Goal: Task Accomplishment & Management: Manage account settings

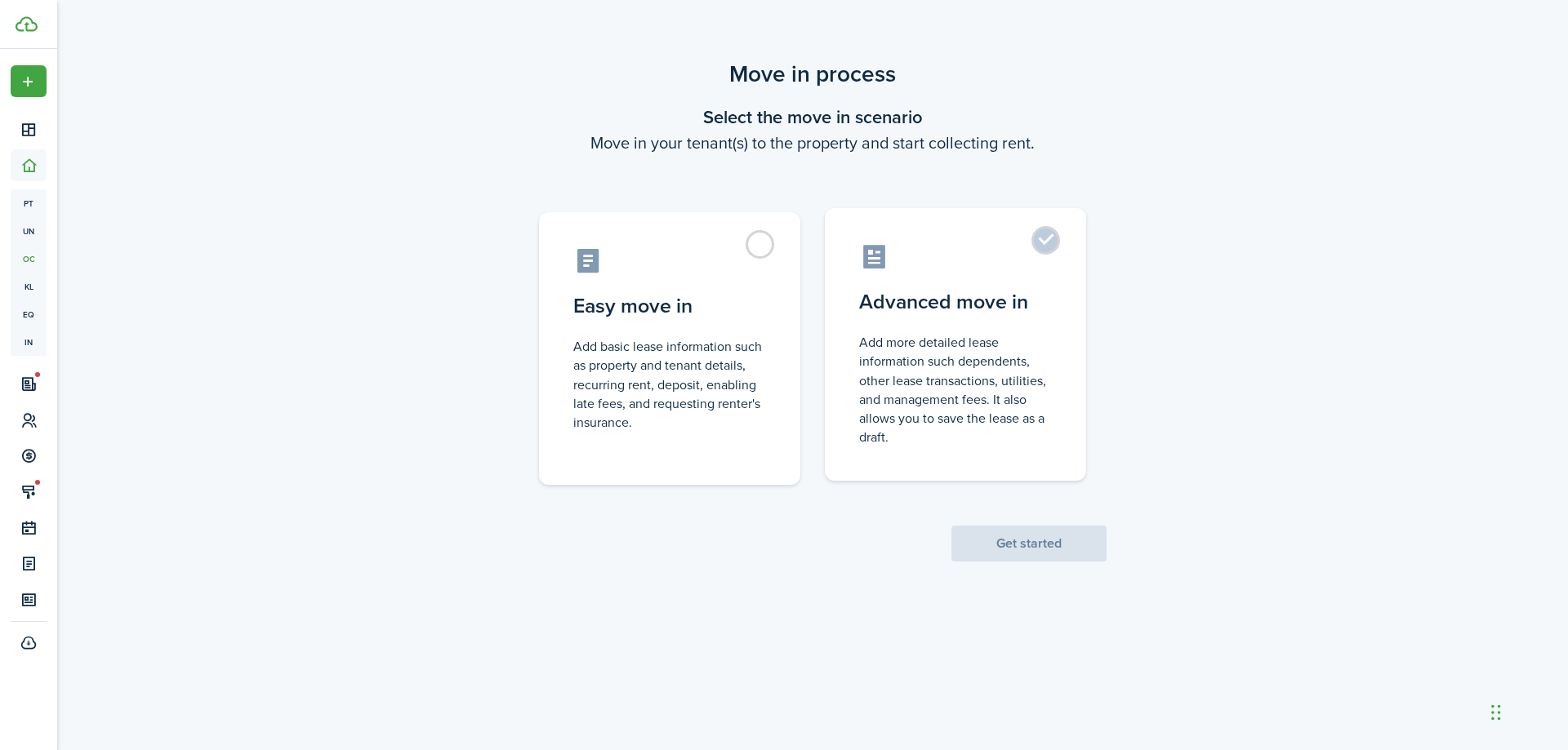
click at [920, 306] on control-radio-card-title "Advanced move in" at bounding box center [956, 302] width 193 height 29
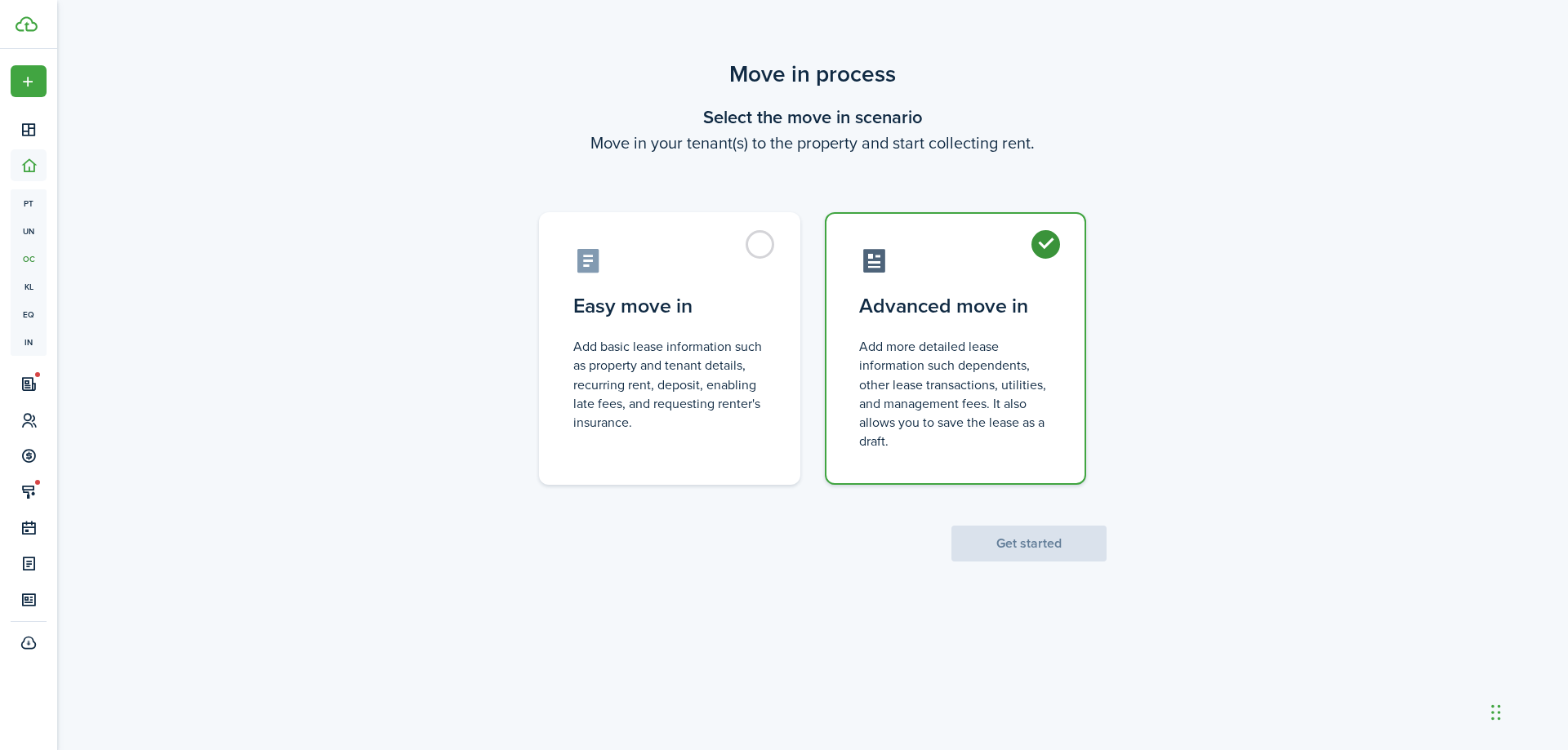
radio input "true"
click at [1031, 545] on button "Get started" at bounding box center [1029, 544] width 156 height 36
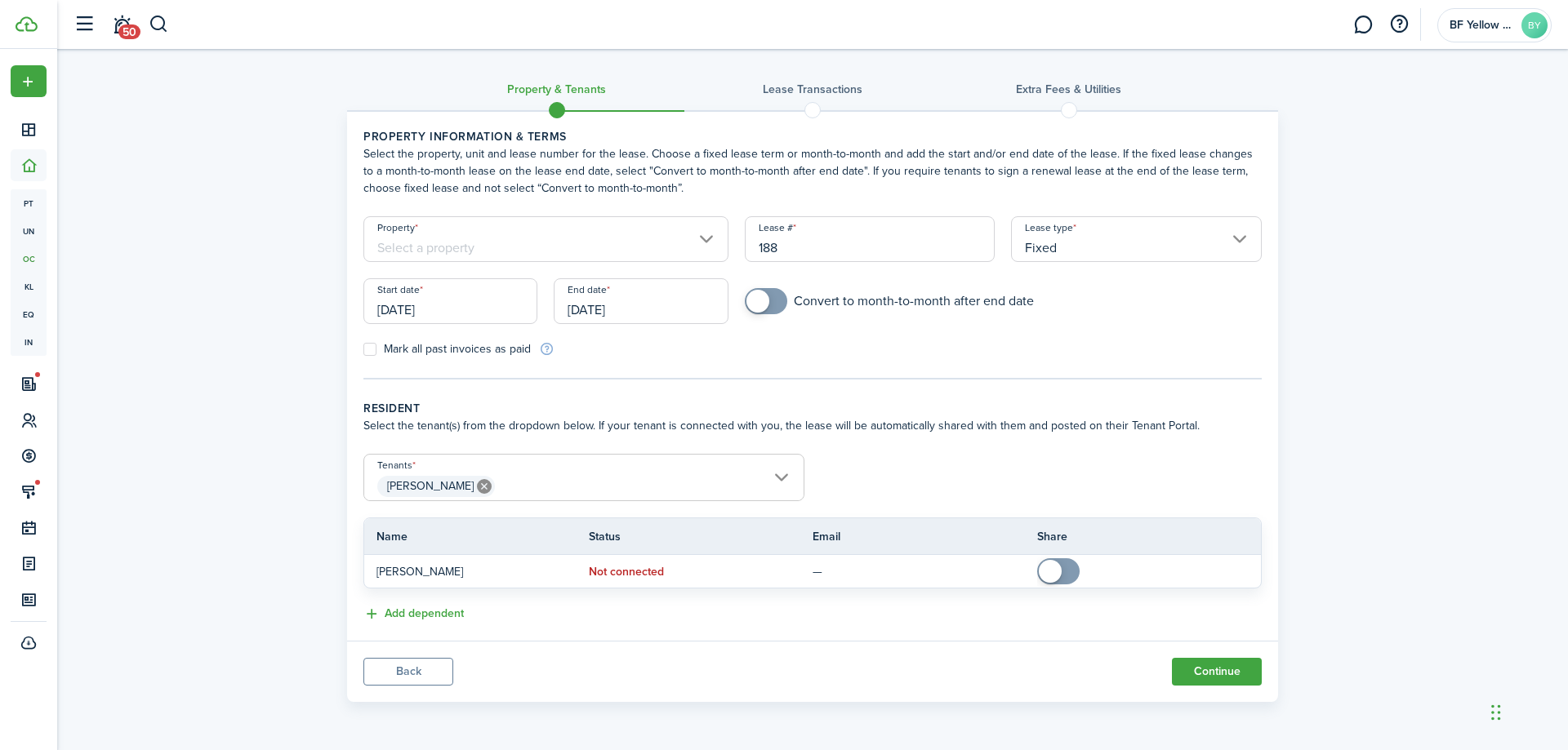
click at [506, 243] on input "Property" at bounding box center [545, 239] width 365 height 46
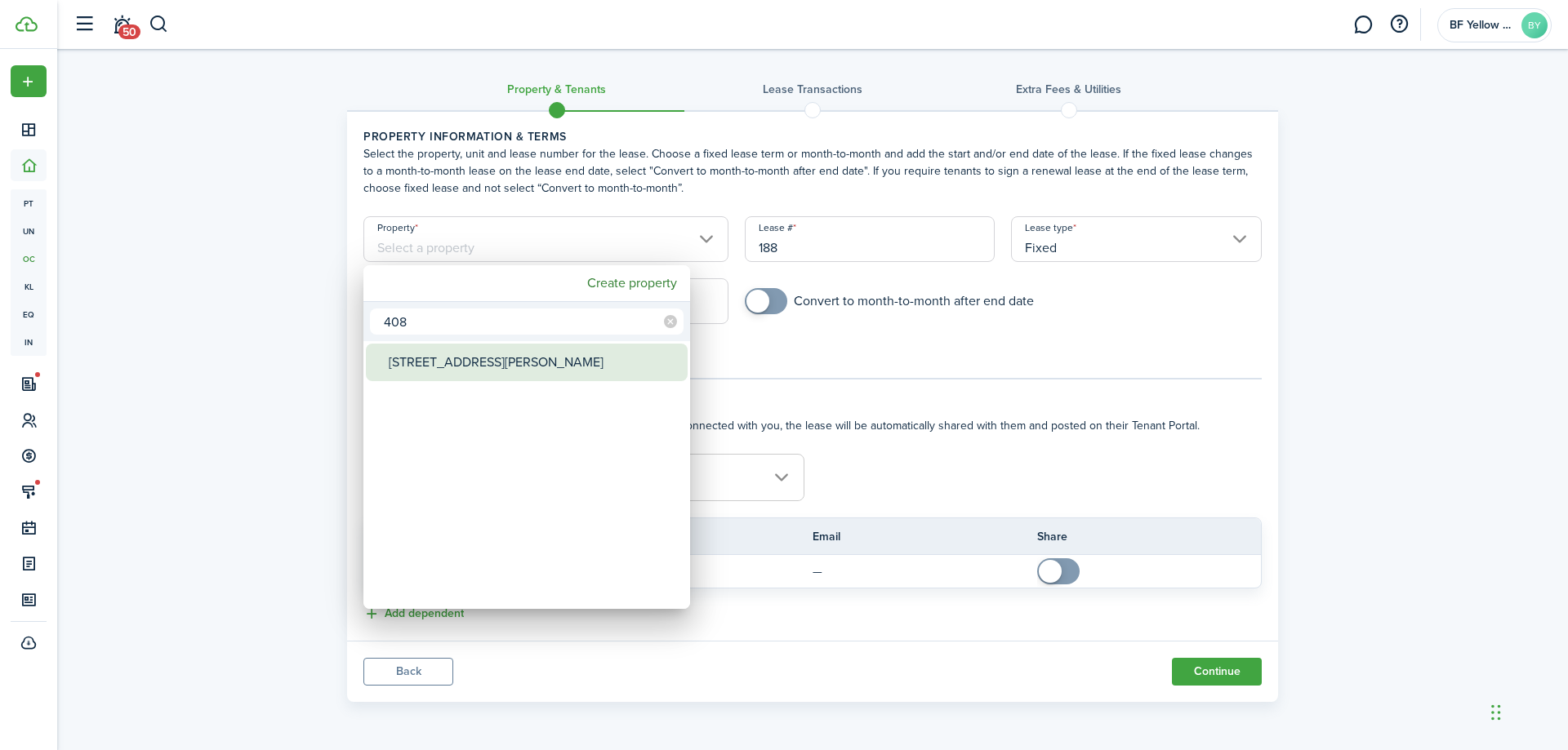
type input "408"
click at [475, 375] on div "[STREET_ADDRESS][PERSON_NAME]" at bounding box center [533, 363] width 289 height 38
type input "[STREET_ADDRESS][PERSON_NAME]"
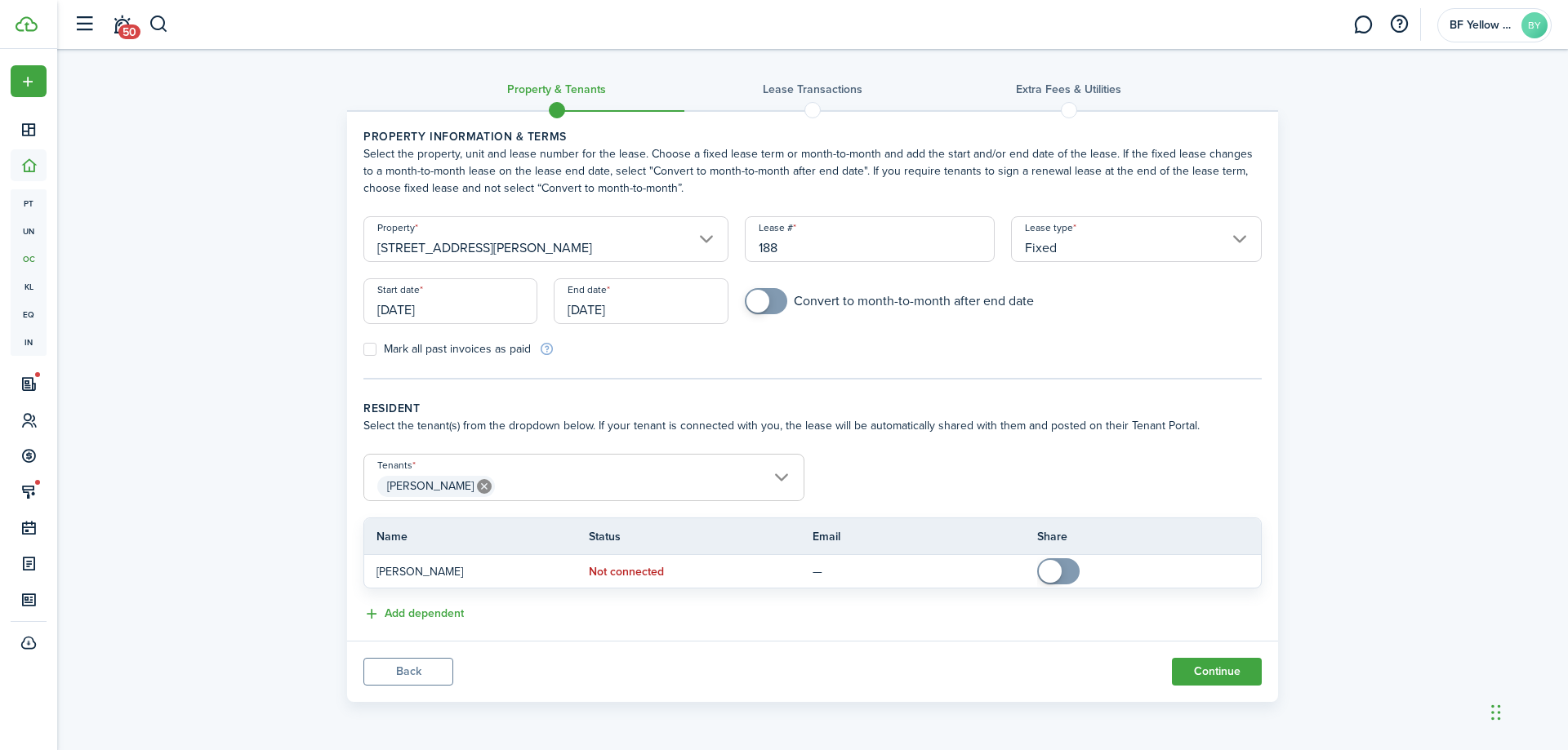
click at [468, 302] on input "[DATE]" at bounding box center [450, 300] width 174 height 46
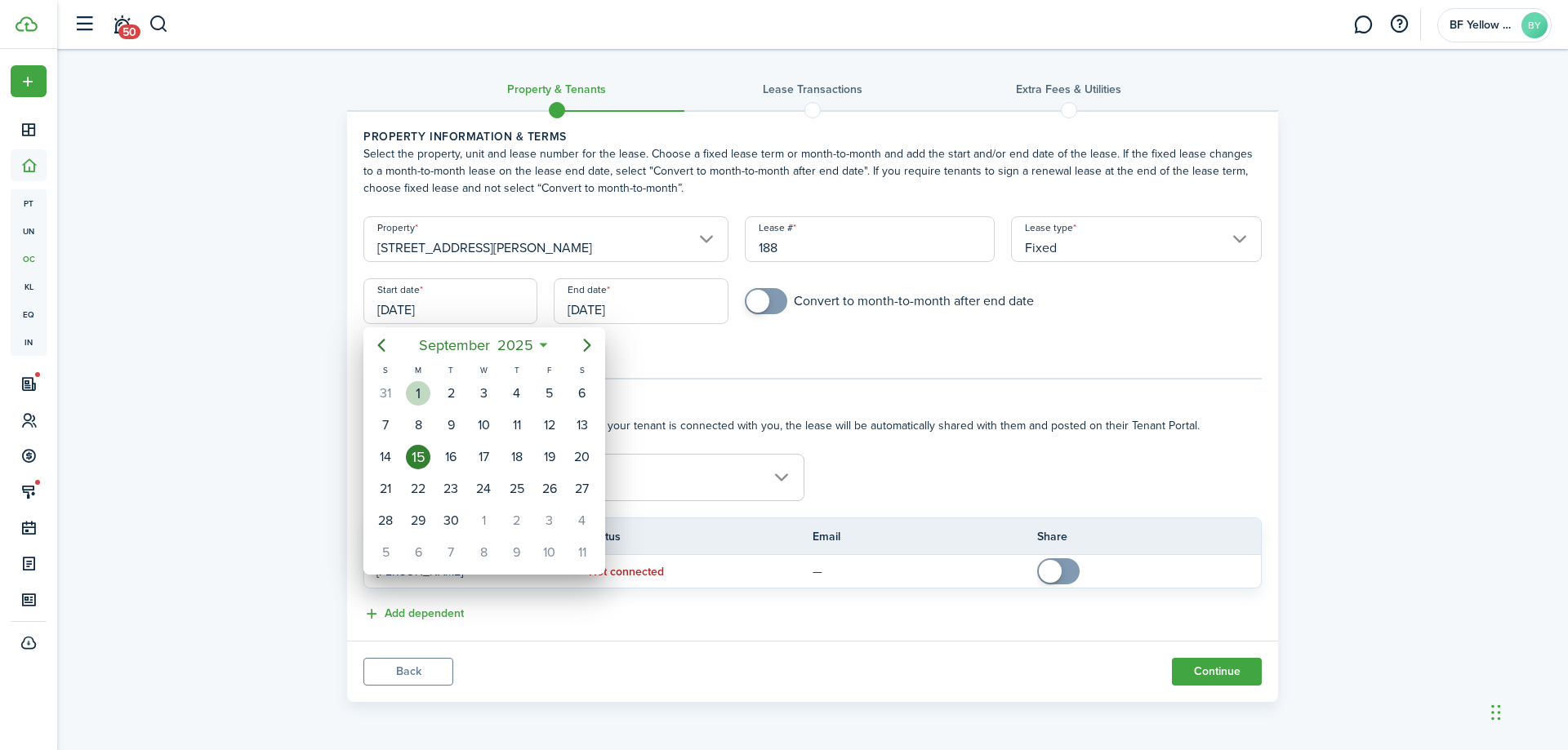
click at [410, 400] on div "1" at bounding box center [417, 393] width 24 height 24
type input "[DATE]"
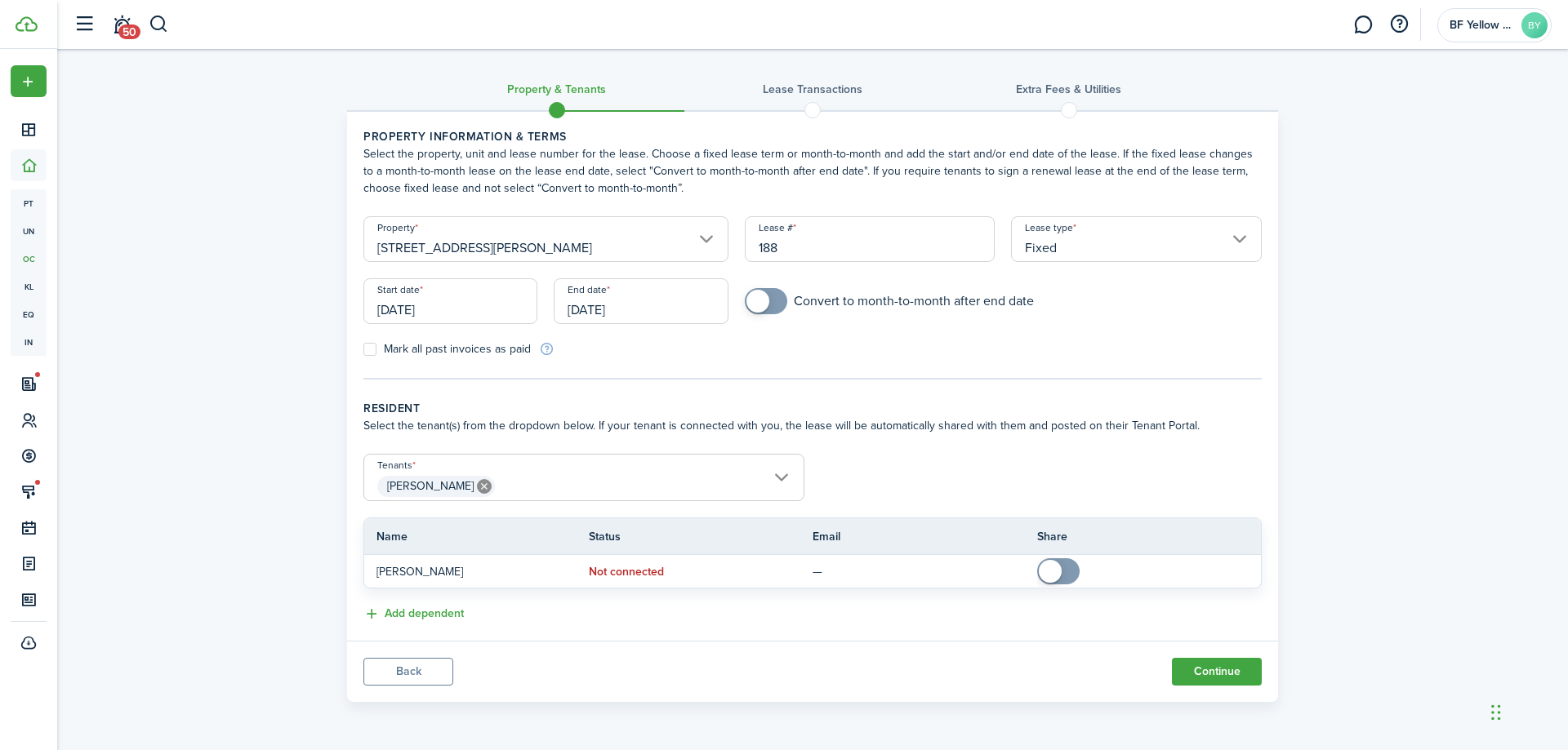
click at [621, 307] on input "[DATE]" at bounding box center [640, 300] width 174 height 46
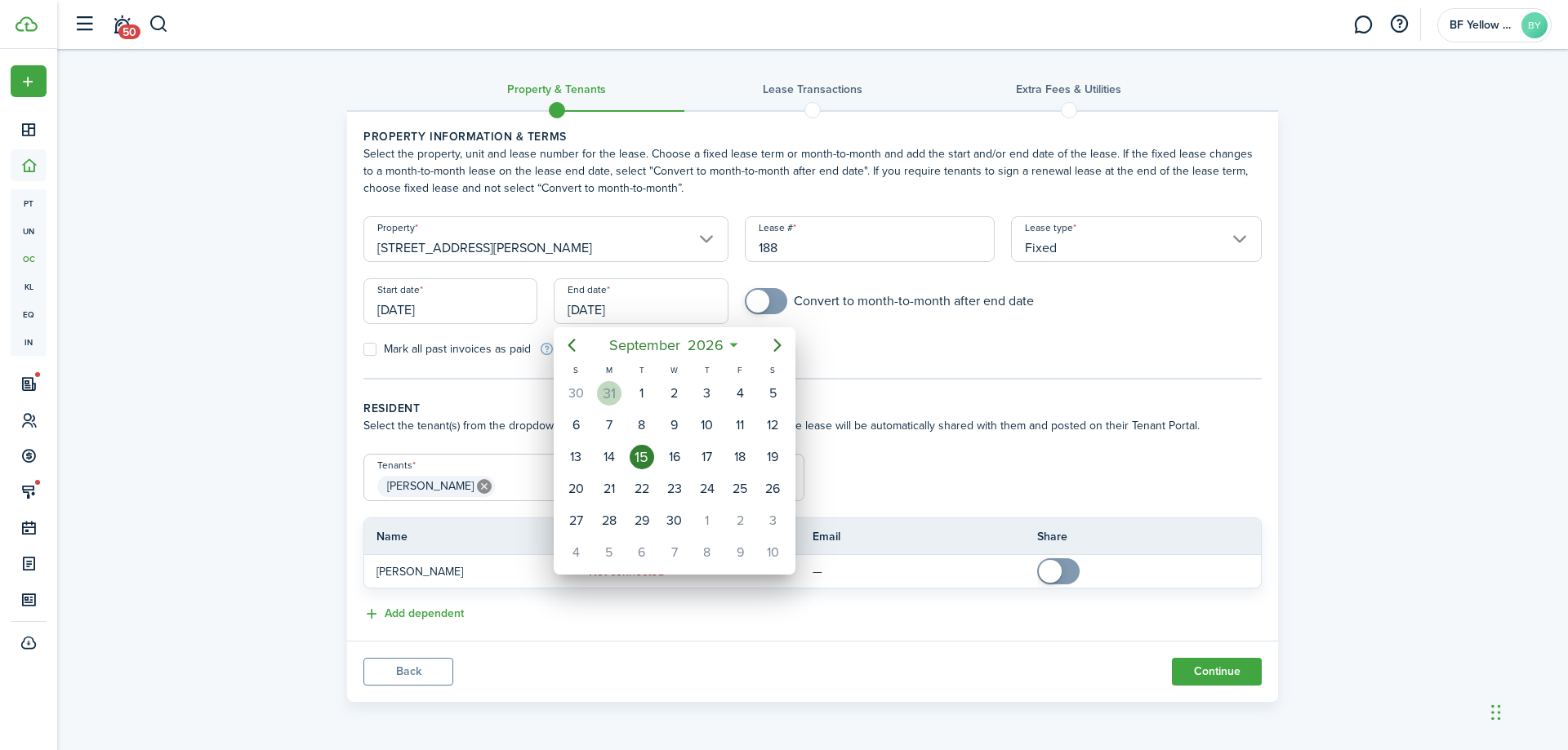
click at [619, 399] on div "31" at bounding box center [609, 393] width 24 height 24
type input "[DATE]"
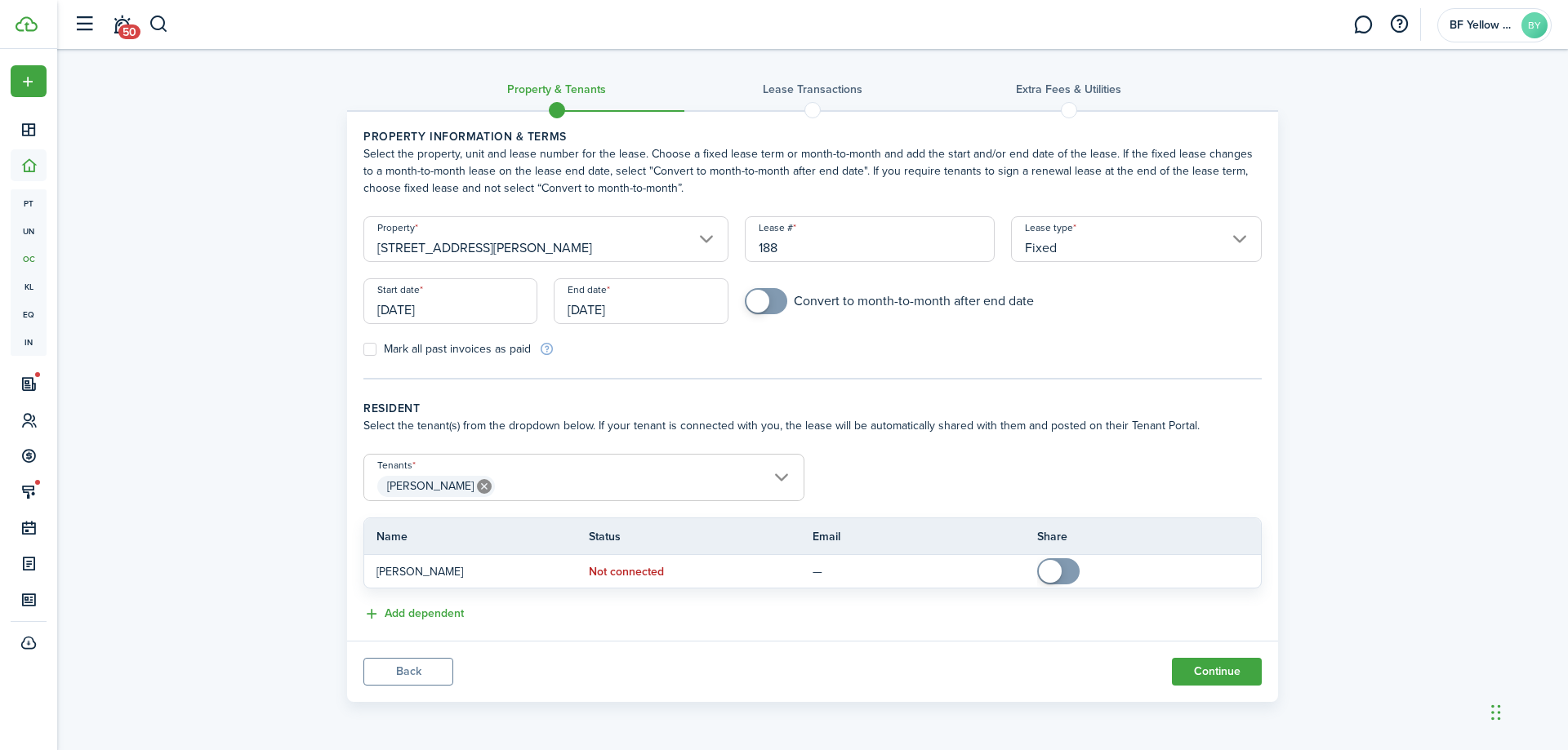
click at [650, 476] on span "[PERSON_NAME]" at bounding box center [583, 486] width 439 height 28
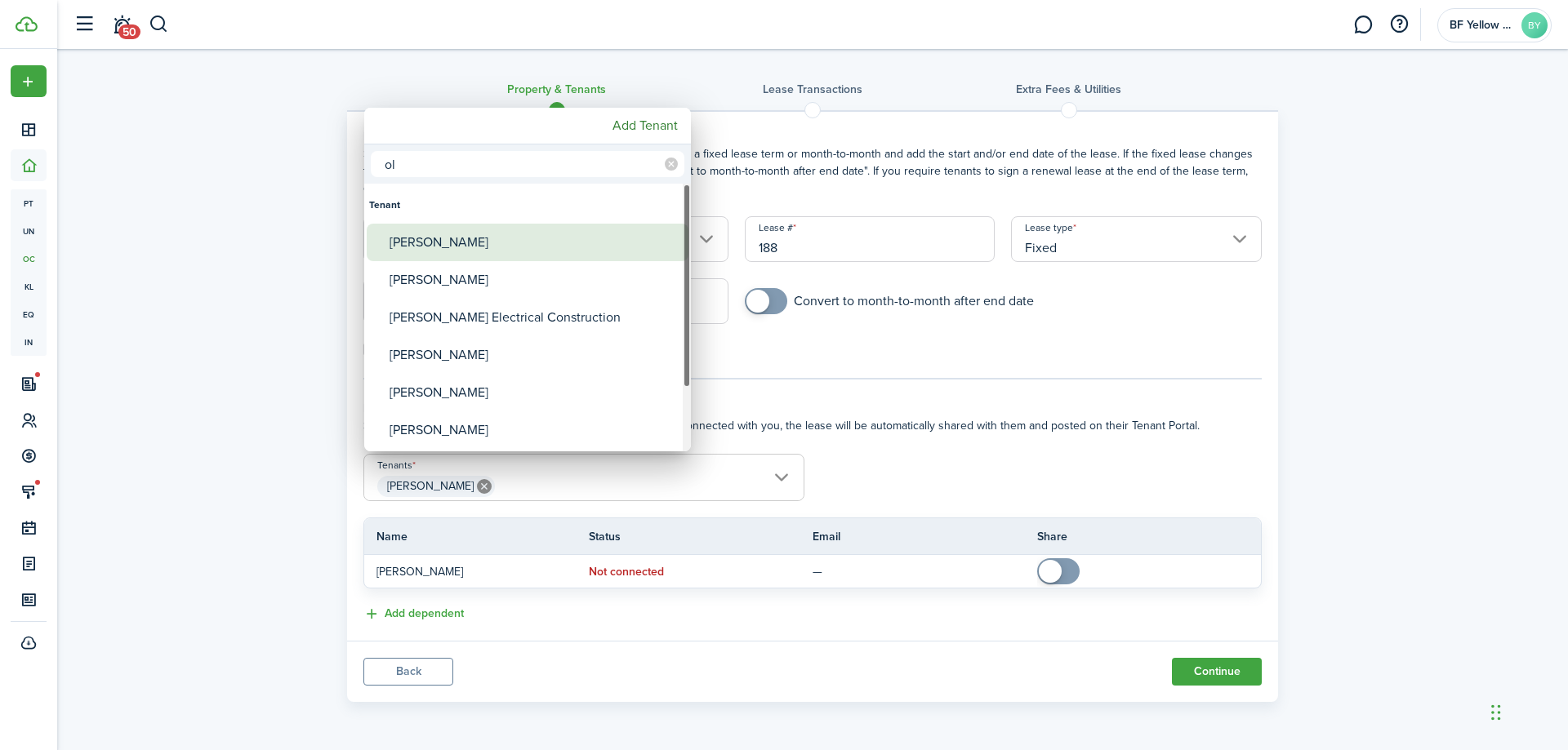
type input "ol"
click at [493, 235] on div "[PERSON_NAME]" at bounding box center [534, 242] width 289 height 38
type input "[PERSON_NAME], [PERSON_NAME]"
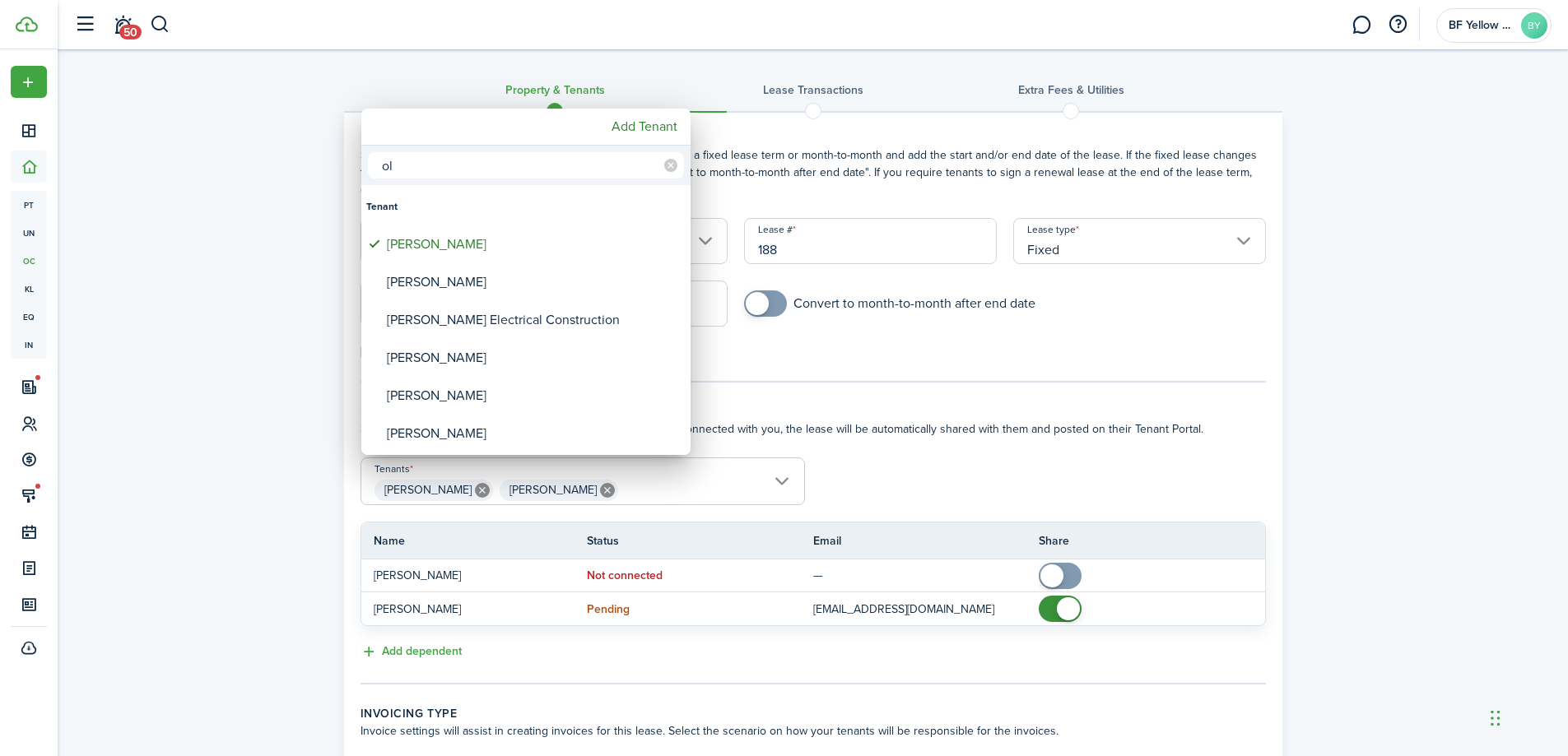
click at [1105, 493] on div at bounding box center [784, 378] width 1831 height 1020
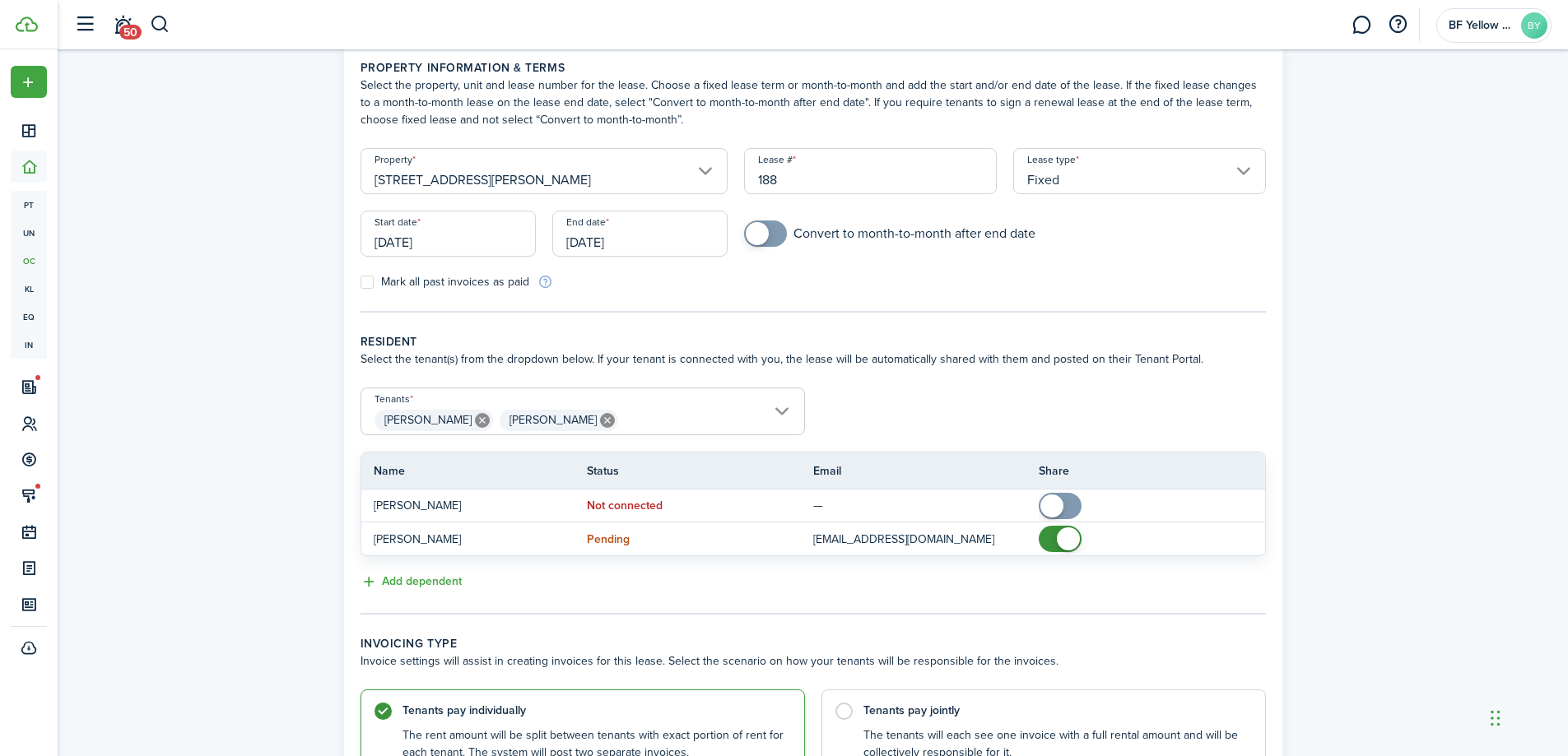
scroll to position [165, 0]
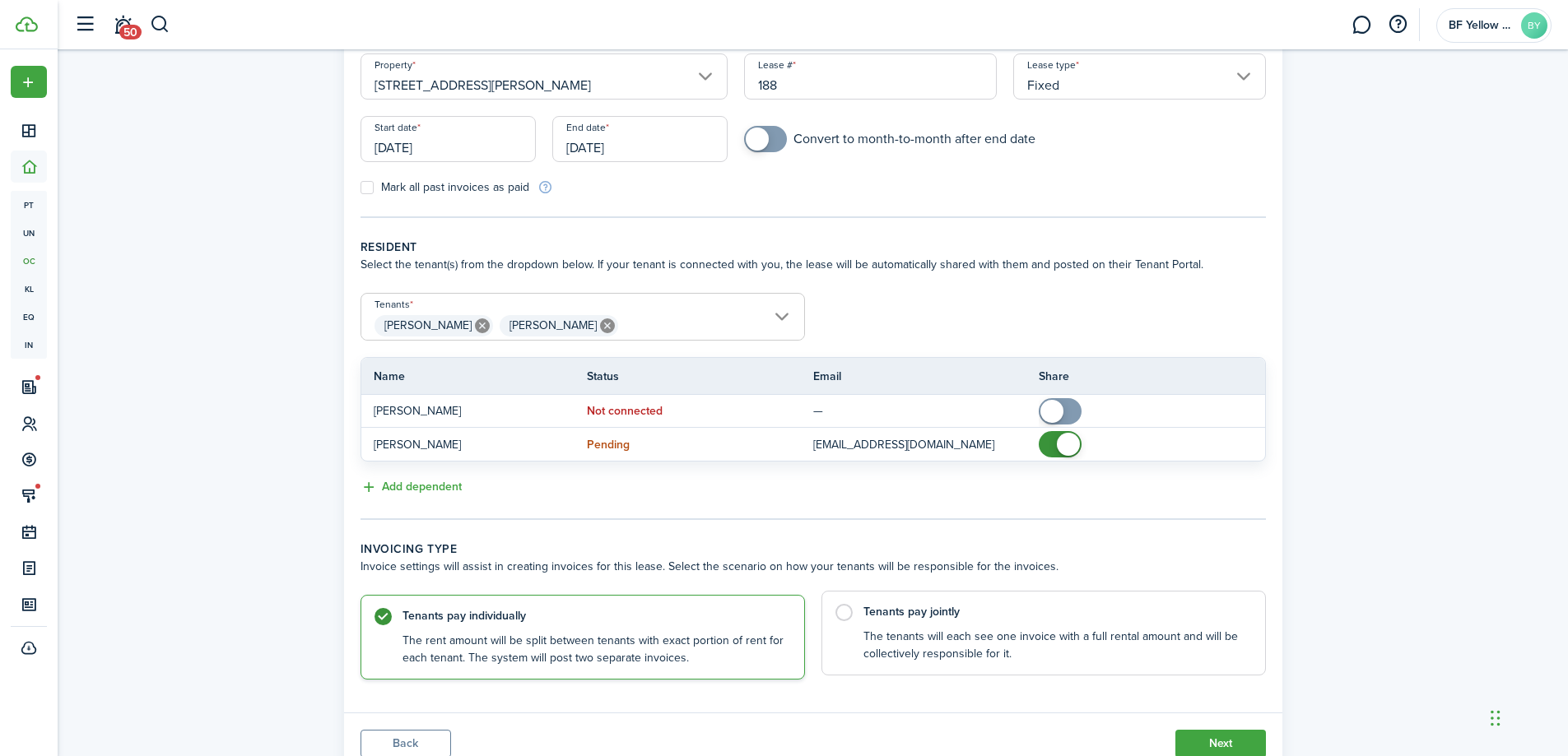
click at [1074, 629] on control-radio-card-description "The tenants will each see one invoice with a full rental amount and will be col…" at bounding box center [1056, 645] width 386 height 33
radio input "false"
radio input "true"
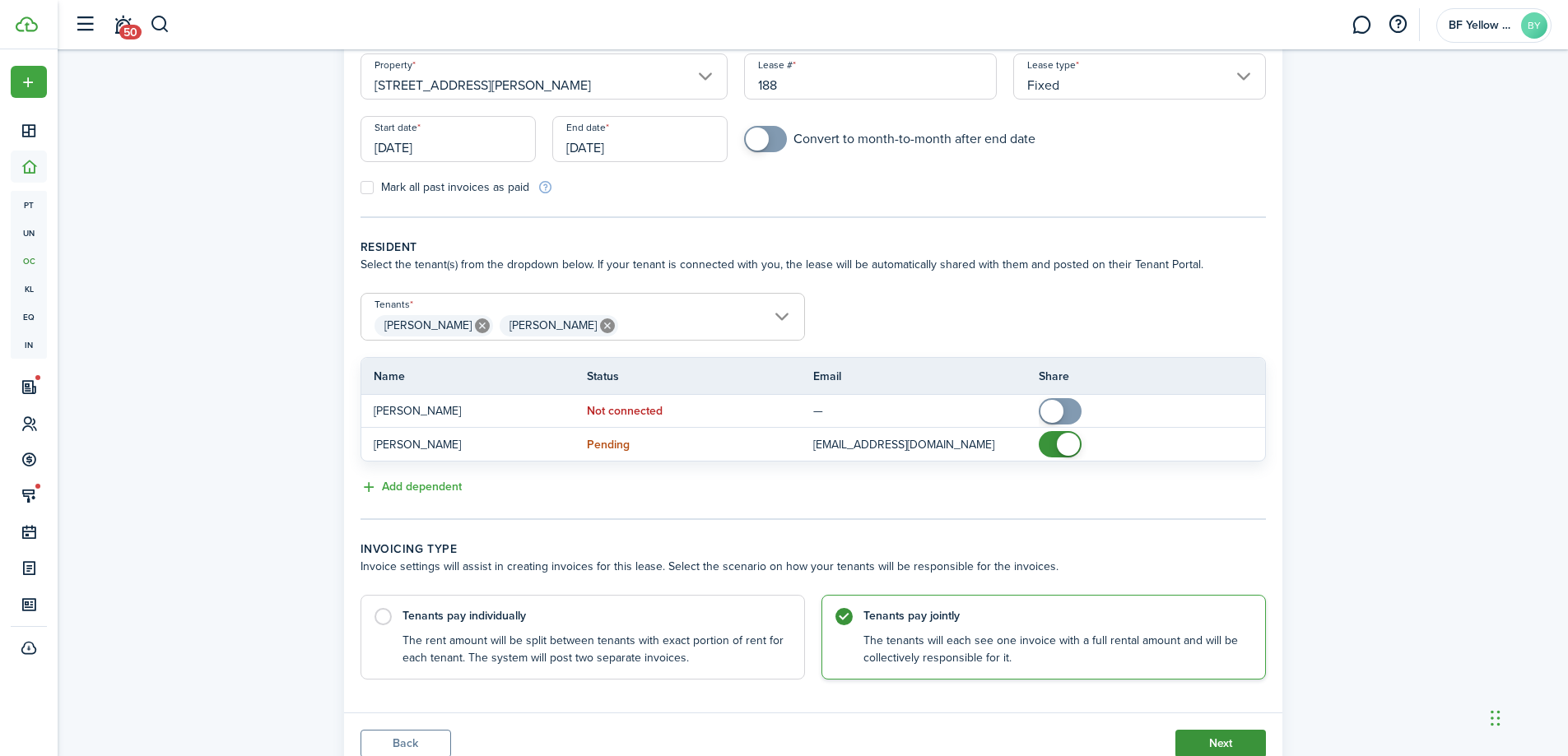
click at [1200, 737] on button "Next" at bounding box center [1220, 743] width 90 height 28
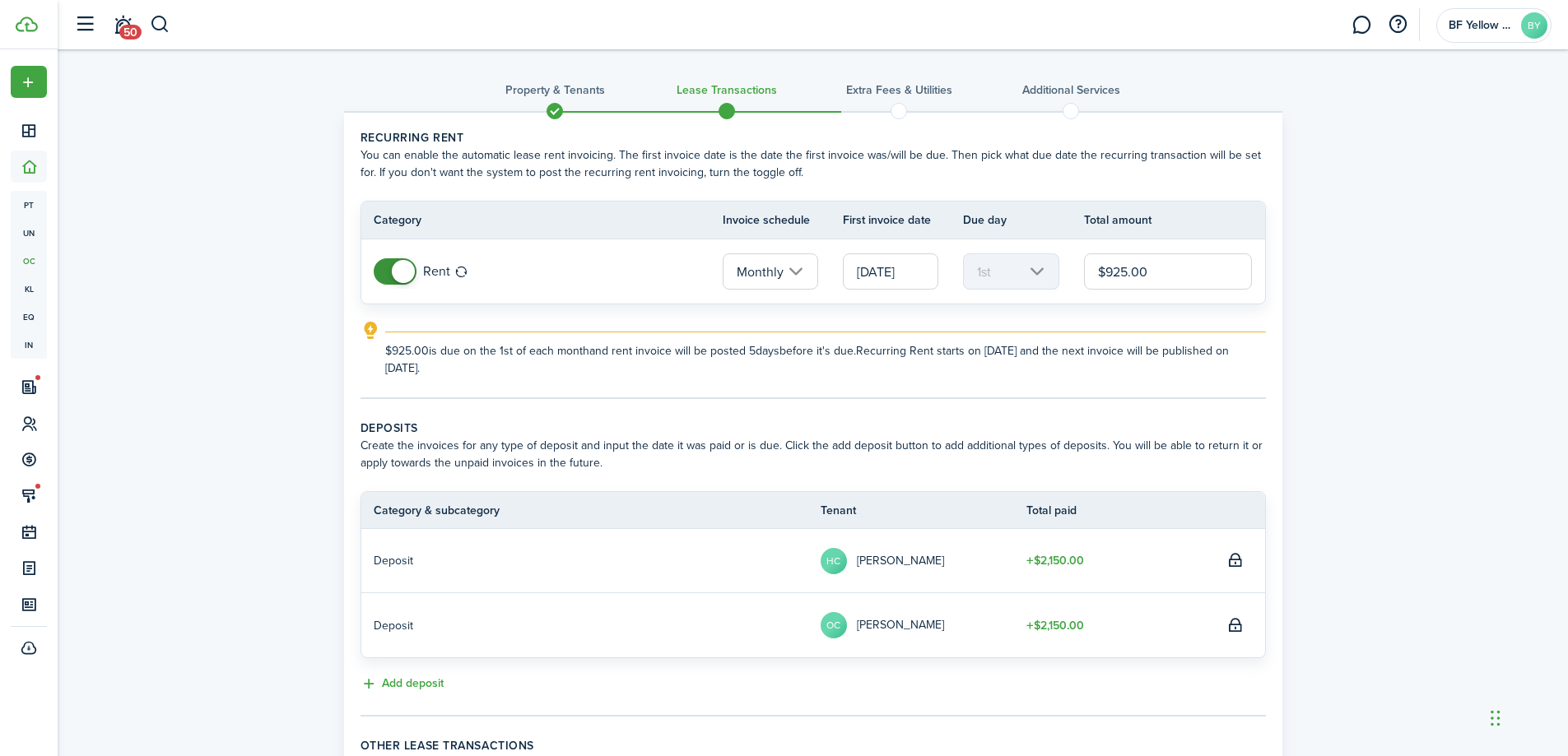
click at [1128, 274] on input "$925.00" at bounding box center [1168, 271] width 169 height 36
click at [1127, 274] on input "$925.00" at bounding box center [1168, 271] width 169 height 36
type input "$1,600.00"
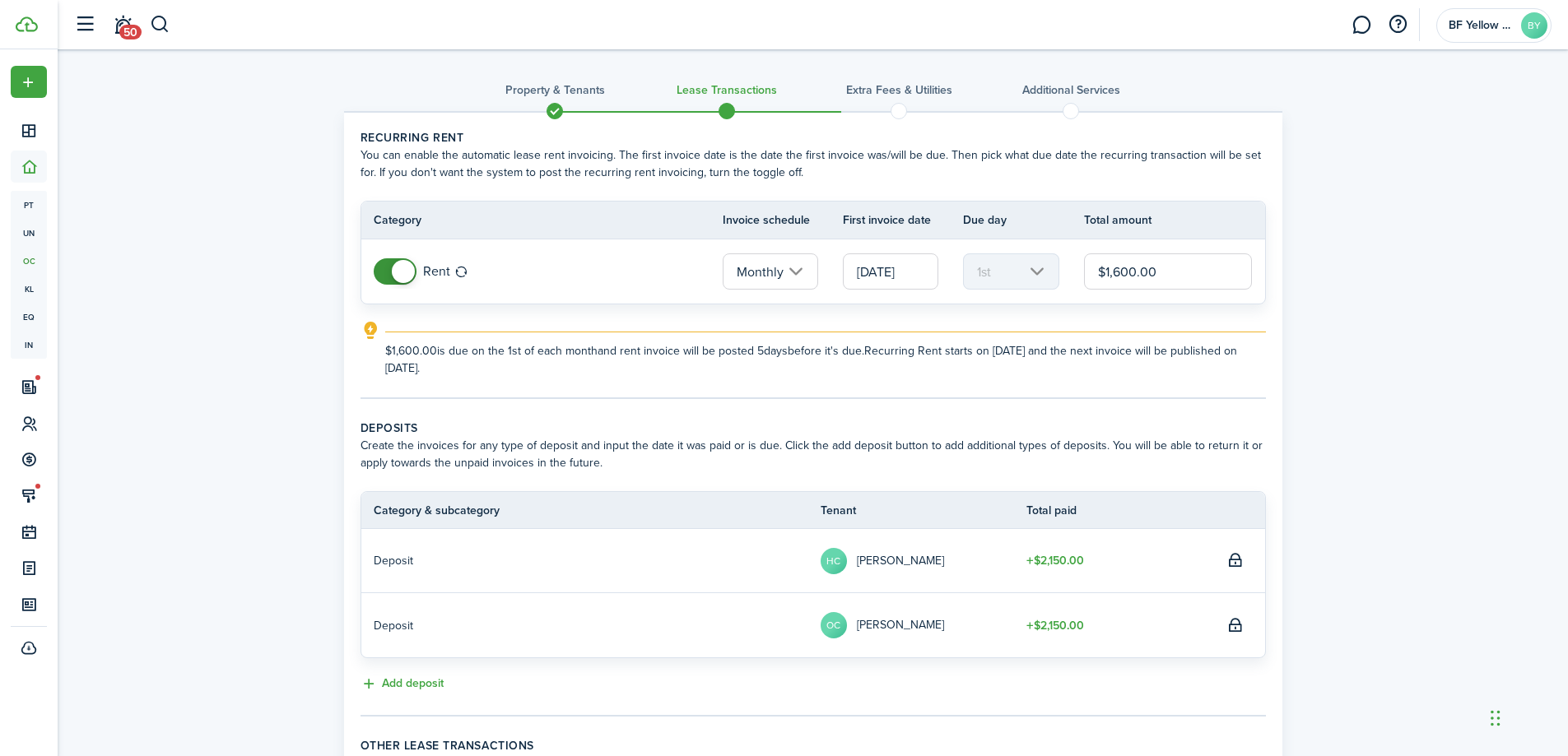
click at [1035, 309] on lease-classic-rent "Recurring rent You can enable the automatic lease rent invoicing. The first inv…" at bounding box center [813, 252] width 906 height 248
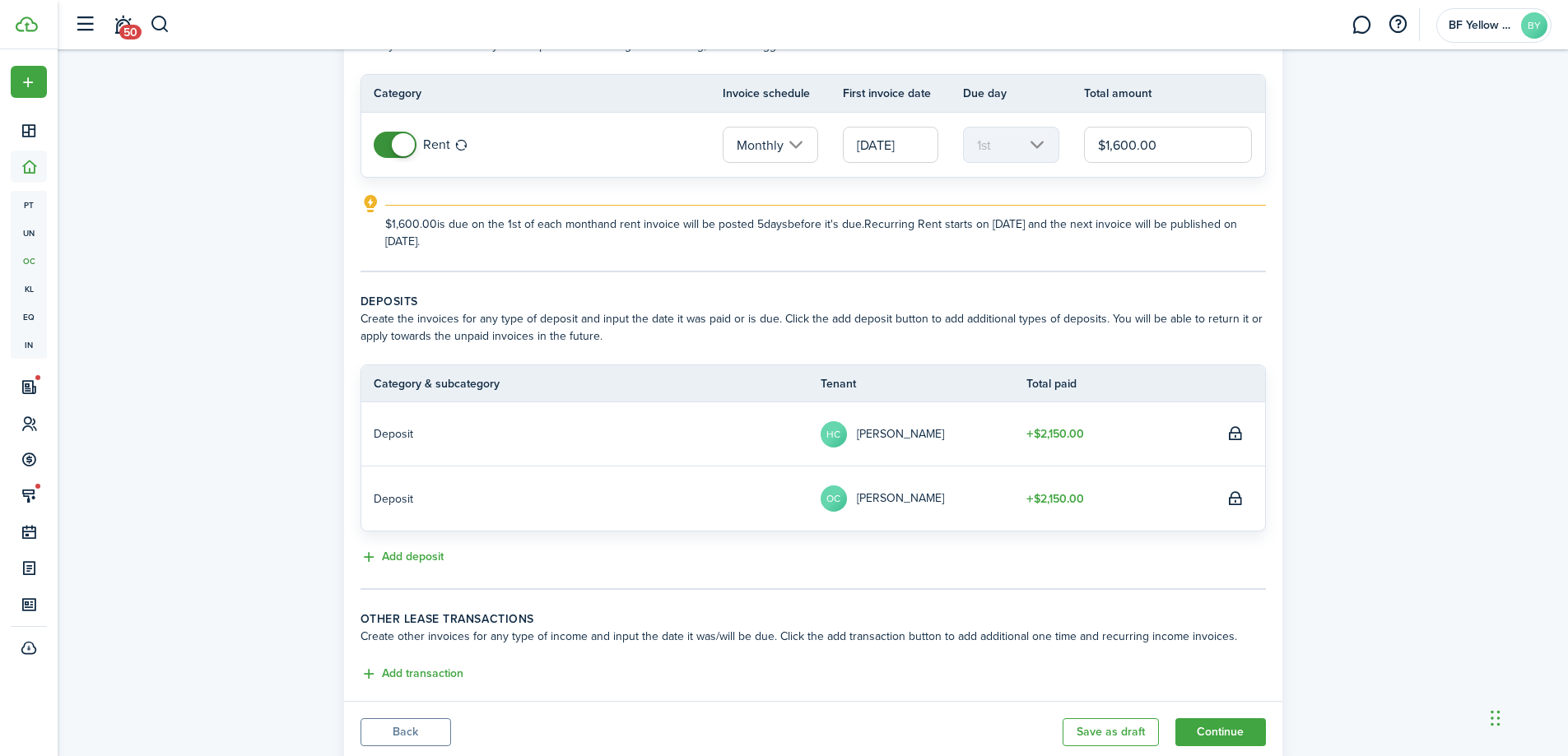
scroll to position [165, 0]
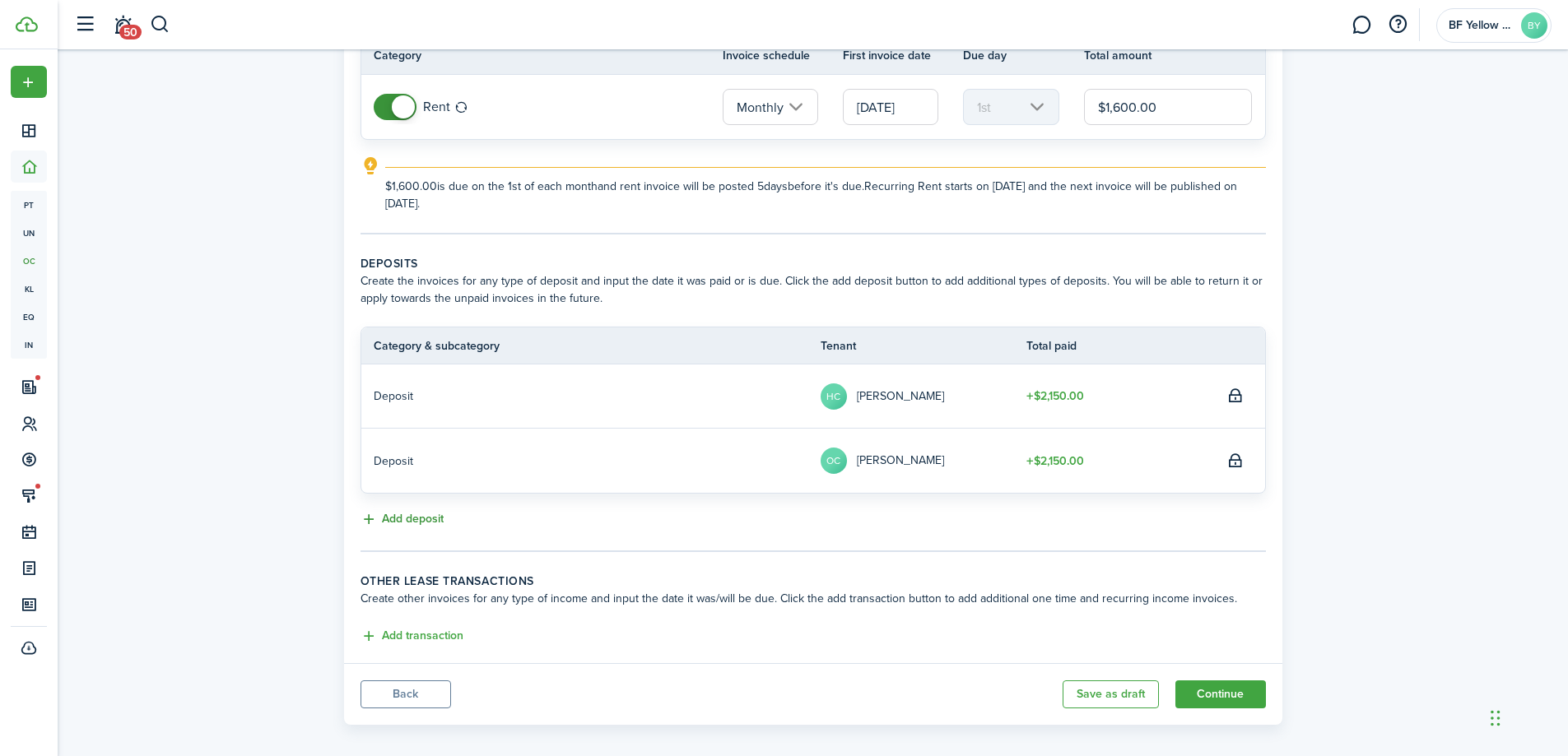
click at [396, 523] on button "Add deposit" at bounding box center [402, 519] width 83 height 19
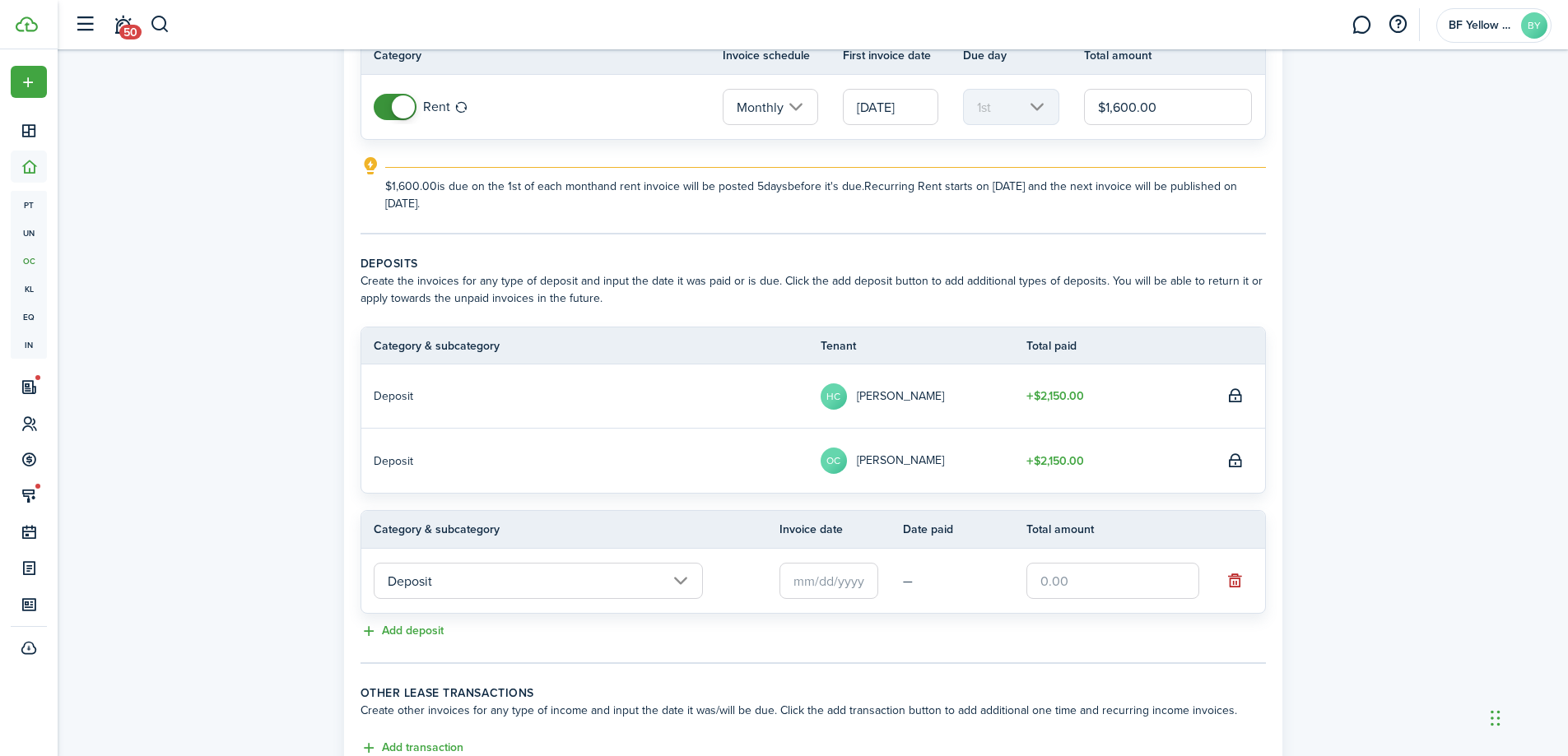
click at [1135, 585] on input "text" at bounding box center [1113, 581] width 173 height 36
click at [831, 576] on input "text" at bounding box center [829, 581] width 99 height 36
type input "$1,600.00"
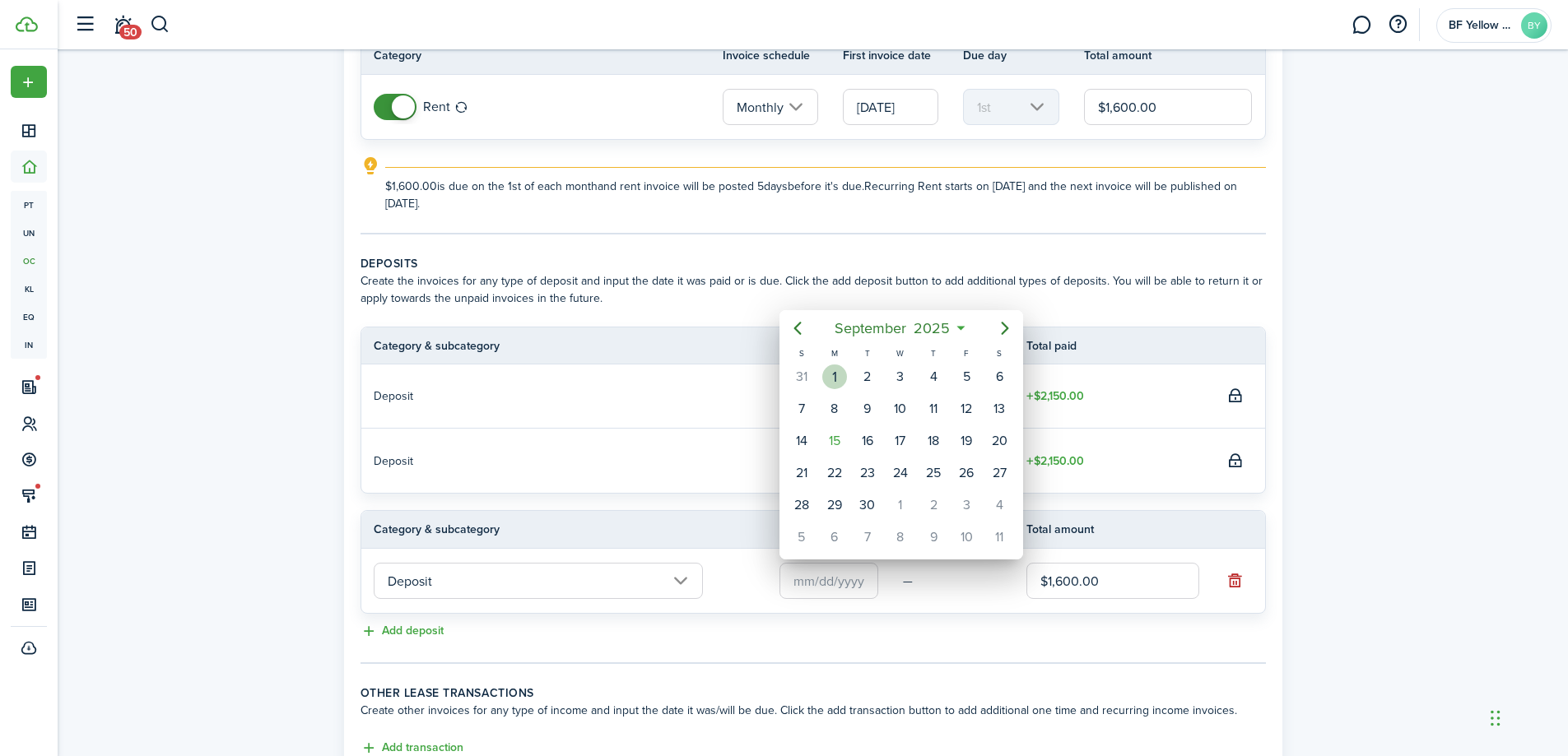
click at [844, 377] on div "1" at bounding box center [834, 377] width 24 height 24
type input "[DATE]"
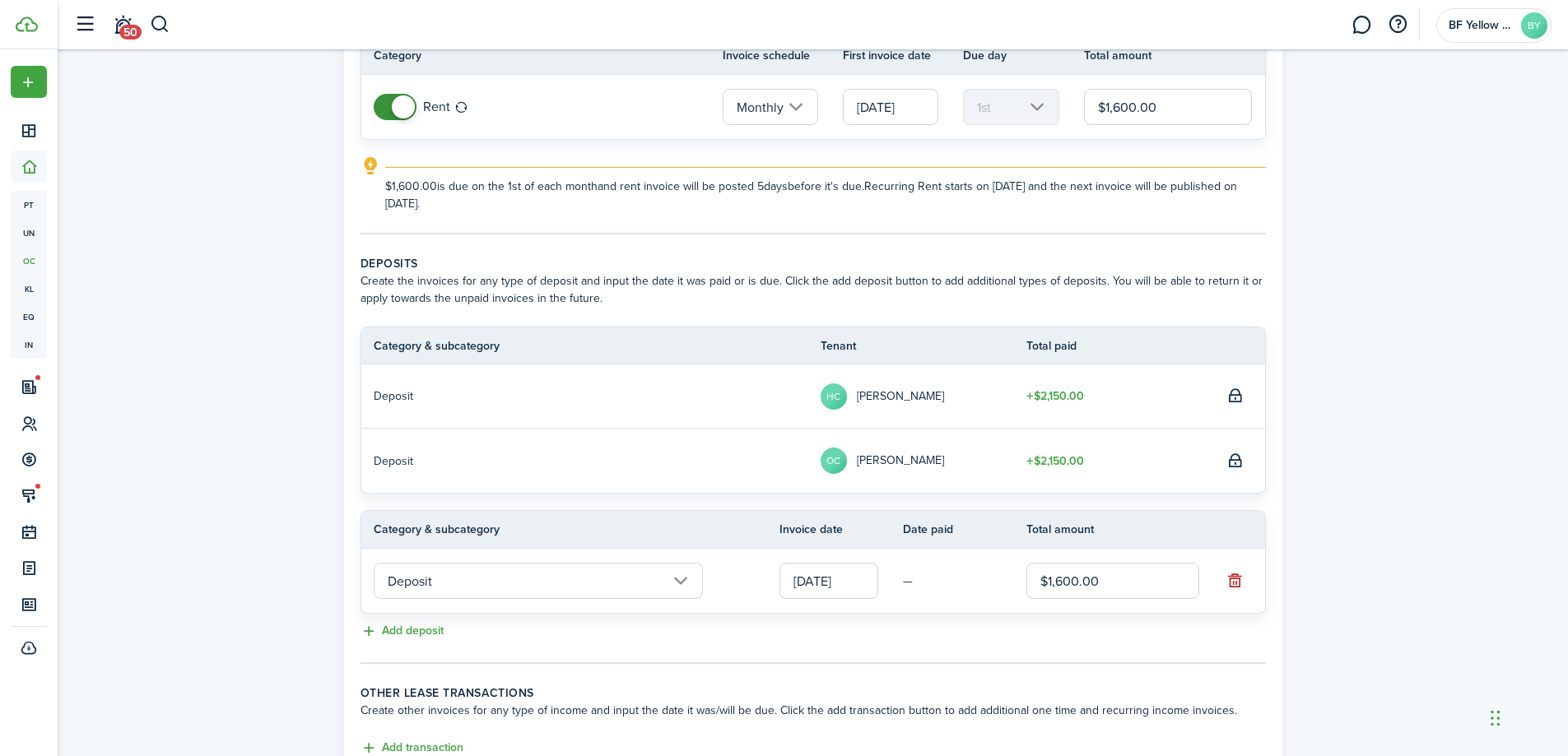
click at [138, 596] on div "Property & Tenants Lease Transactions Extra fees & Utilities Additional Service…" at bounding box center [813, 365] width 1510 height 961
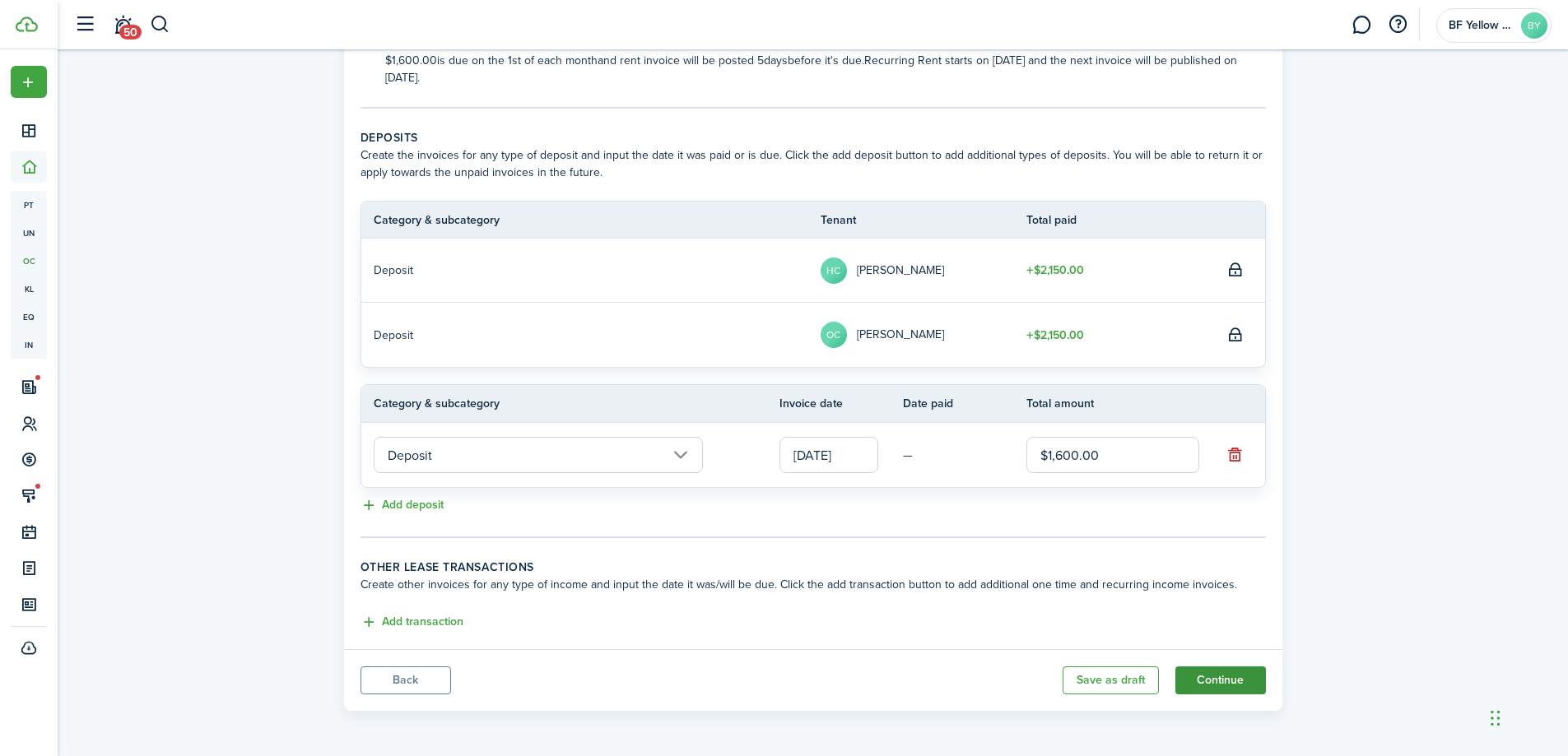
click at [1231, 679] on button "Continue" at bounding box center [1220, 680] width 90 height 28
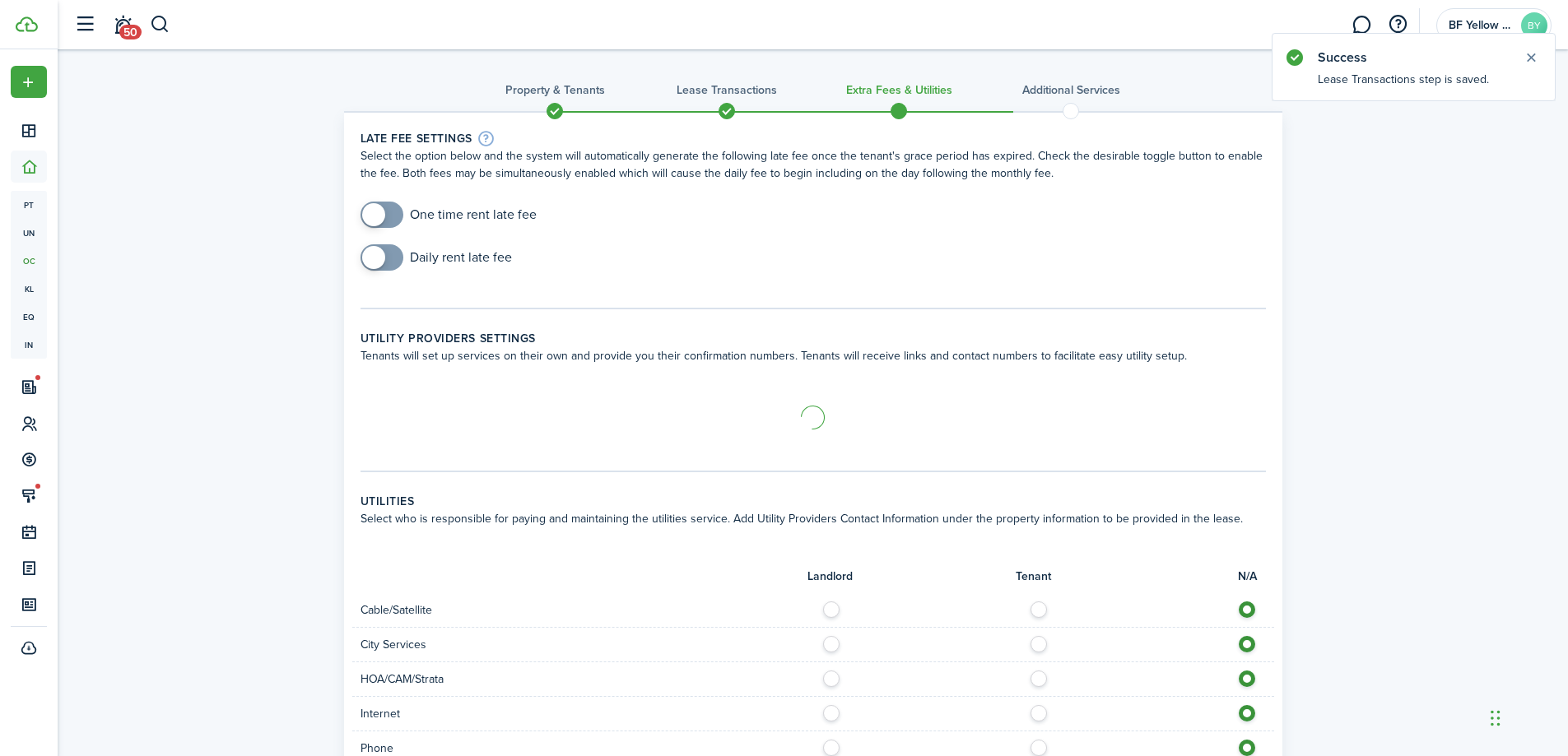
checkbox input "true"
click at [379, 213] on span at bounding box center [374, 215] width 23 height 23
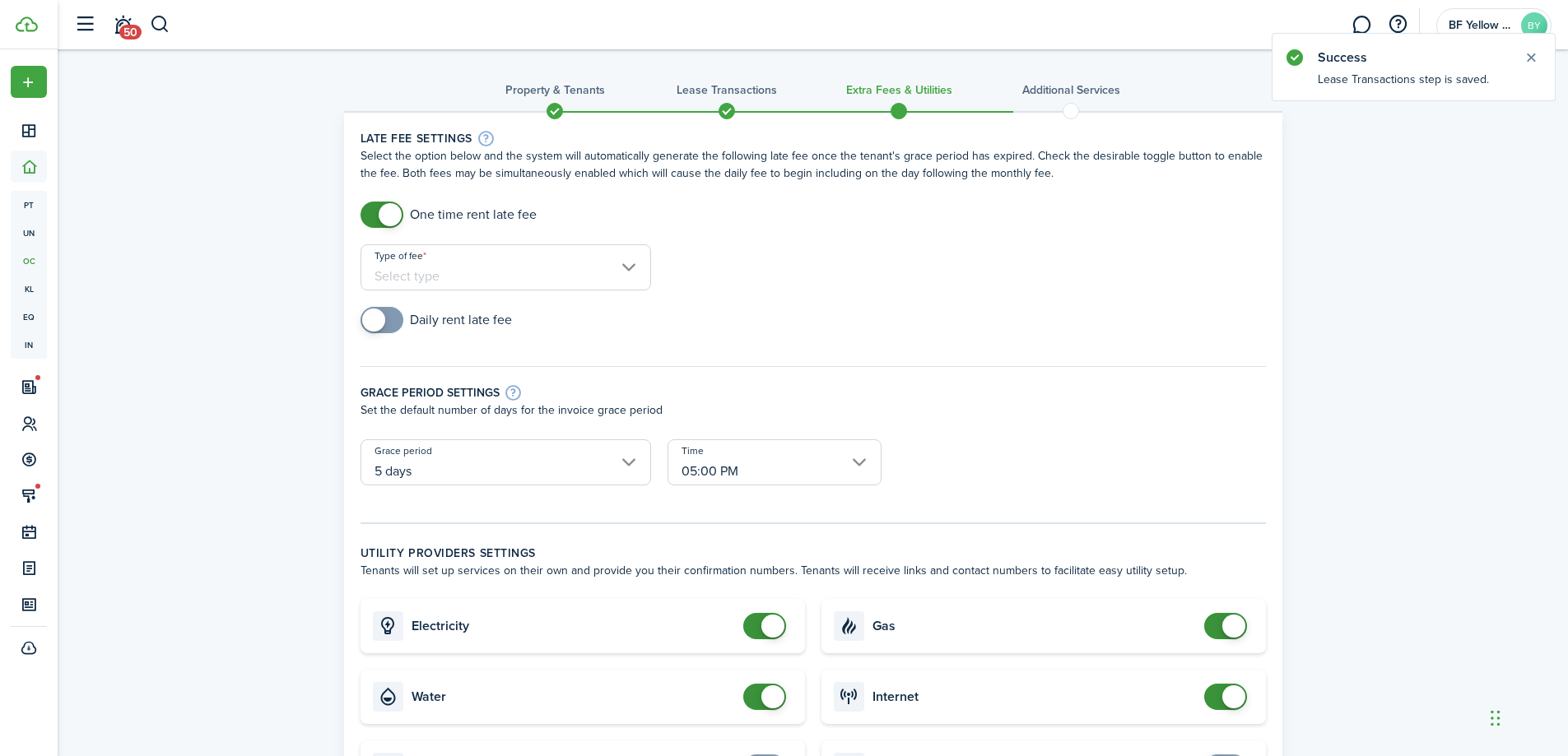
click at [441, 266] on input "Type of fee" at bounding box center [506, 267] width 290 height 46
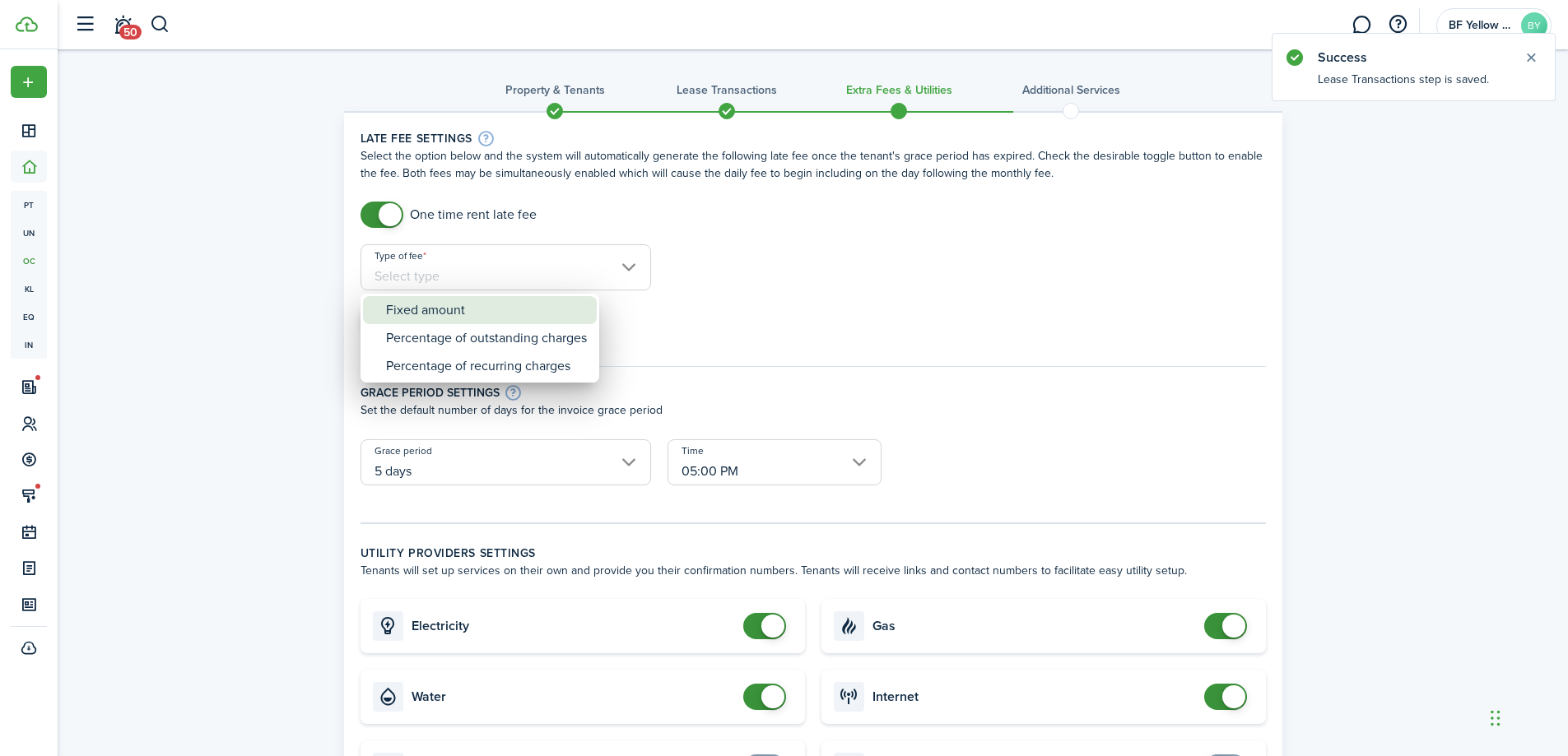
click at [465, 309] on div "Fixed amount" at bounding box center [486, 310] width 201 height 28
type input "Fixed amount"
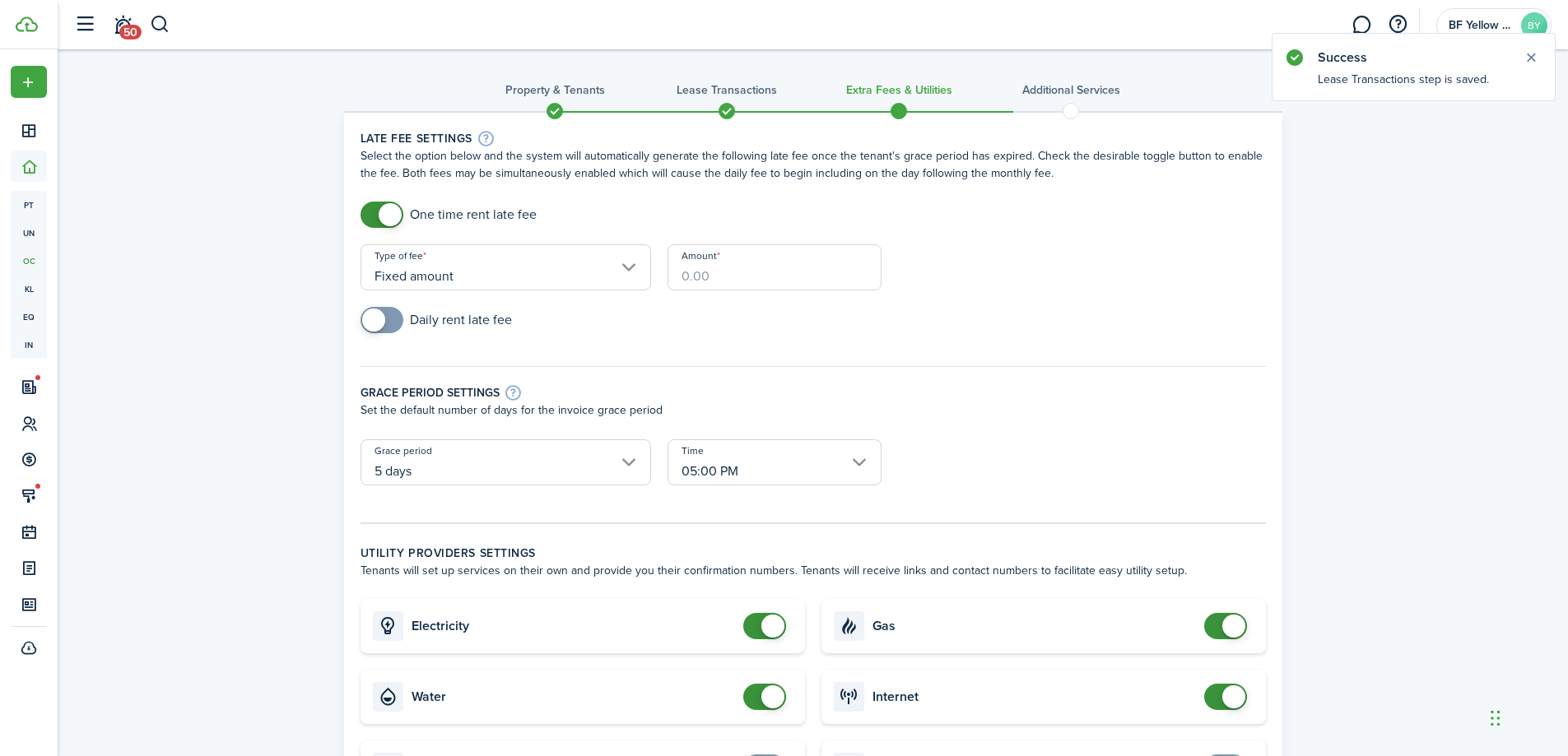
click at [742, 267] on input "Amount" at bounding box center [775, 267] width 214 height 46
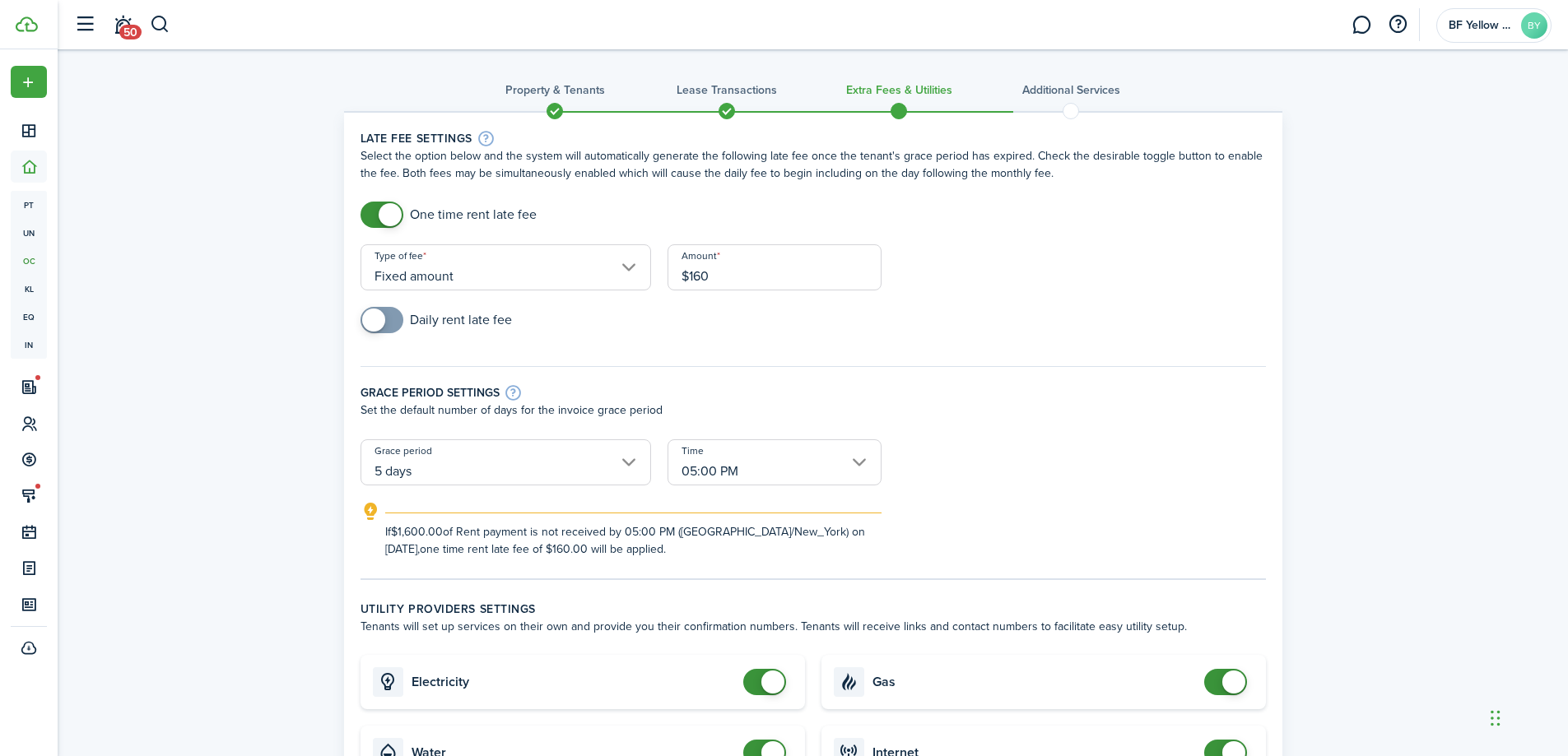
type input "$160.00"
click at [1051, 275] on form "One time rent late fee Type of fee Fixed amount Amount $160.00 Daily rent late …" at bounding box center [813, 380] width 922 height 357
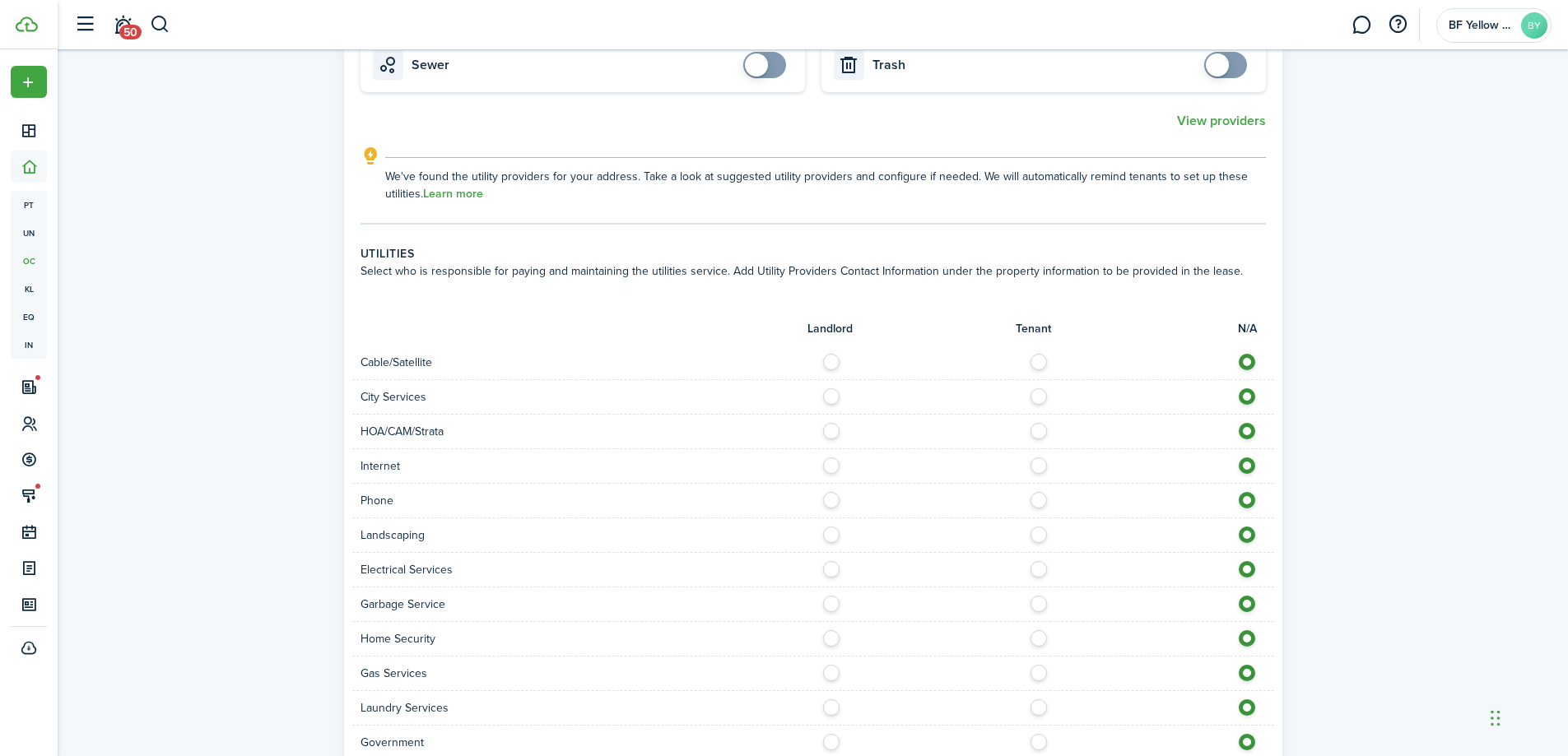
scroll to position [1059, 0]
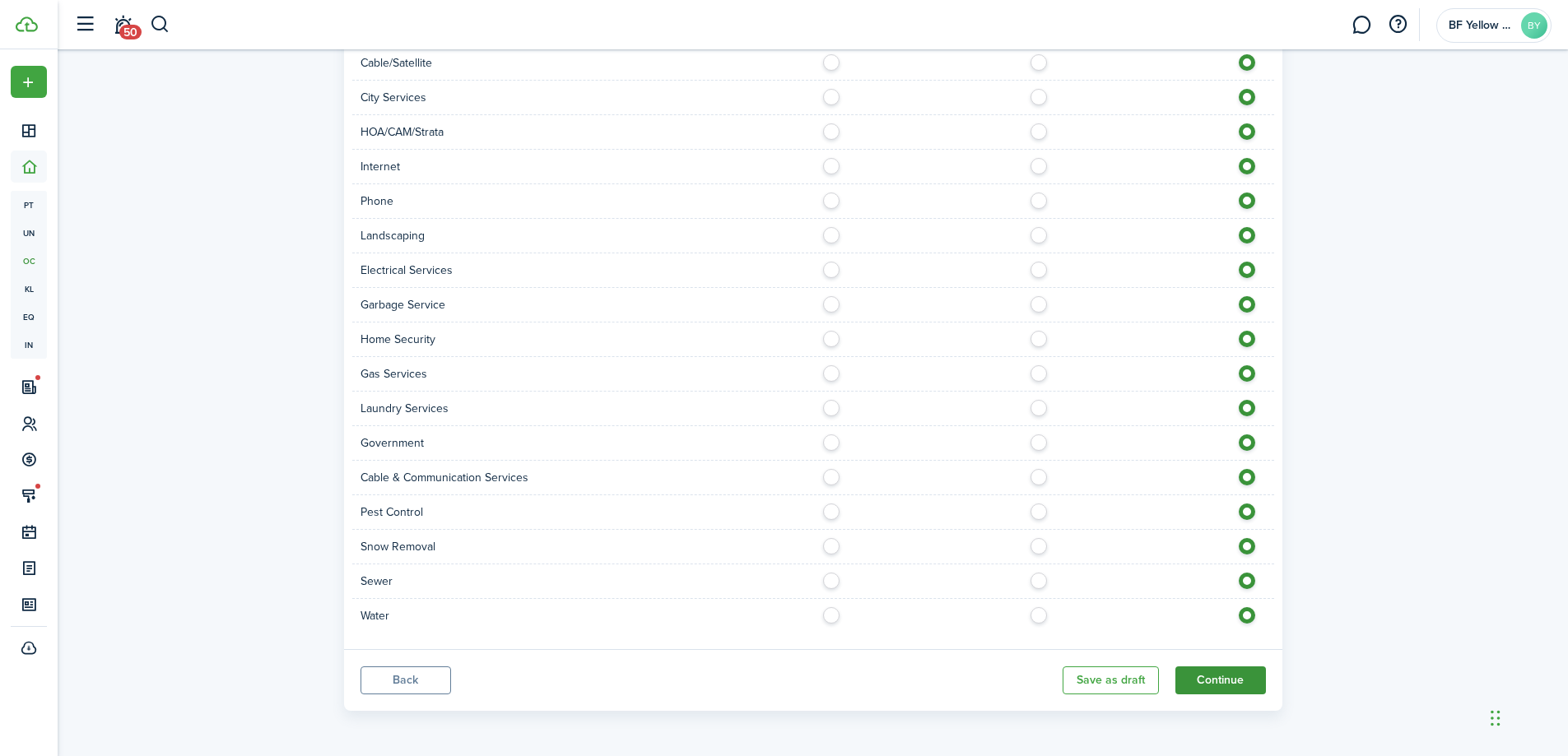
click at [1261, 690] on button "Continue" at bounding box center [1220, 680] width 90 height 28
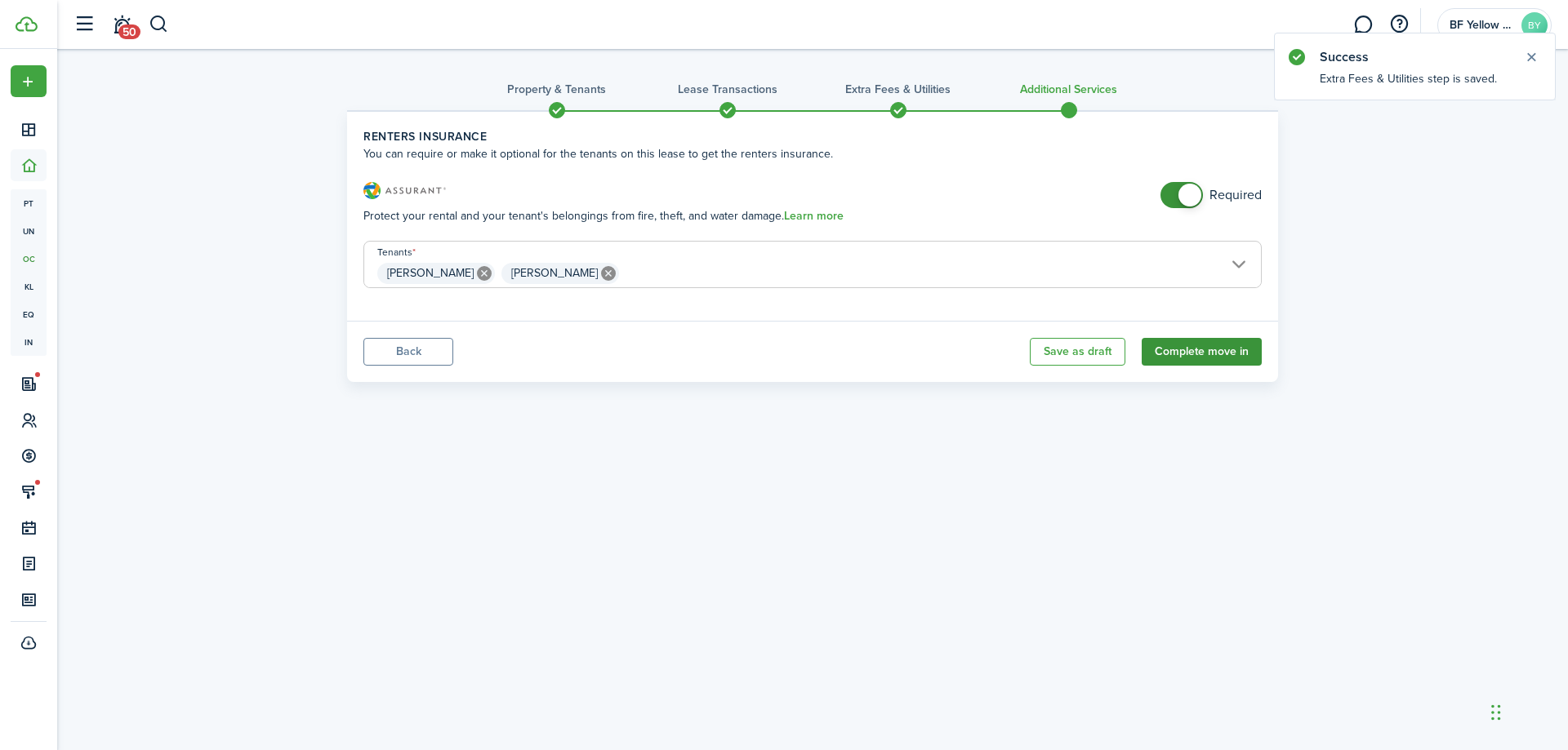
click at [1191, 350] on button "Complete move in" at bounding box center [1201, 351] width 120 height 28
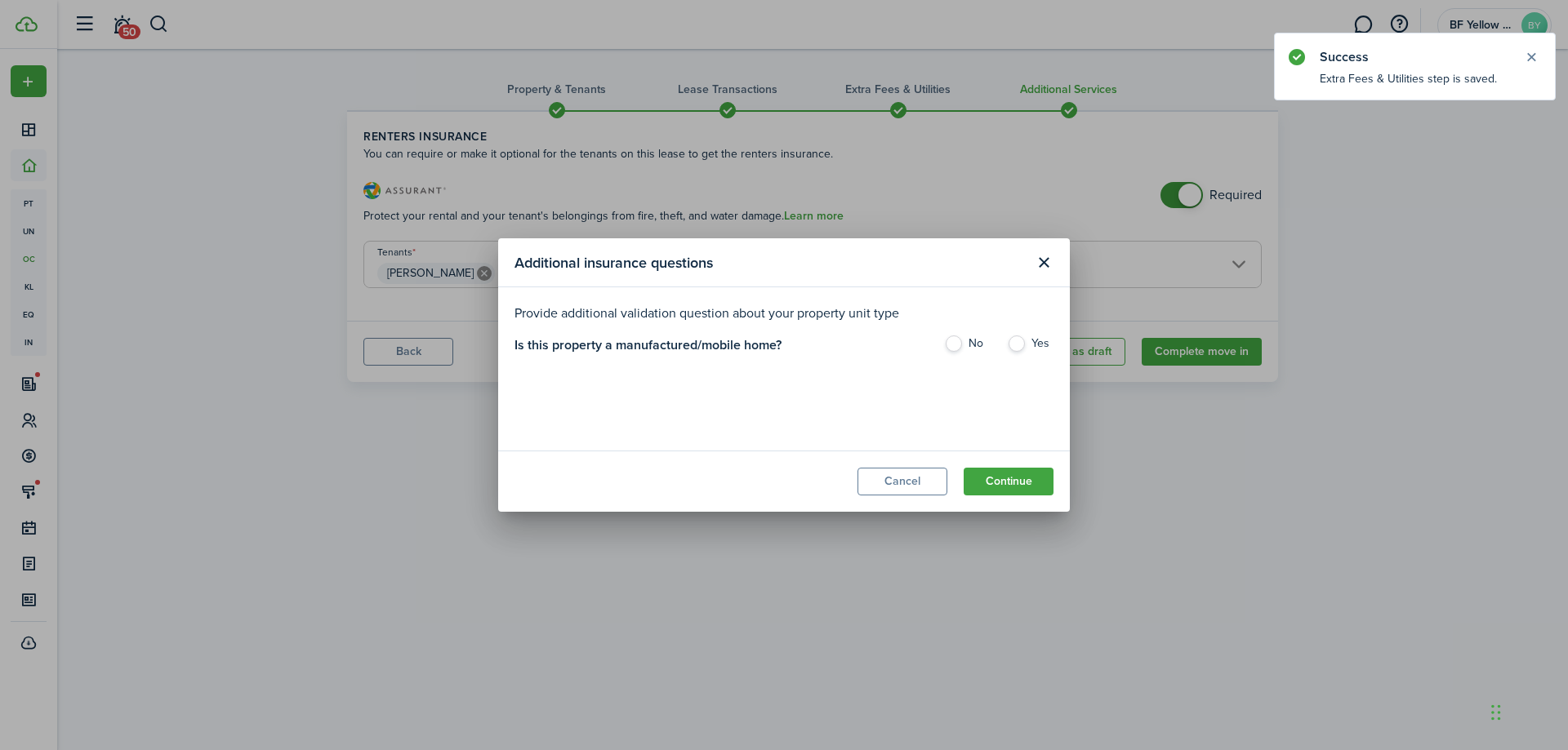
click at [959, 353] on label "No" at bounding box center [967, 347] width 46 height 24
radio input "true"
click at [991, 468] on modal-footer "Cancel Continue" at bounding box center [783, 481] width 571 height 62
click at [997, 482] on button "Continue" at bounding box center [1008, 481] width 89 height 28
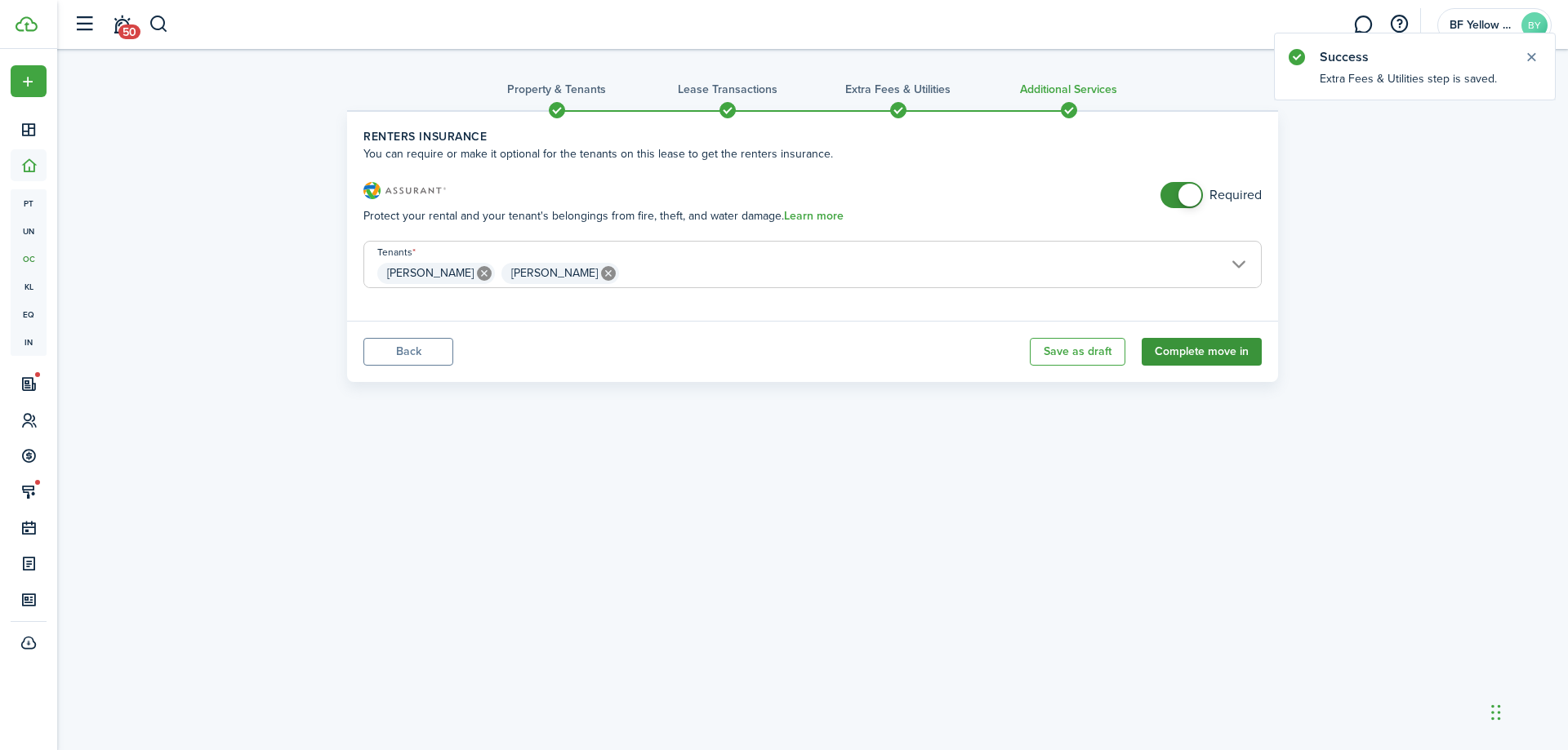
click at [1191, 345] on button "Complete move in" at bounding box center [1201, 351] width 120 height 28
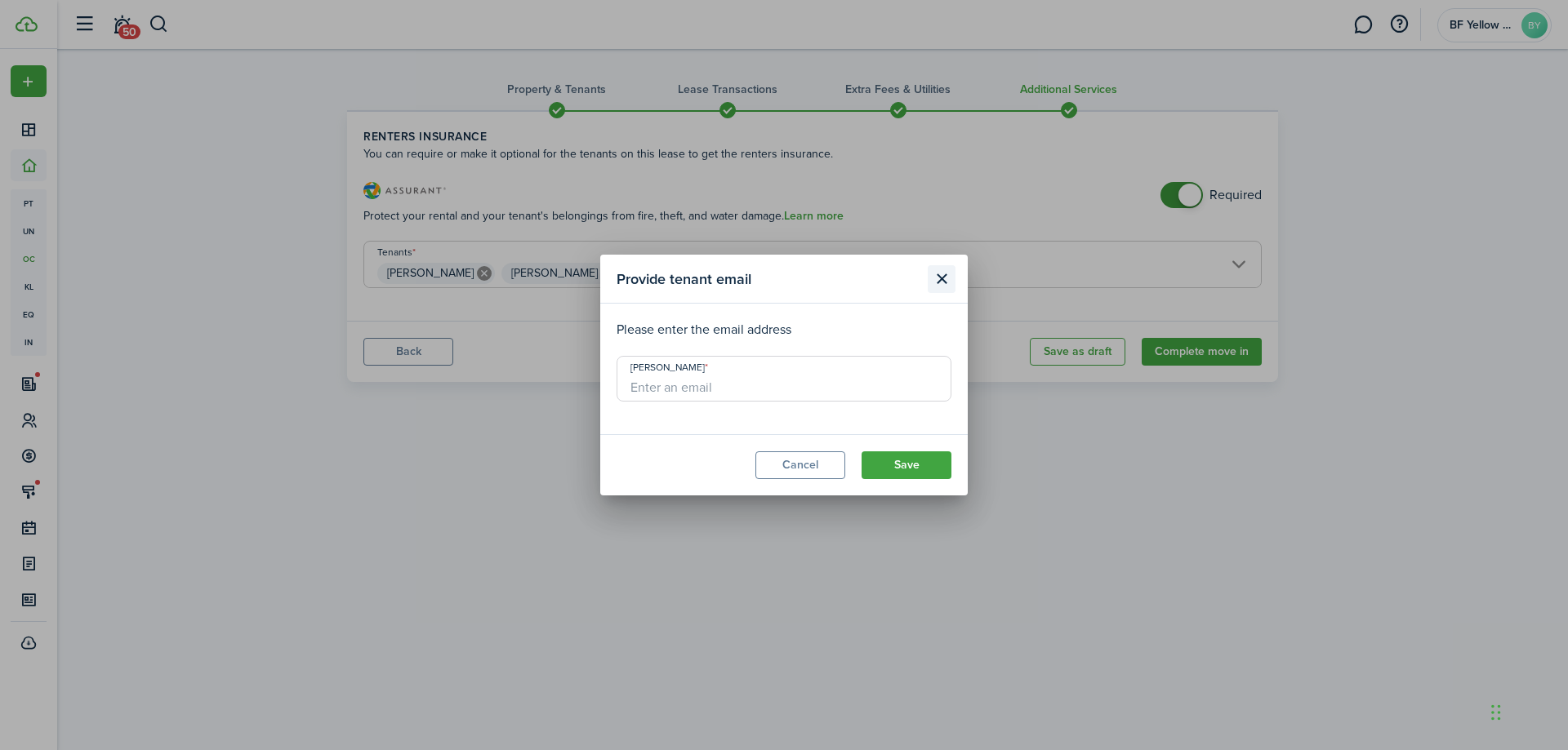
click at [943, 275] on button "Close modal" at bounding box center [941, 279] width 28 height 28
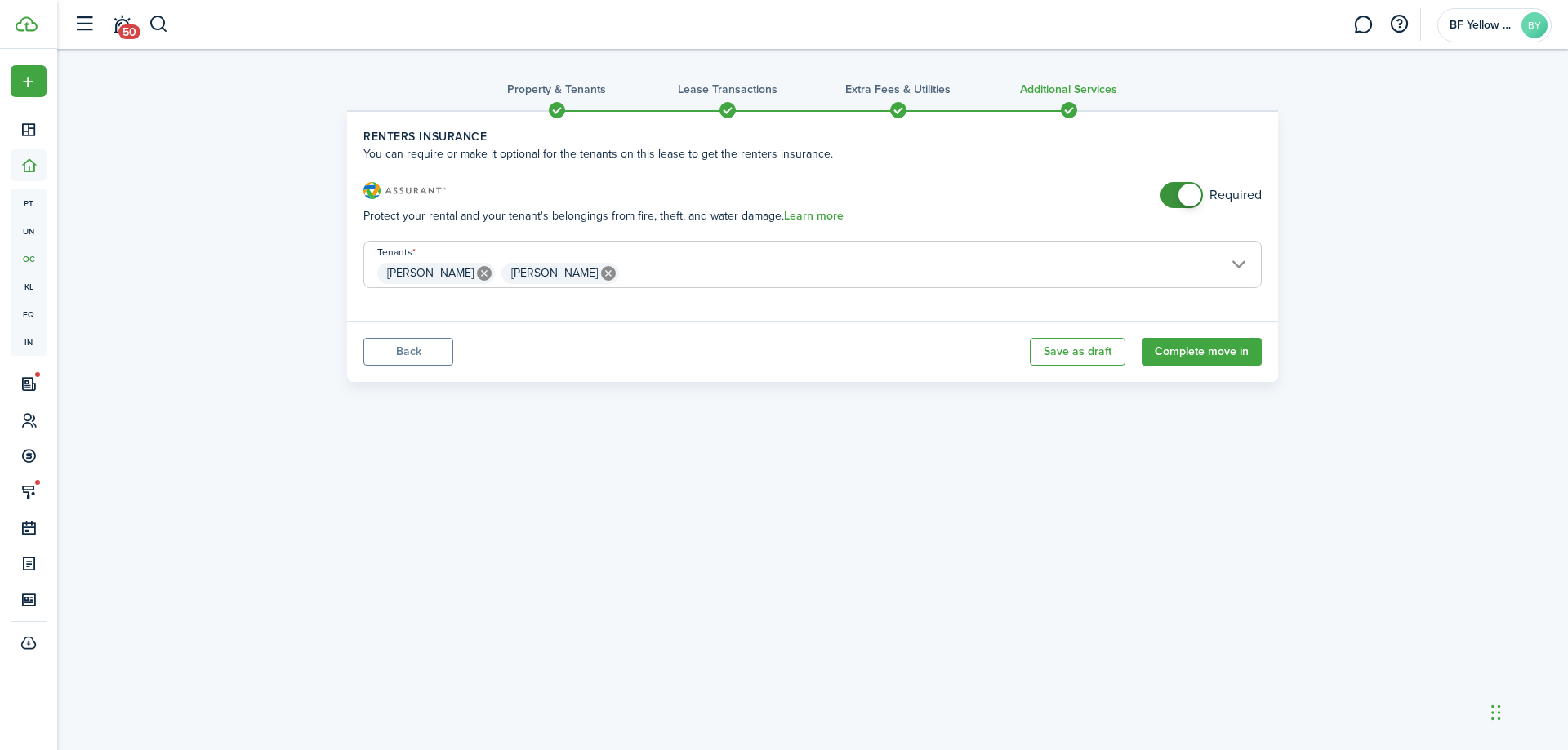
click at [480, 273] on icon at bounding box center [484, 274] width 14 height 14
type input "[PERSON_NAME]"
click at [1233, 341] on button "Complete move in" at bounding box center [1201, 351] width 120 height 28
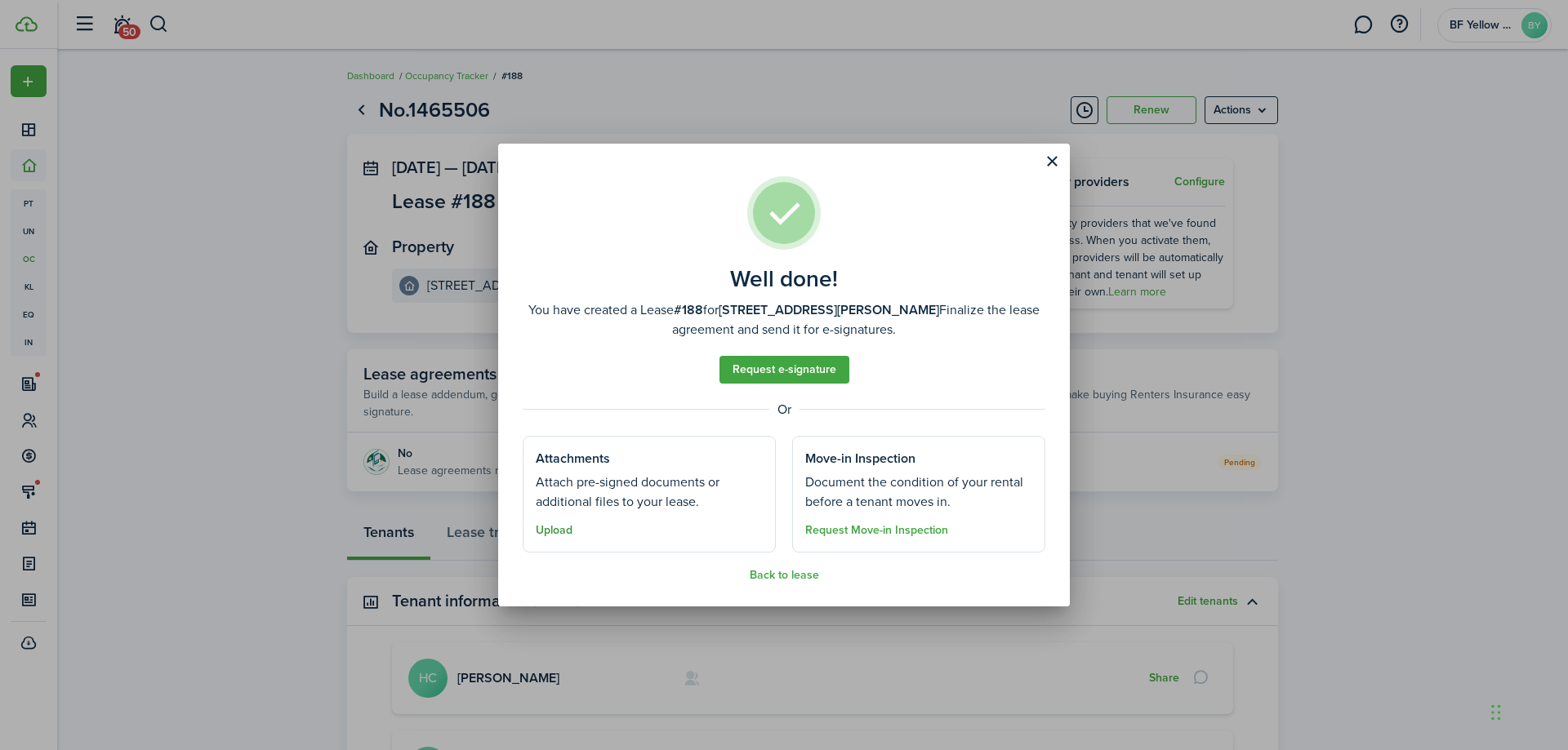
click at [554, 528] on button "Upload" at bounding box center [553, 530] width 37 height 13
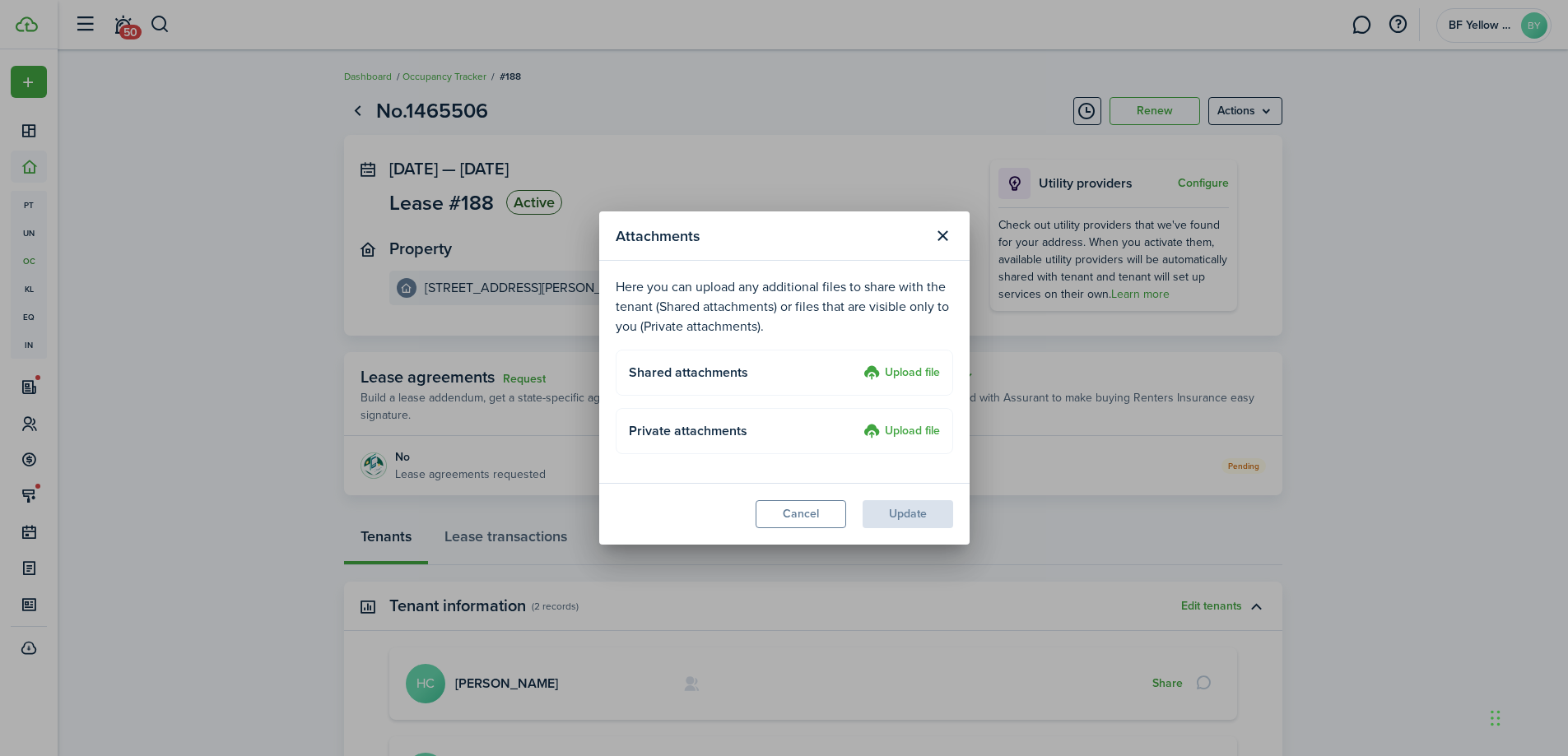
click at [907, 364] on label "Upload file" at bounding box center [901, 374] width 77 height 20
click at [858, 364] on input "Upload file" at bounding box center [858, 364] width 0 height 0
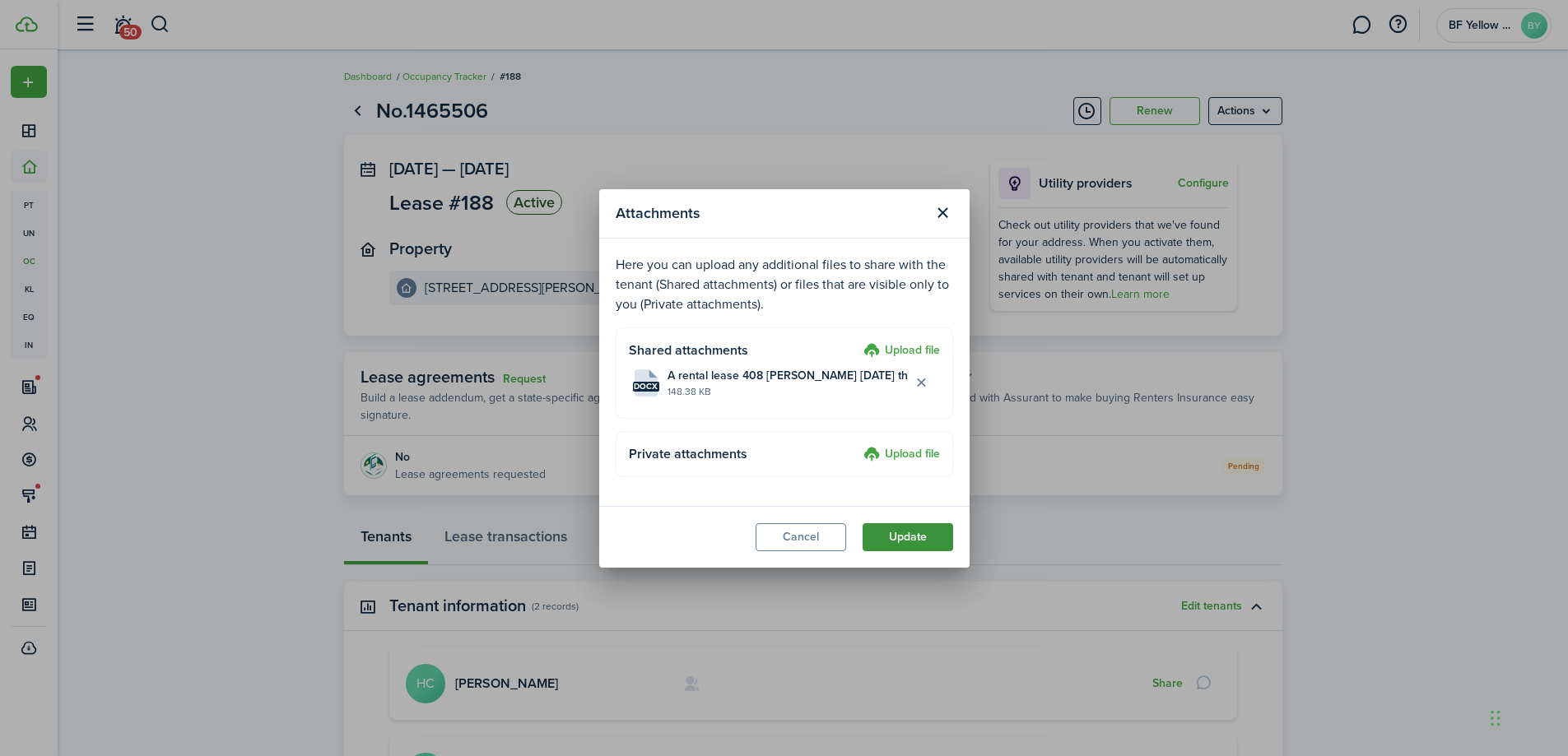
click at [925, 536] on button "Update" at bounding box center [907, 537] width 90 height 28
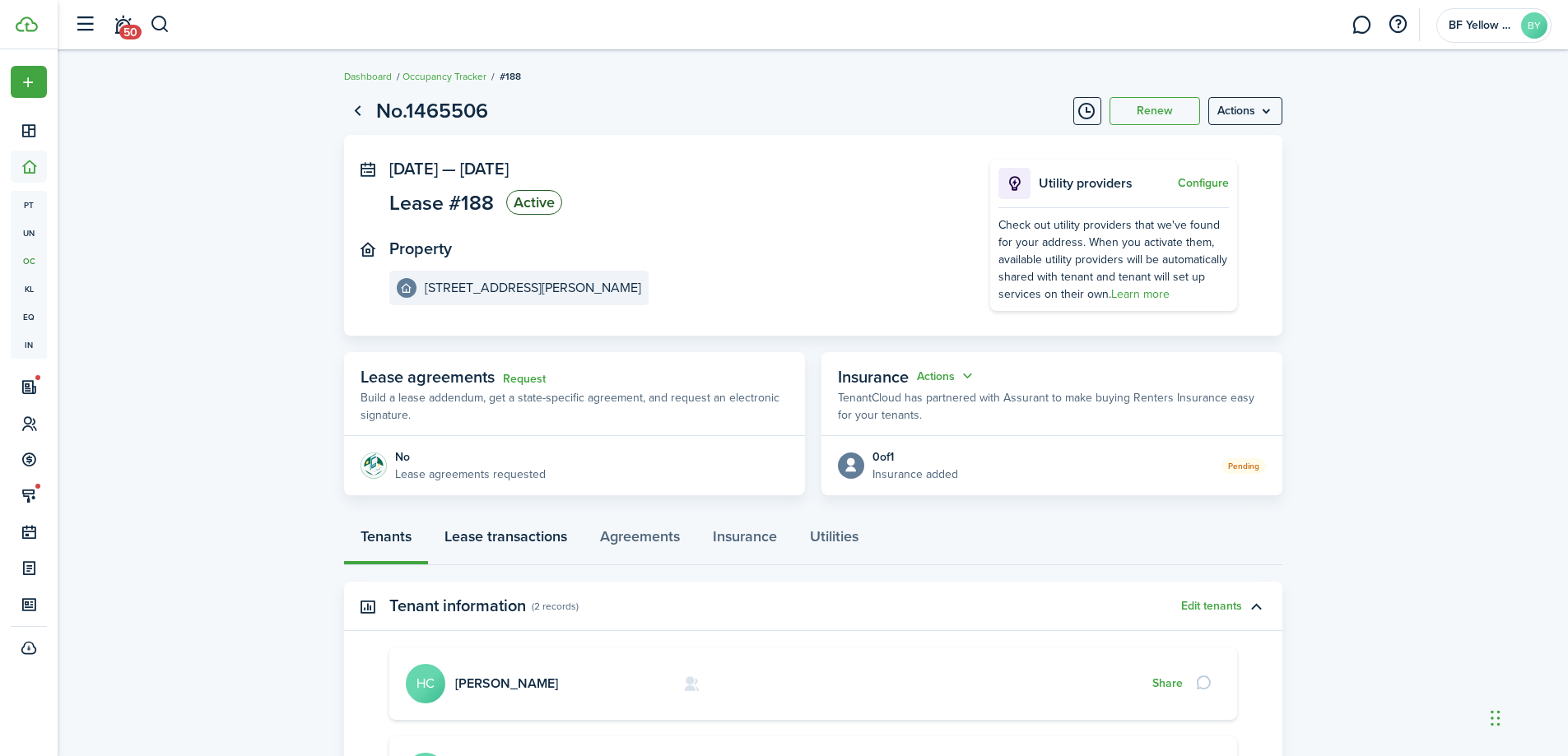
click at [524, 540] on link "Lease transactions" at bounding box center [506, 541] width 156 height 50
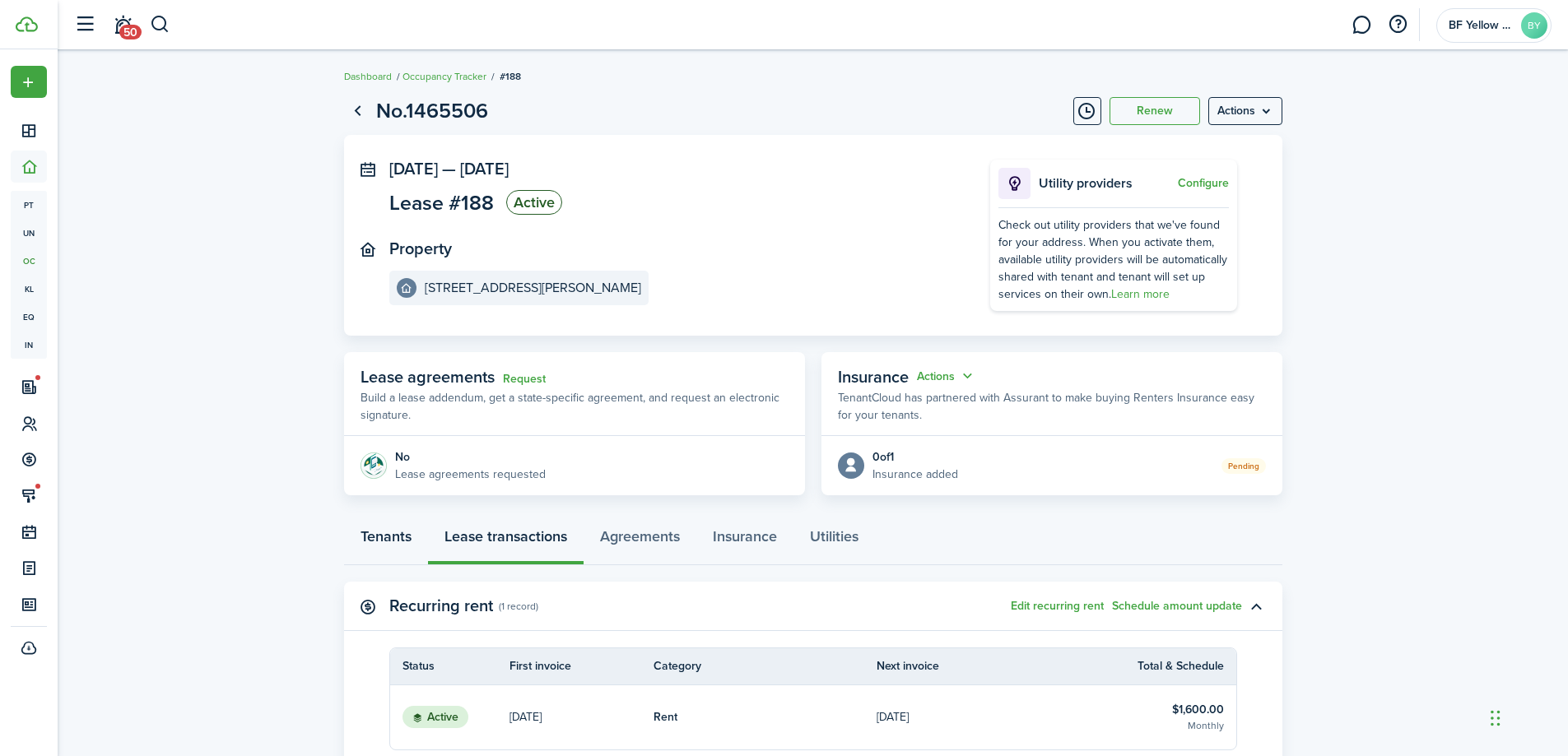
click at [384, 547] on link "Tenants" at bounding box center [386, 541] width 84 height 50
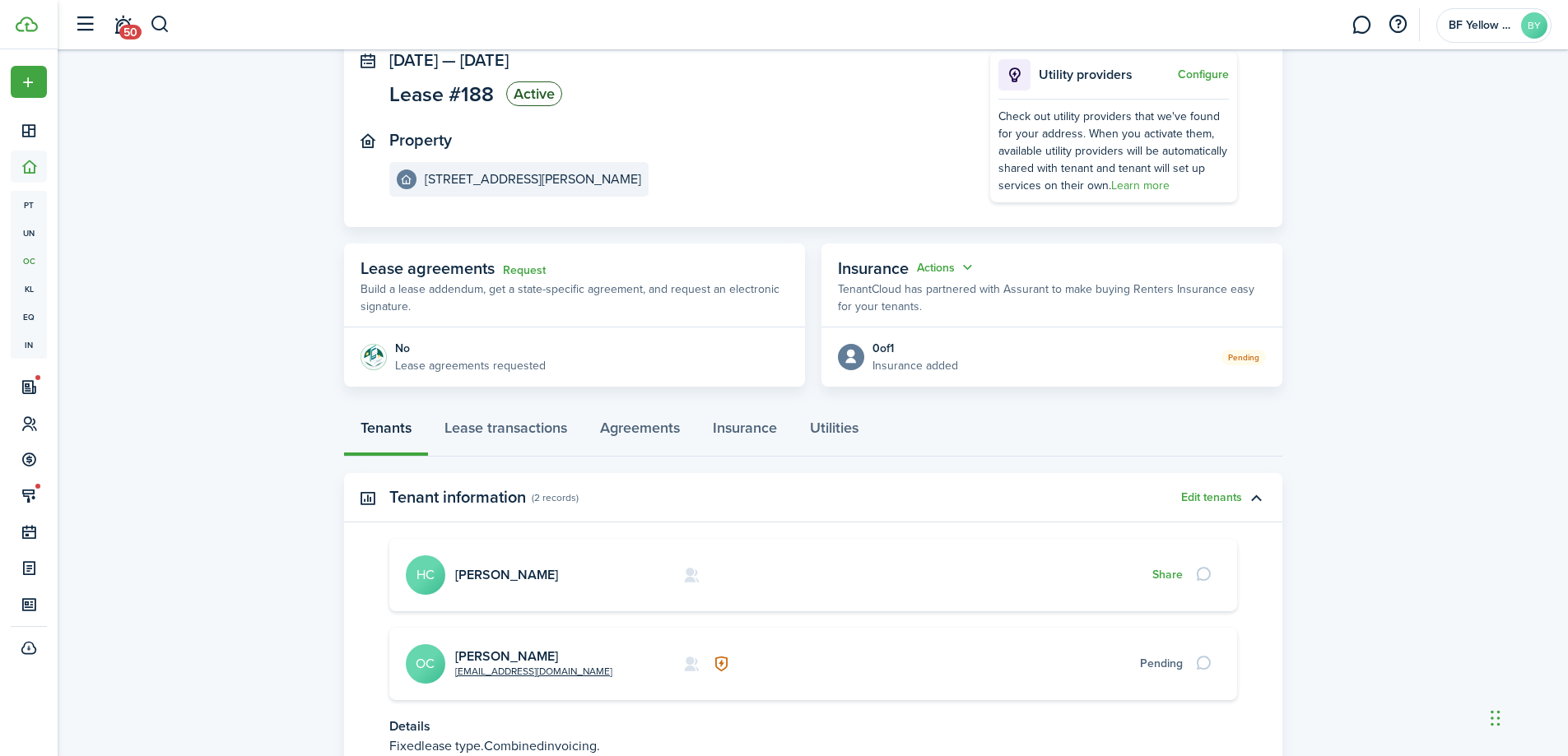
scroll to position [244, 0]
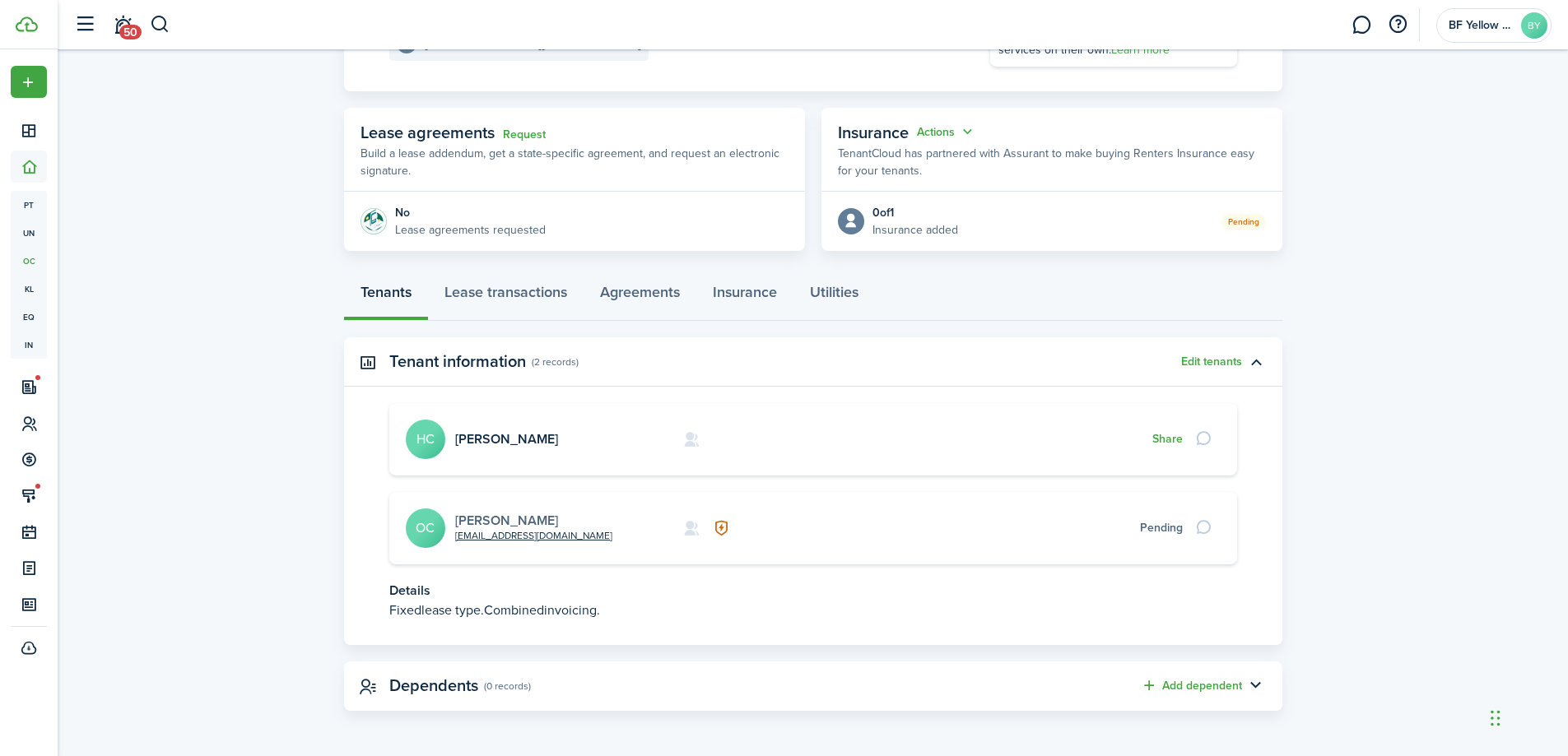
click at [479, 525] on link "[PERSON_NAME]" at bounding box center [506, 520] width 103 height 19
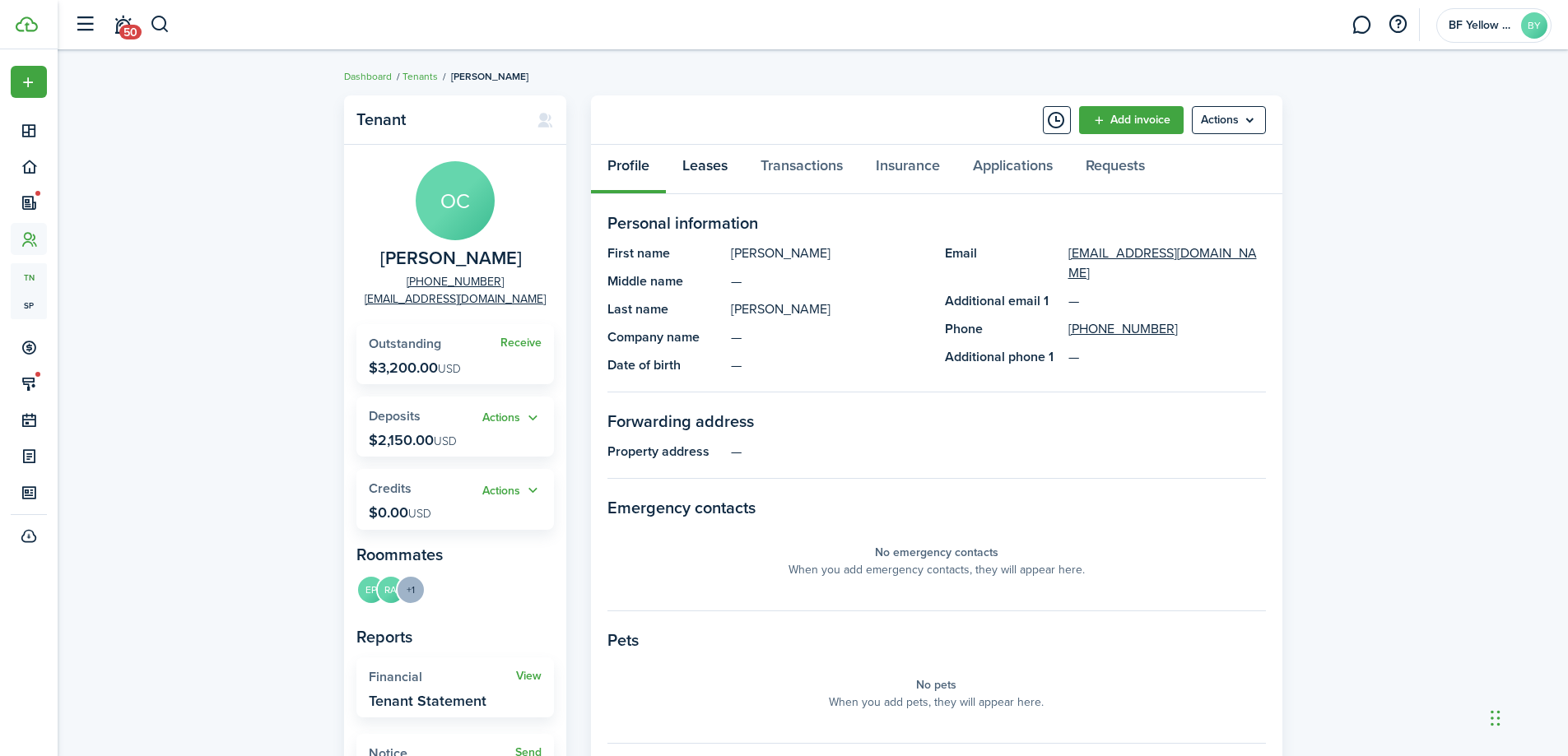
click at [714, 174] on link "Leases" at bounding box center [705, 169] width 78 height 50
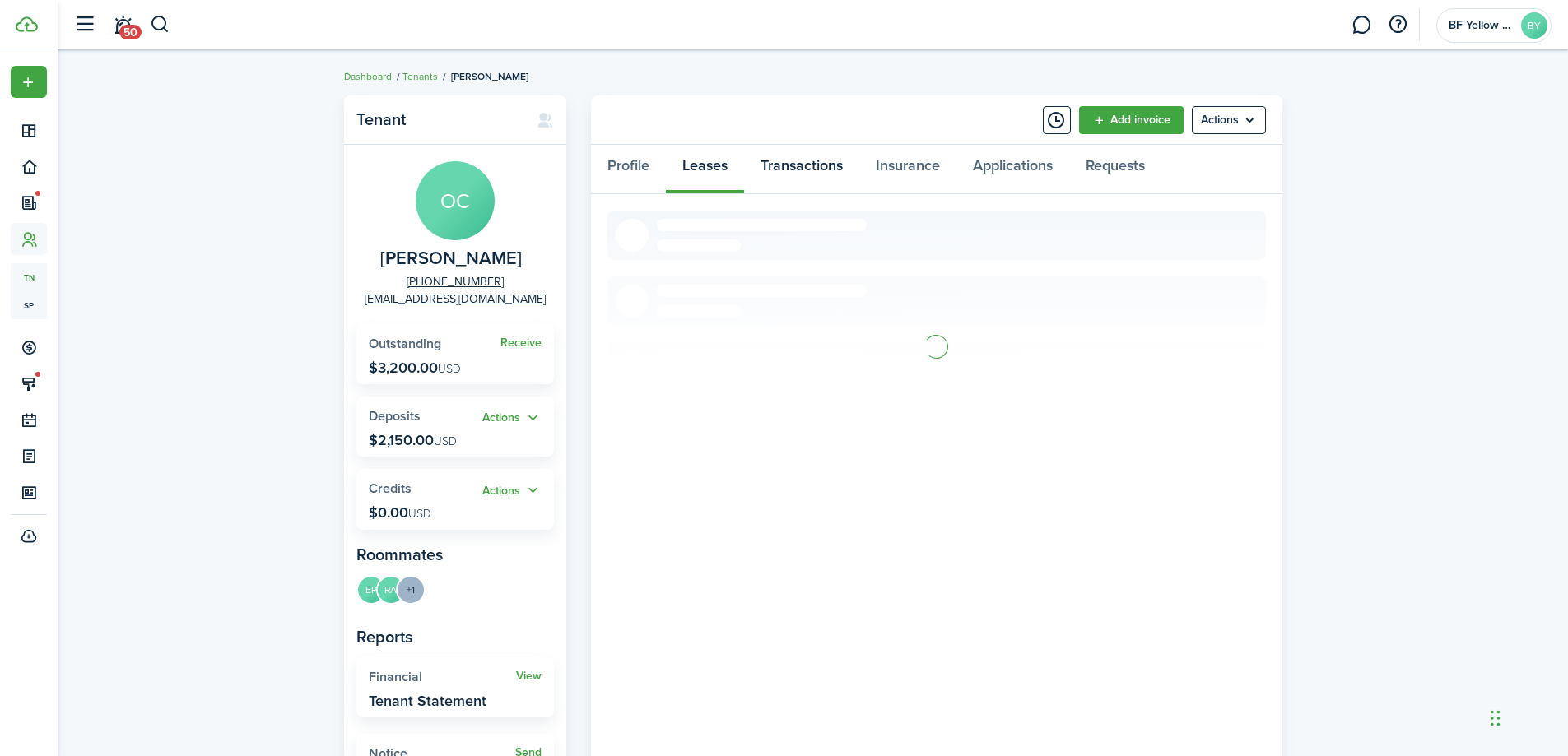
click at [842, 163] on link "Transactions" at bounding box center [802, 169] width 115 height 50
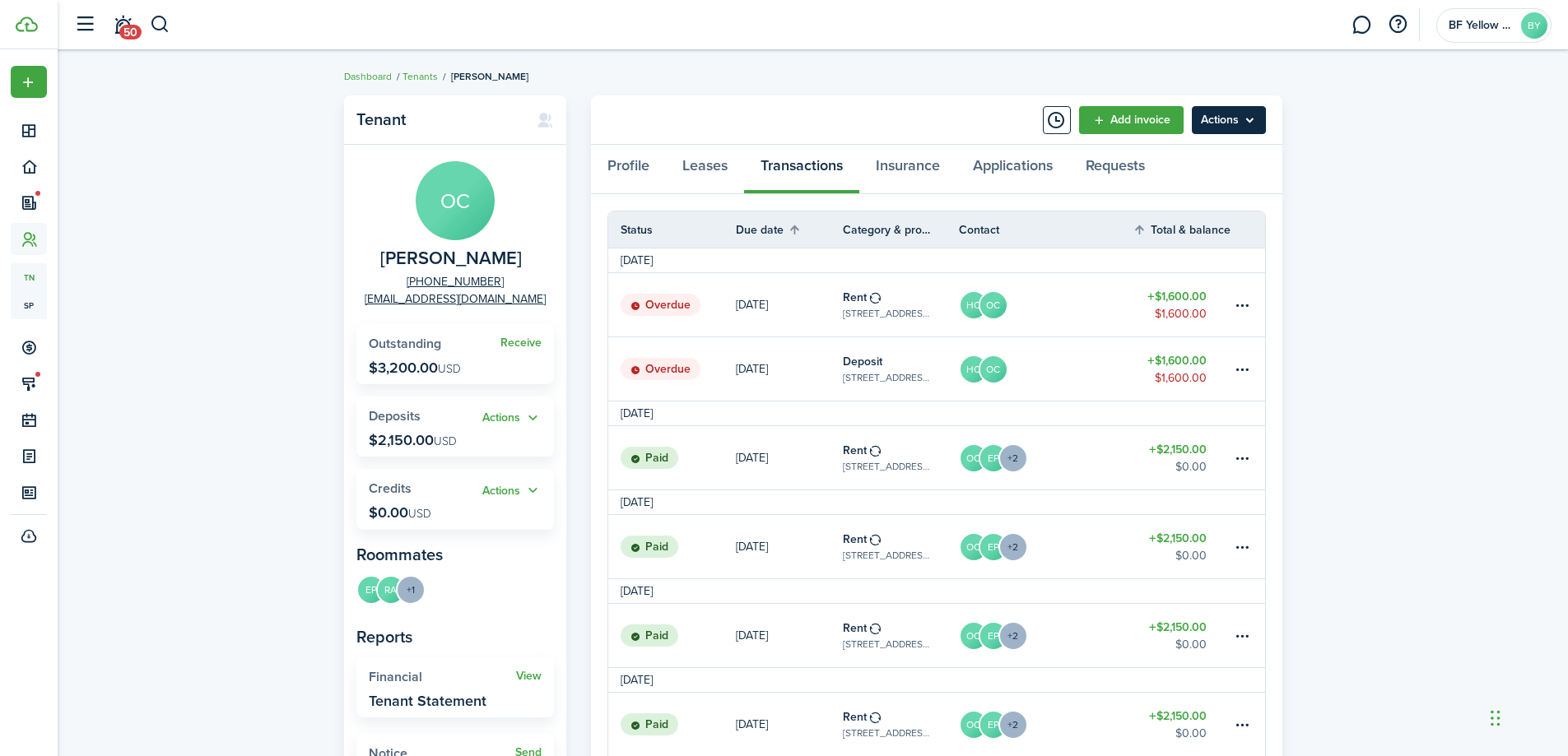
click at [1236, 123] on menu-btn "Actions" at bounding box center [1229, 120] width 74 height 28
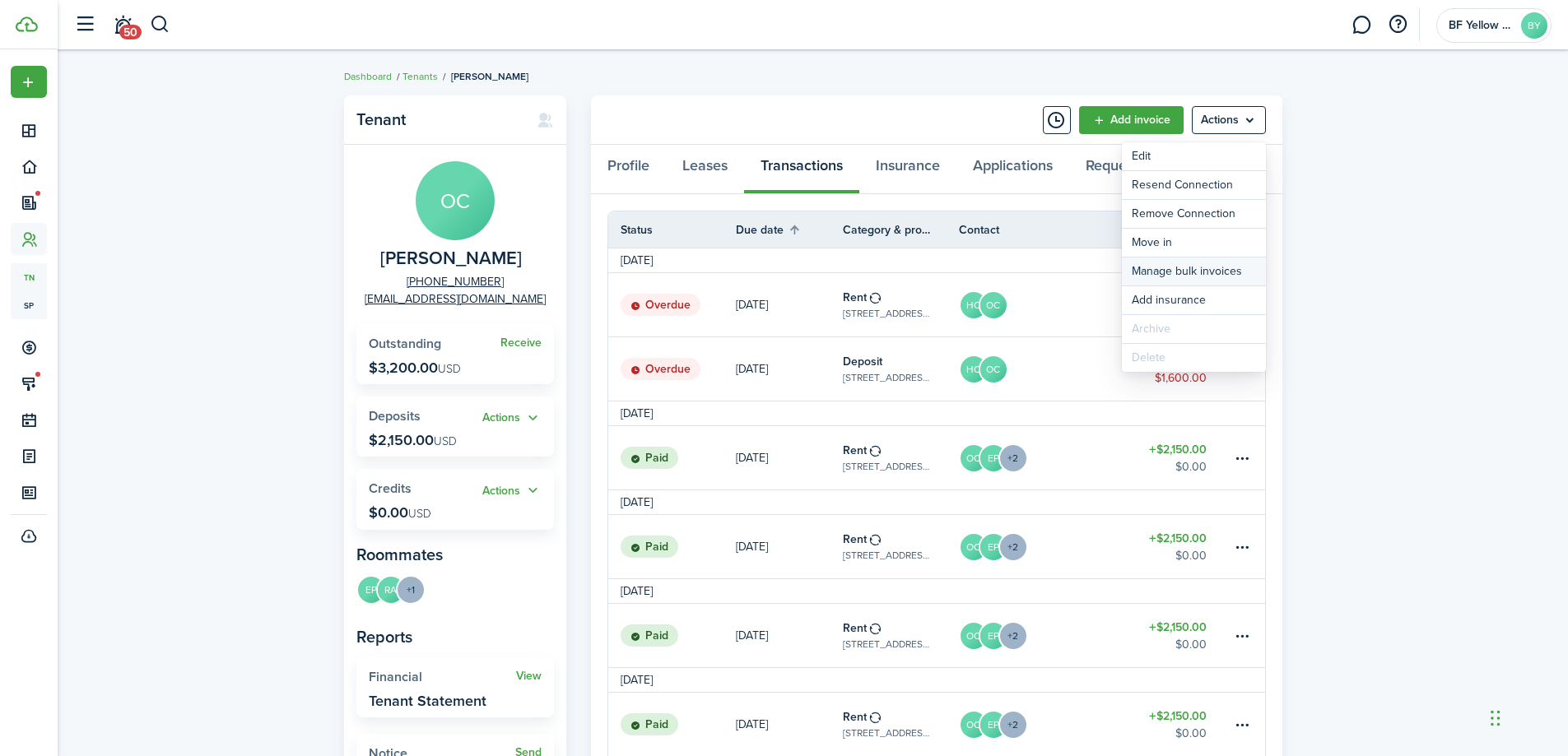
click at [1148, 274] on link "Manage bulk invoices" at bounding box center [1194, 271] width 144 height 28
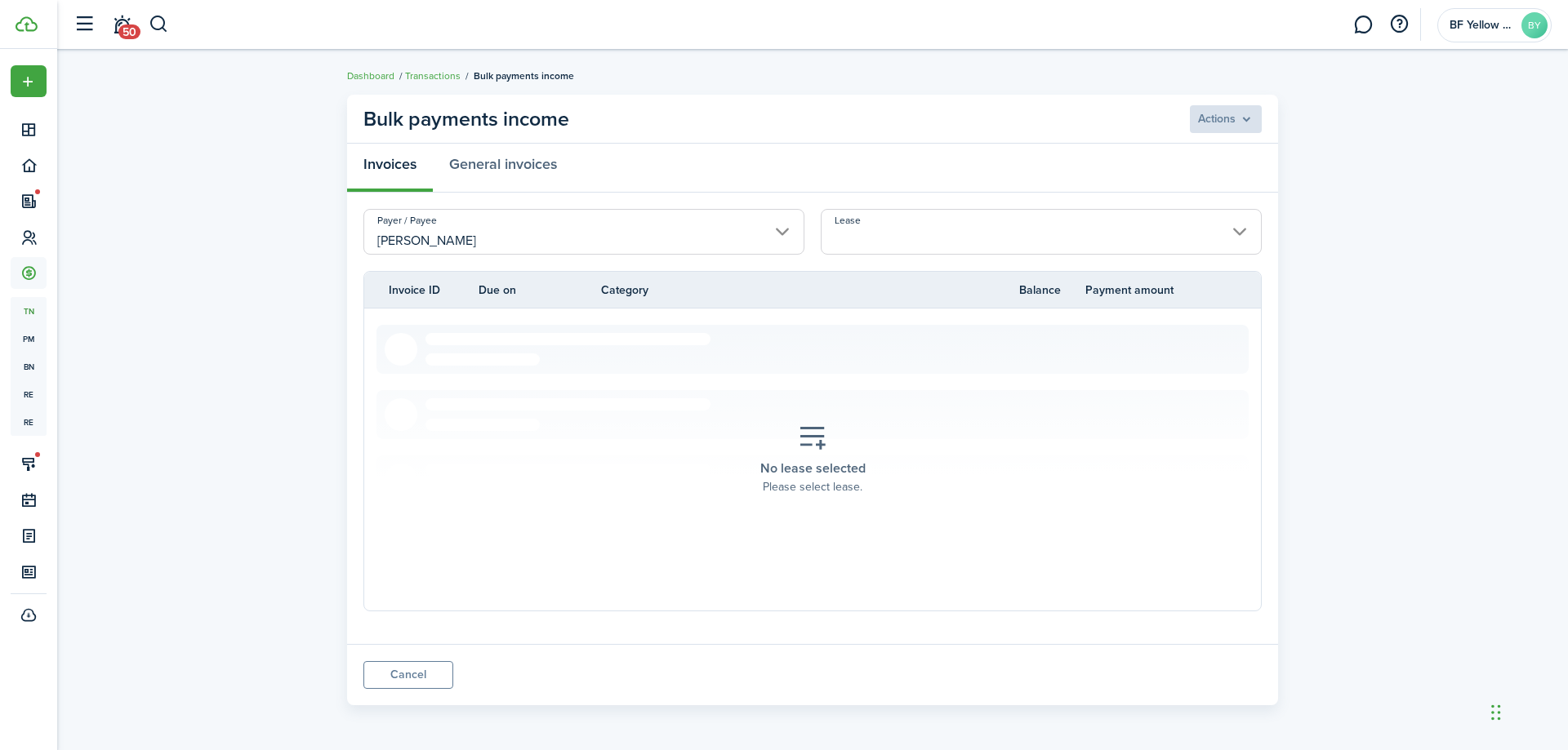
click at [945, 234] on input "Lease" at bounding box center [1041, 232] width 441 height 46
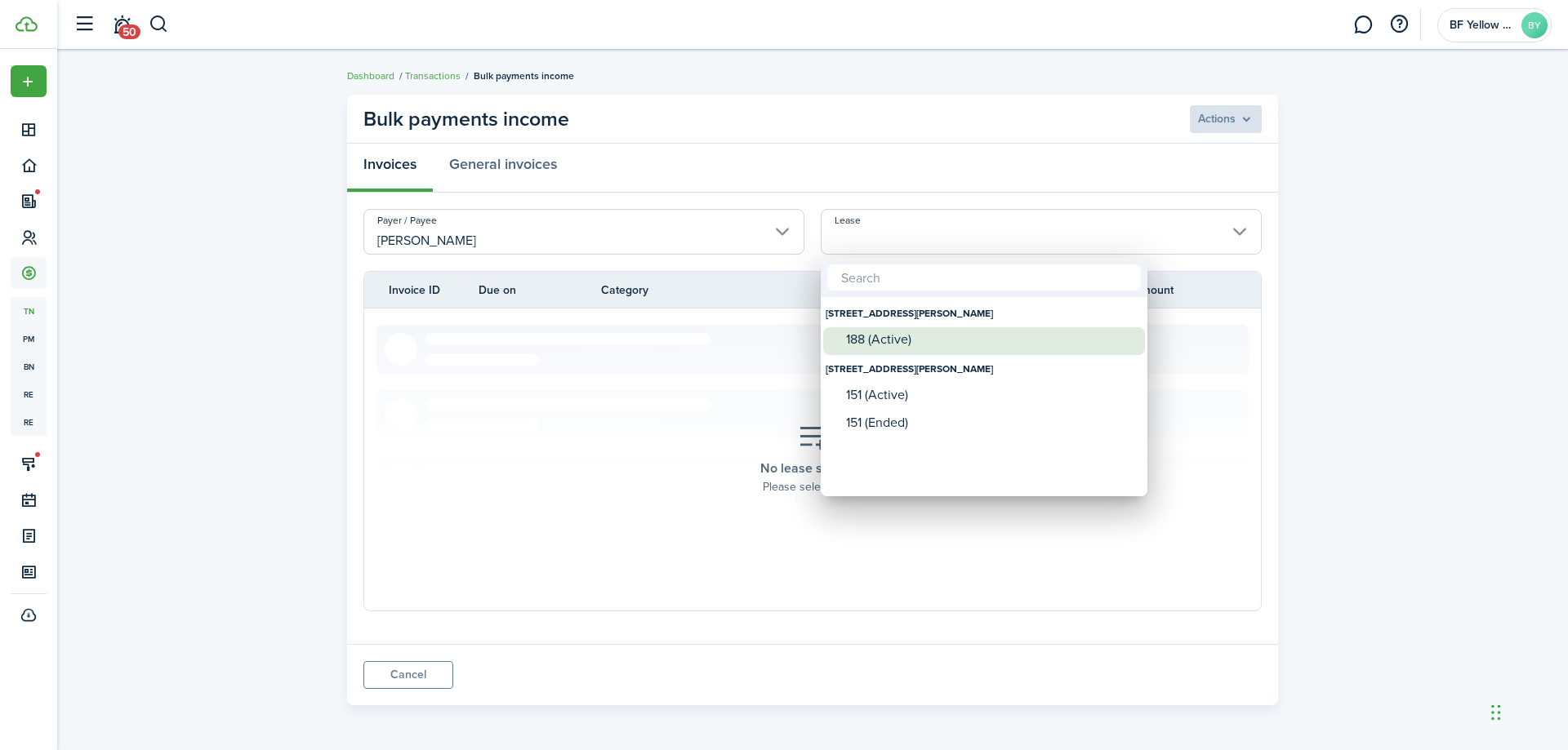
click at [880, 338] on div "188 (Active)" at bounding box center [990, 340] width 289 height 14
type input "[STREET_ADDRESS][PERSON_NAME] (Active)"
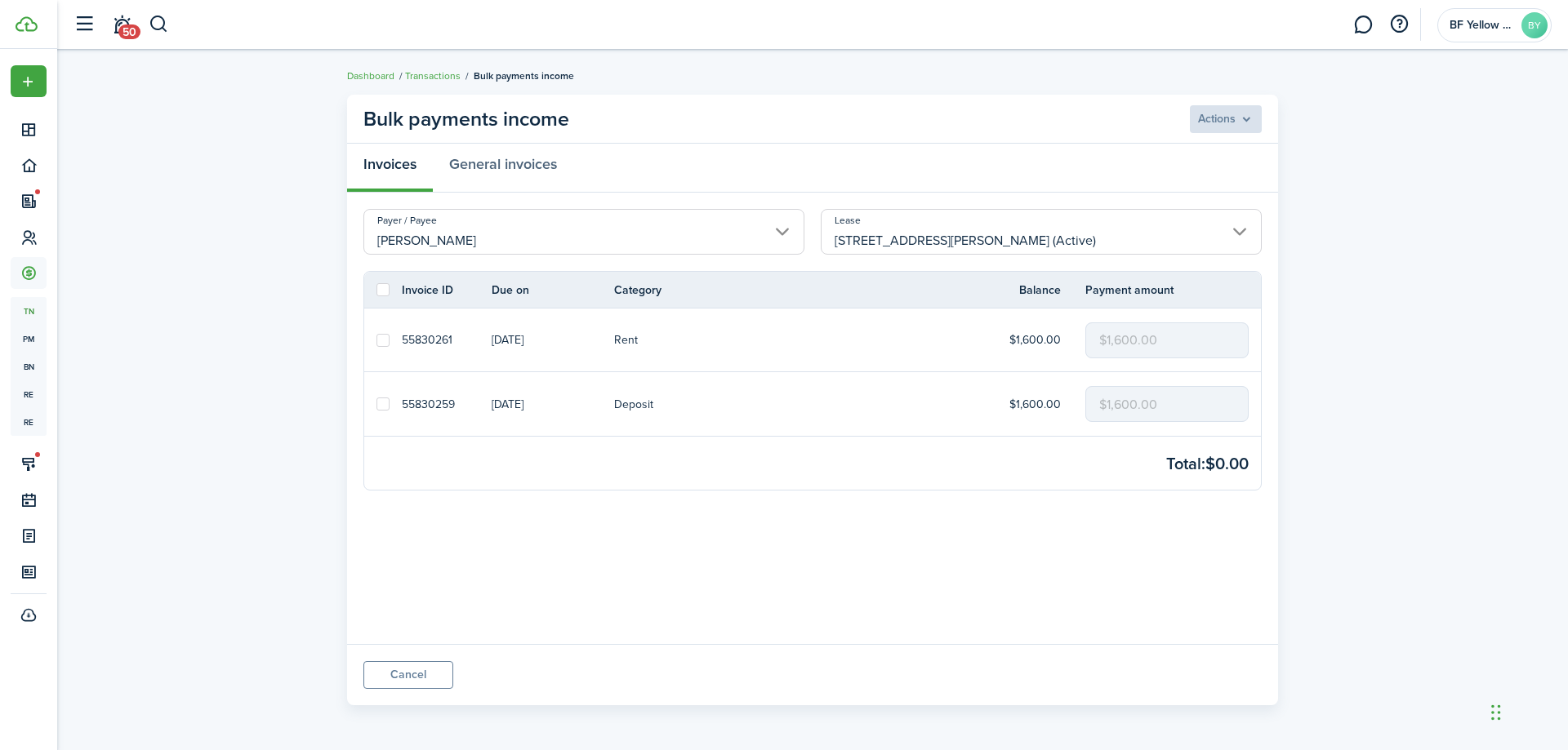
click at [377, 286] on label at bounding box center [383, 290] width 13 height 13
click at [376, 290] on input "checkbox" at bounding box center [375, 290] width 1 height 1
checkbox input "true"
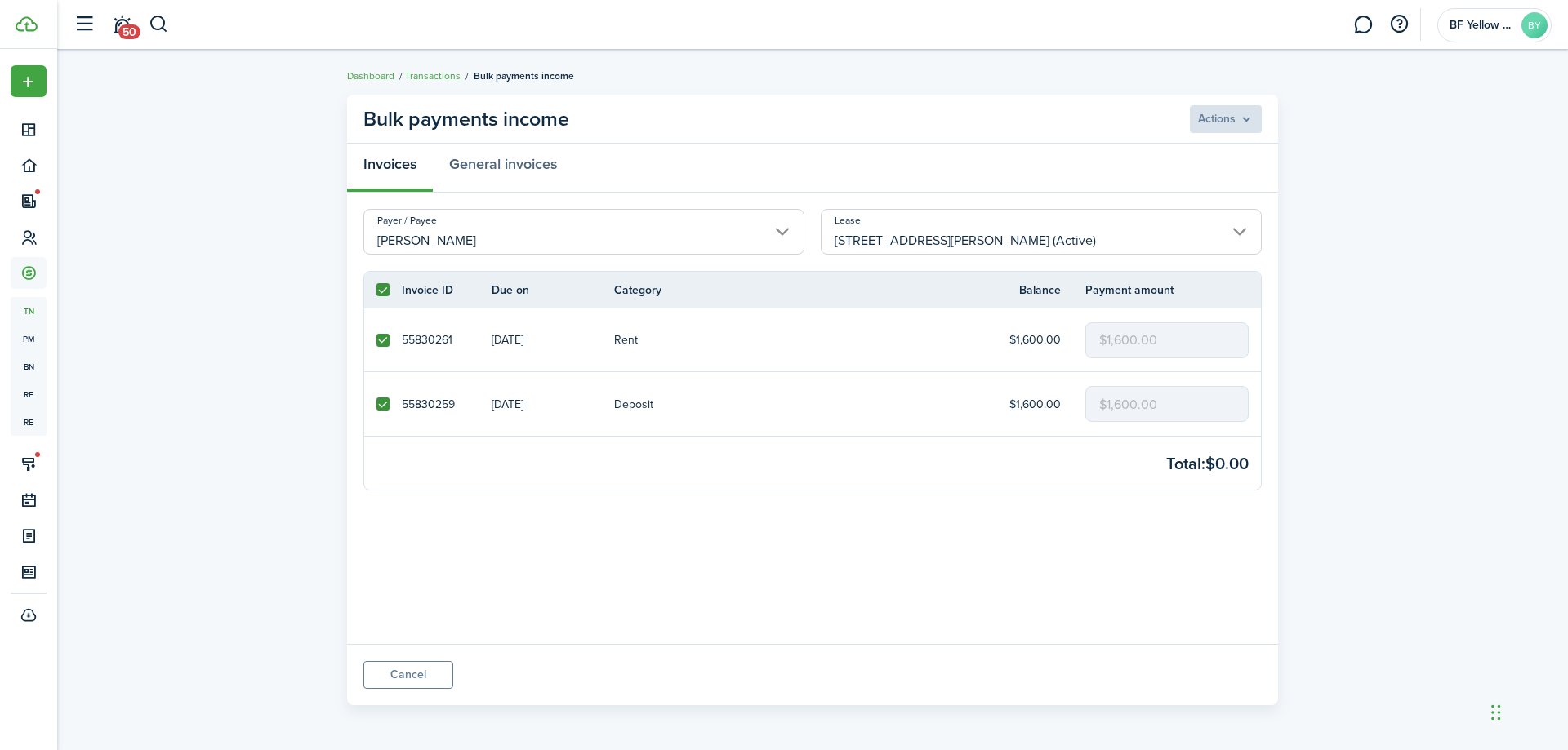
checkbox input "true"
click at [1210, 134] on panel-main-header "Bulk payments income Actions" at bounding box center [812, 119] width 931 height 49
click at [1211, 122] on menu-btn "Actions" at bounding box center [1225, 119] width 73 height 28
click at [1183, 153] on button "Record as paid" at bounding box center [1190, 155] width 143 height 28
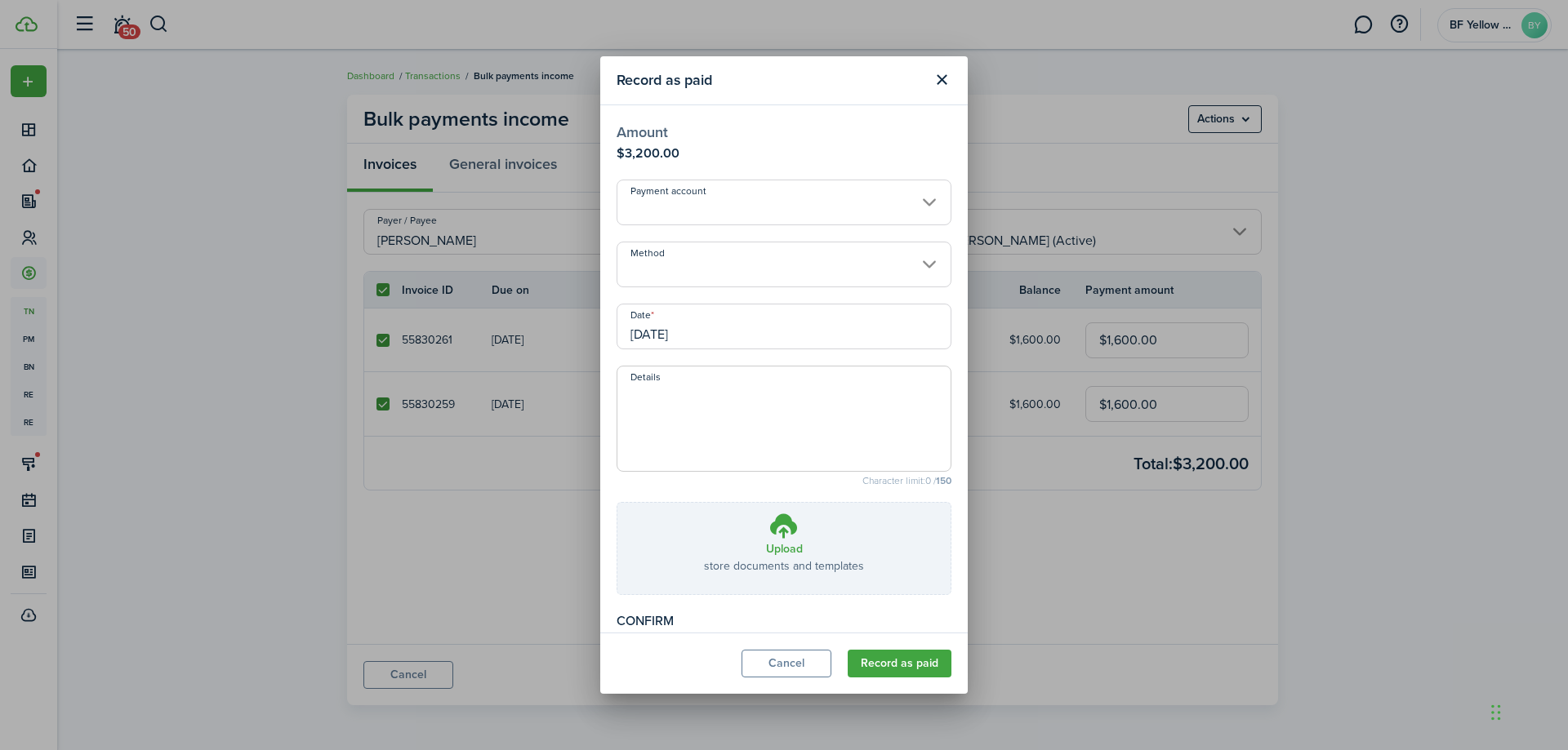
click at [665, 259] on input "Method" at bounding box center [784, 264] width 335 height 46
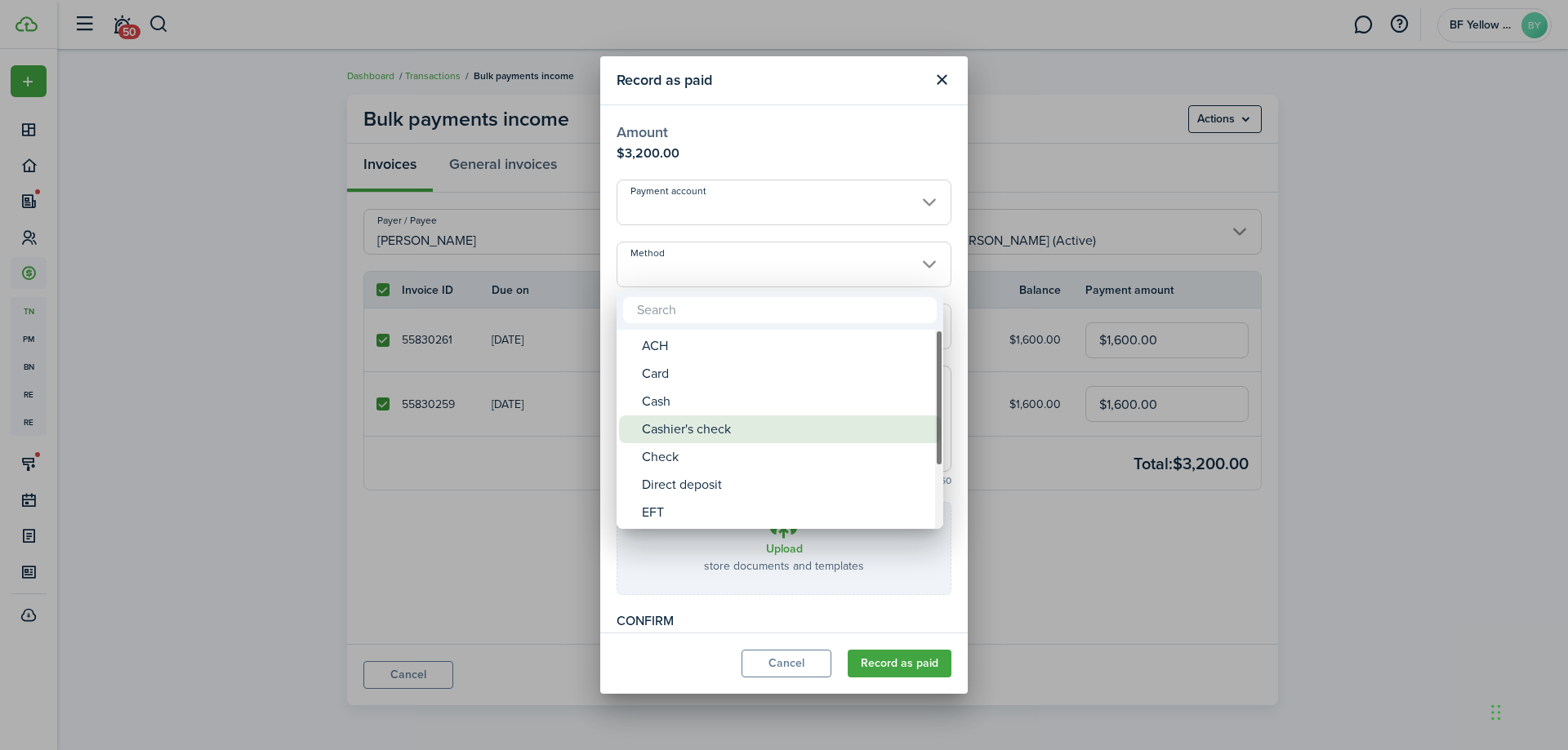
click at [670, 434] on div "Cashier's check" at bounding box center [786, 429] width 289 height 28
type input "Cashier's check"
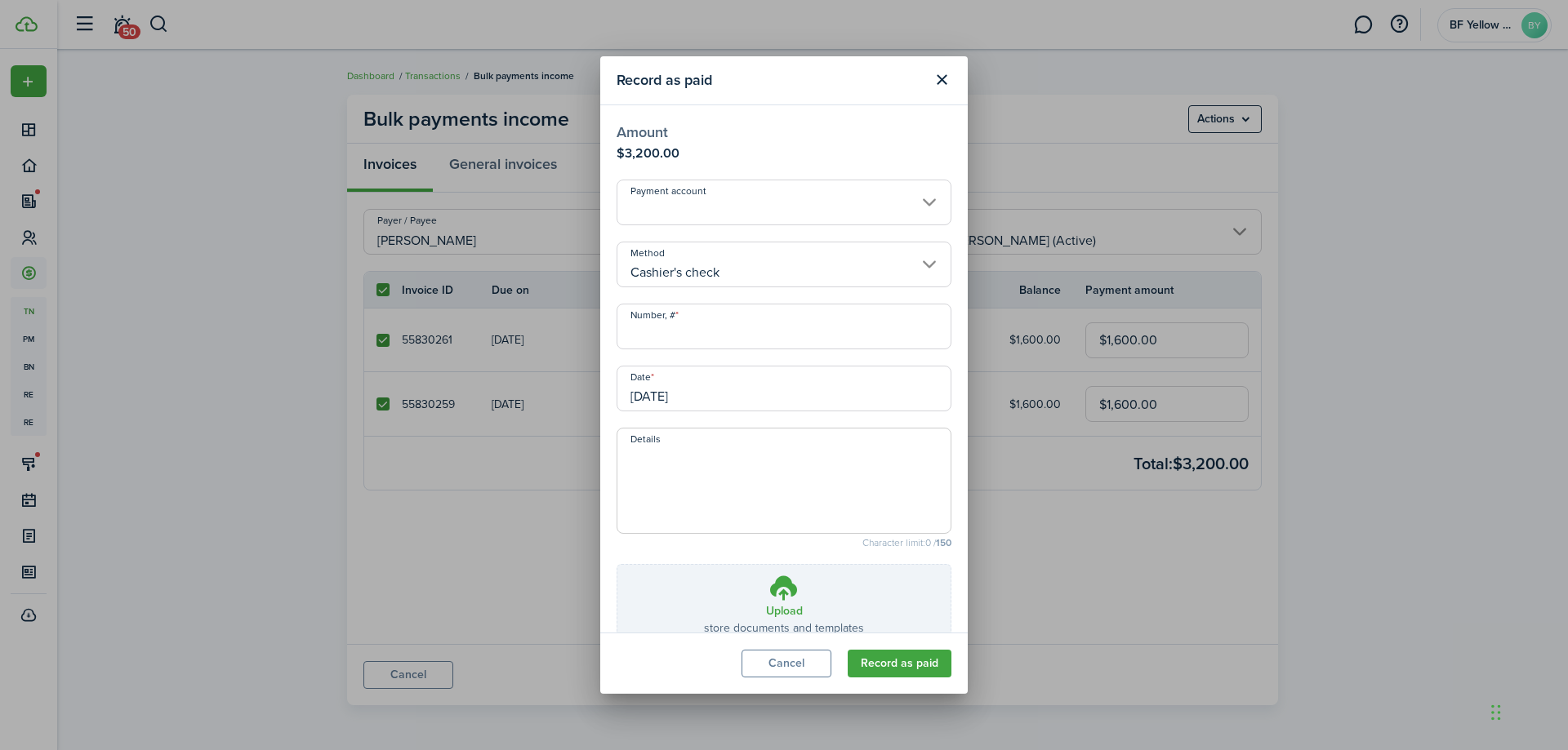
click at [680, 350] on modal-body "Amount $3,200.00 Payment account Method Cashier's check Number, # Date [DATE] D…" at bounding box center [783, 369] width 367 height 527
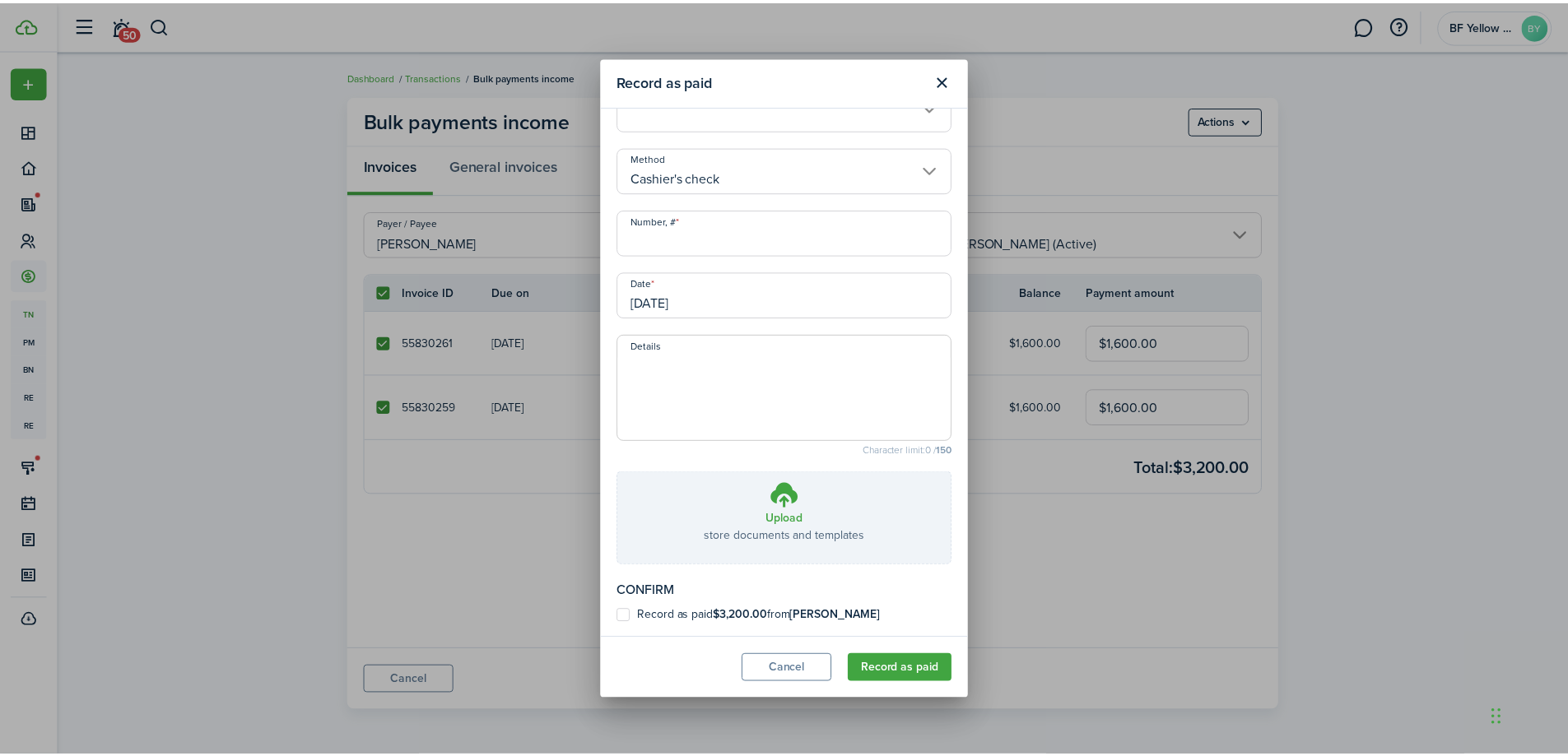
scroll to position [99, 0]
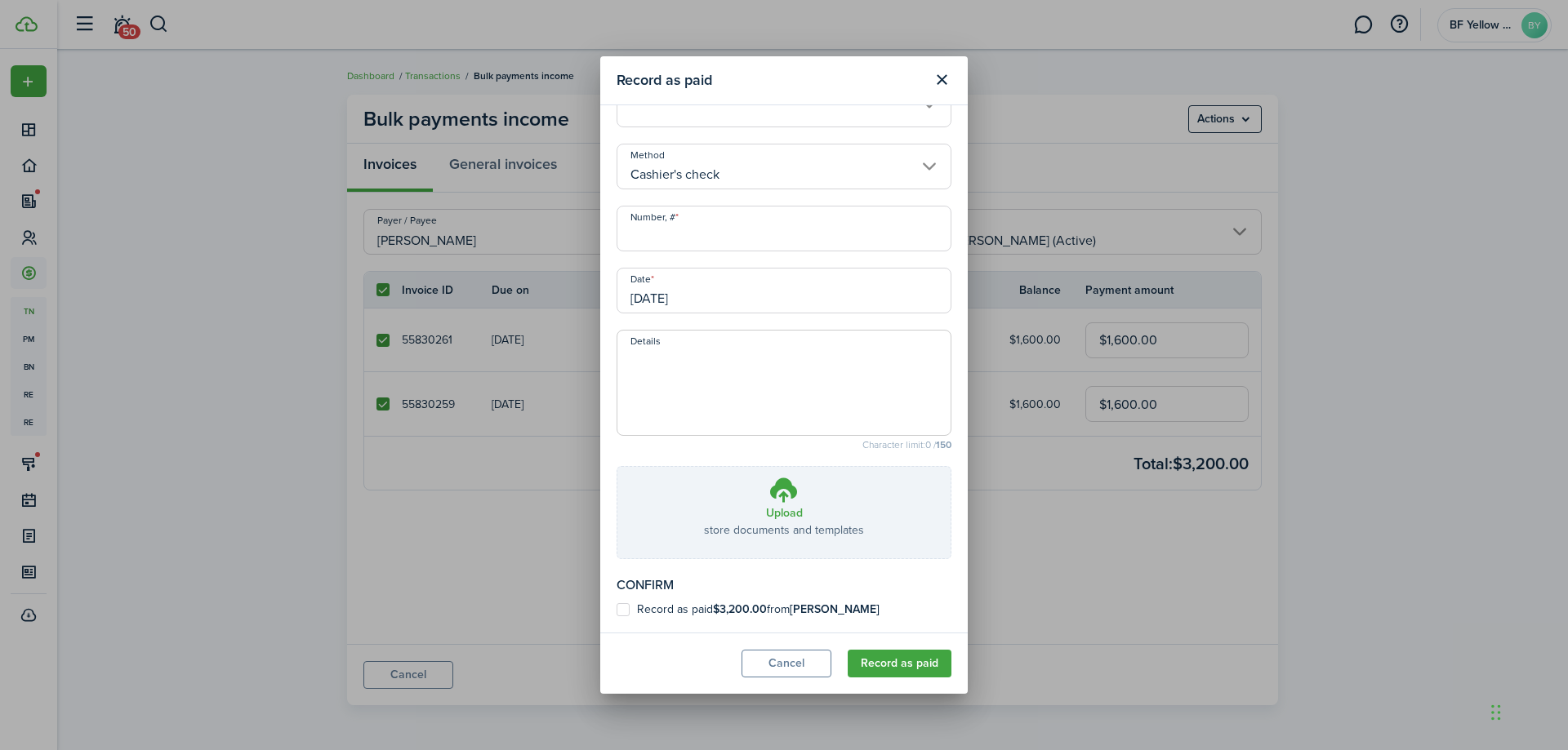
click at [694, 312] on input "[DATE]" at bounding box center [784, 291] width 335 height 46
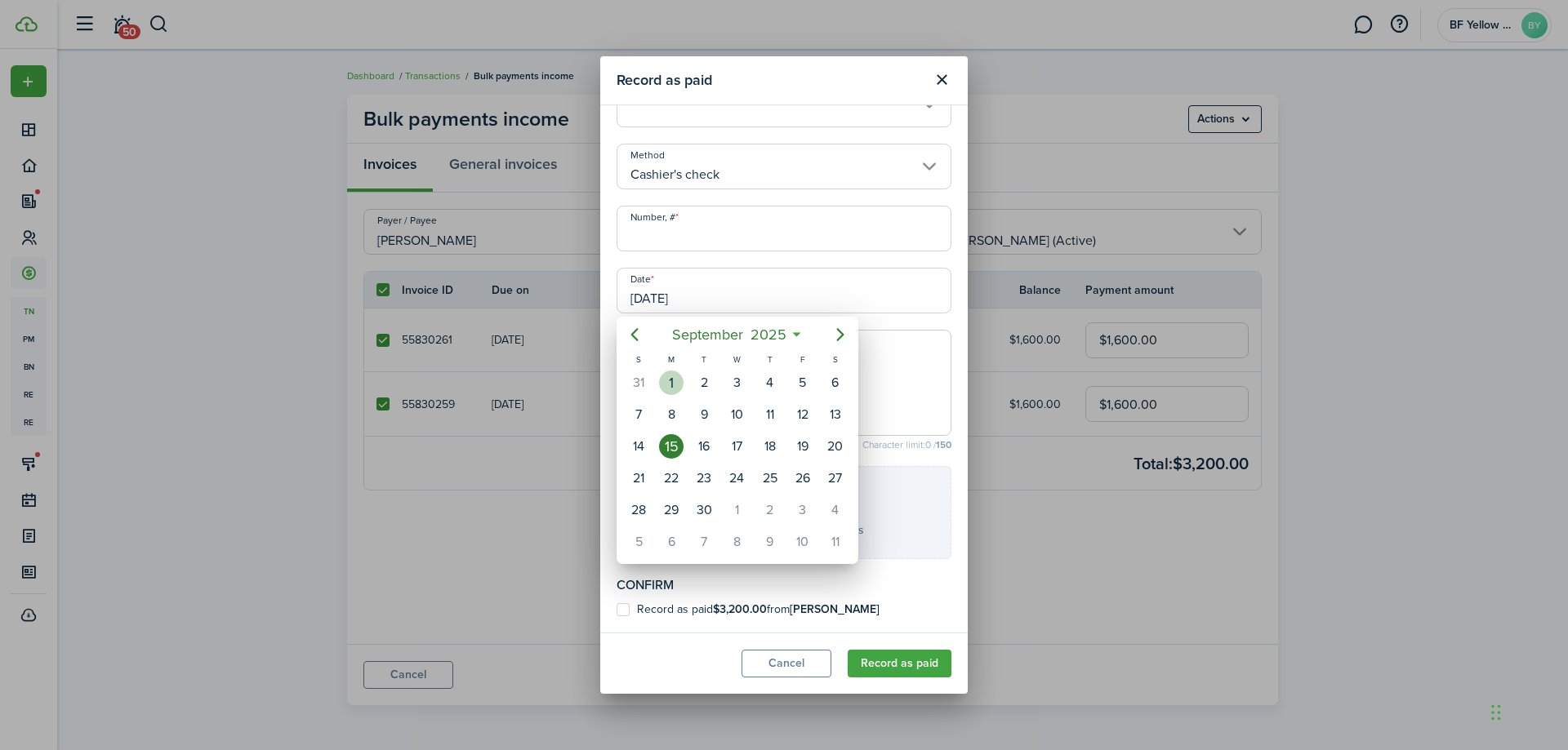
click at [679, 392] on div "1" at bounding box center [670, 383] width 24 height 24
type input "[DATE]"
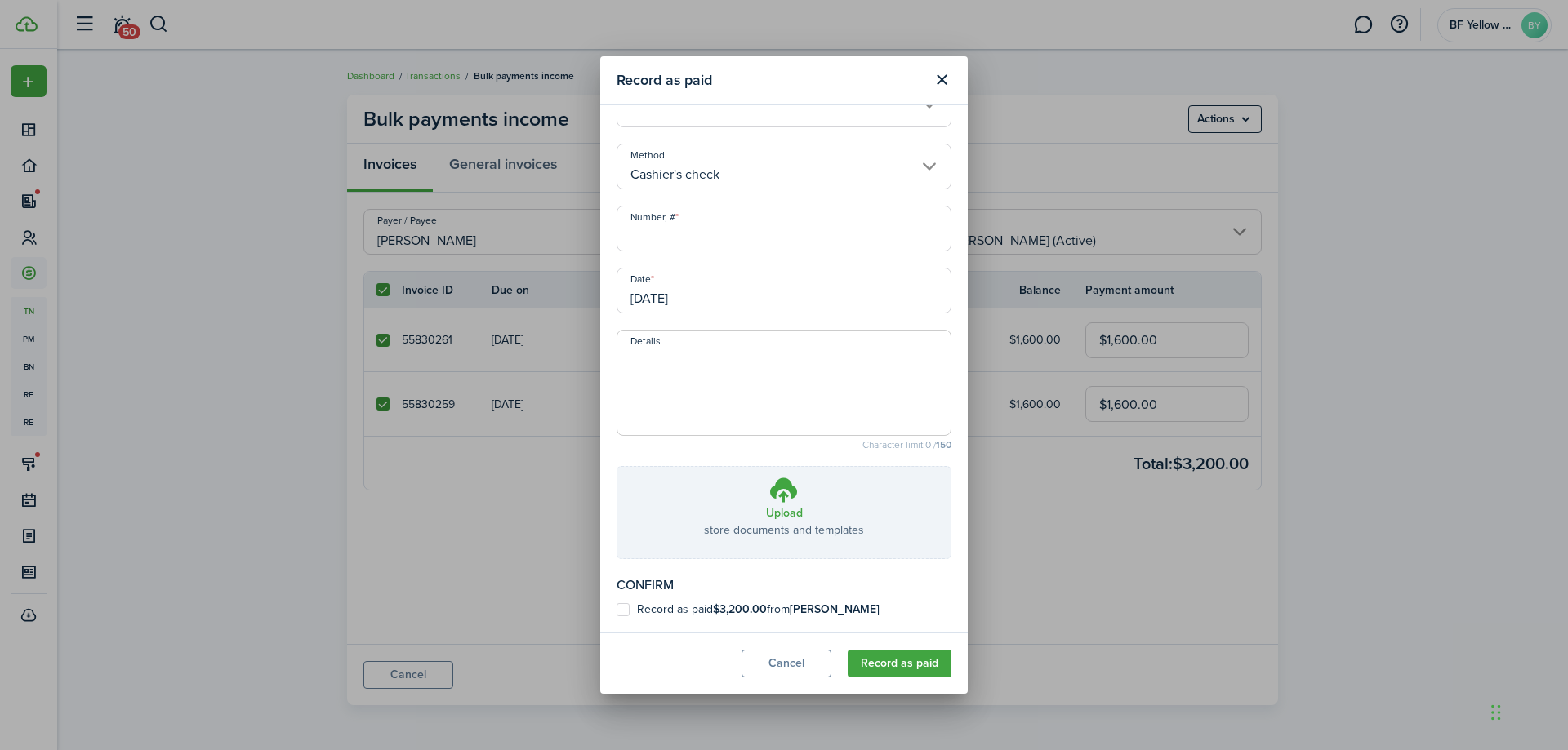
click at [676, 248] on input "Number, #" at bounding box center [784, 228] width 335 height 46
type input "6082201970"
click at [700, 612] on label "Record as paid $3,200.00 from [PERSON_NAME]" at bounding box center [748, 610] width 263 height 13
click at [617, 707] on input "Record as paid $3,200.00 from [PERSON_NAME]" at bounding box center [616, 707] width 1 height 1
checkbox input "true"
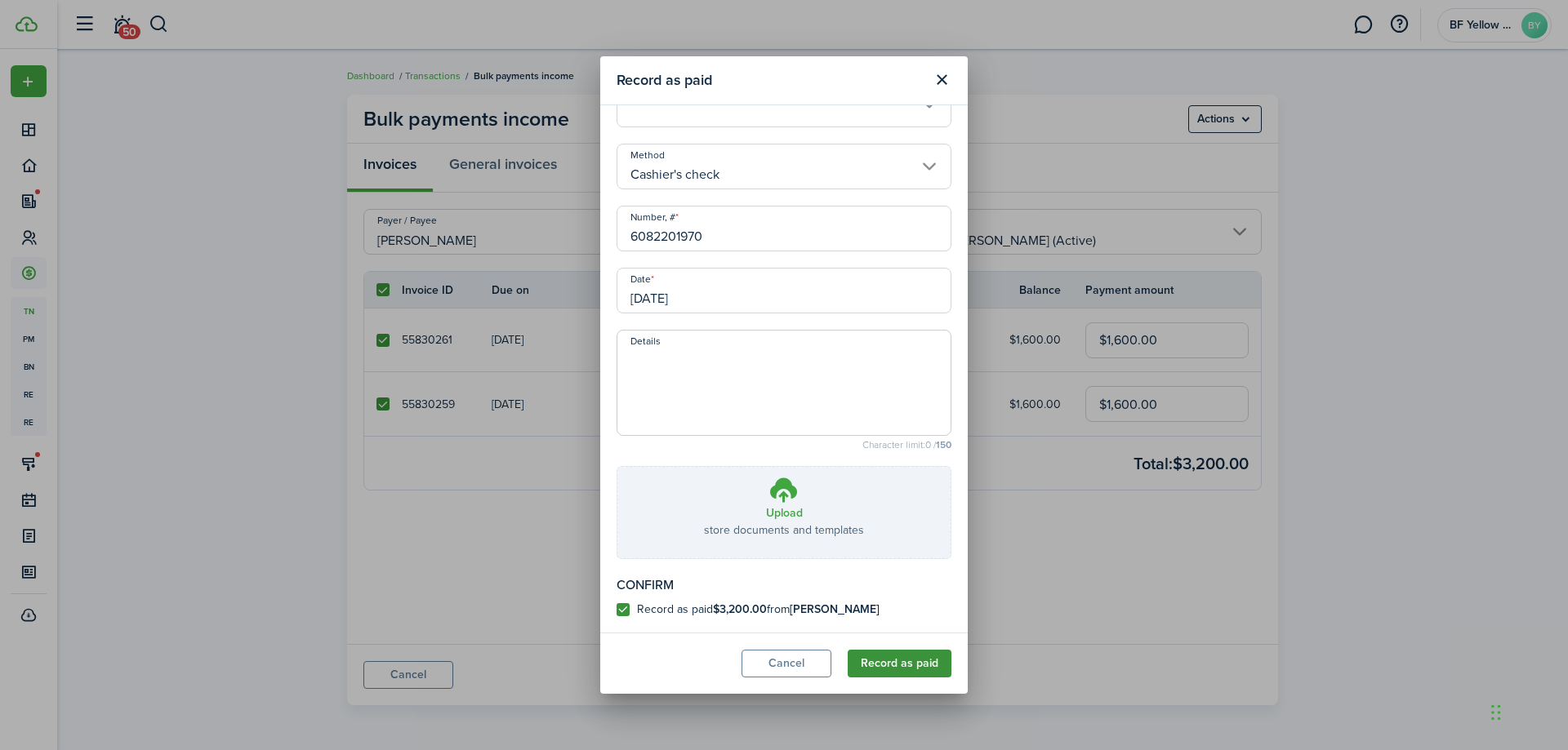
click at [903, 667] on button "Record as paid" at bounding box center [899, 663] width 104 height 28
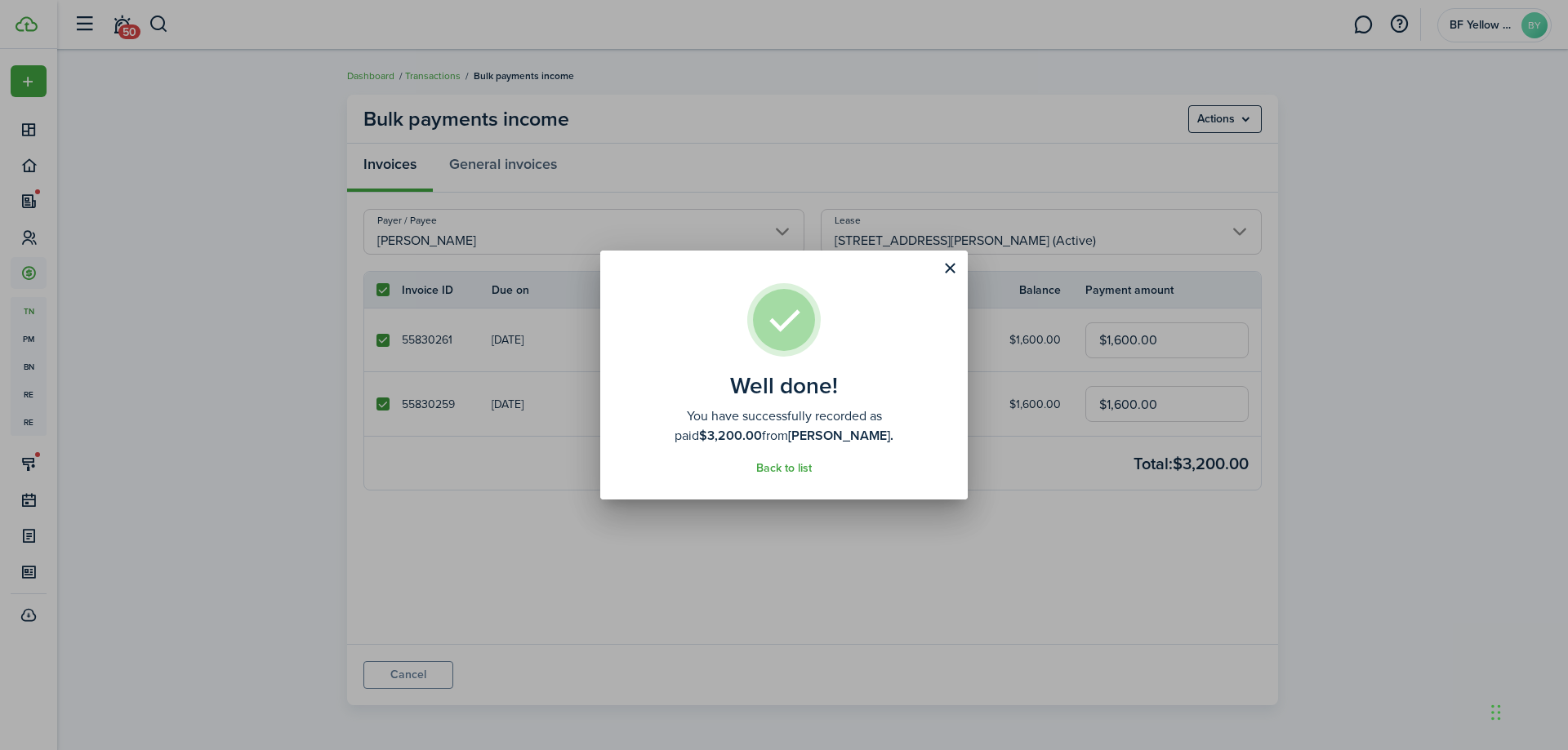
click at [509, 498] on div "Well done! You have successfully recorded as paid $3,200.00 from [PERSON_NAME].…" at bounding box center [784, 375] width 1568 height 750
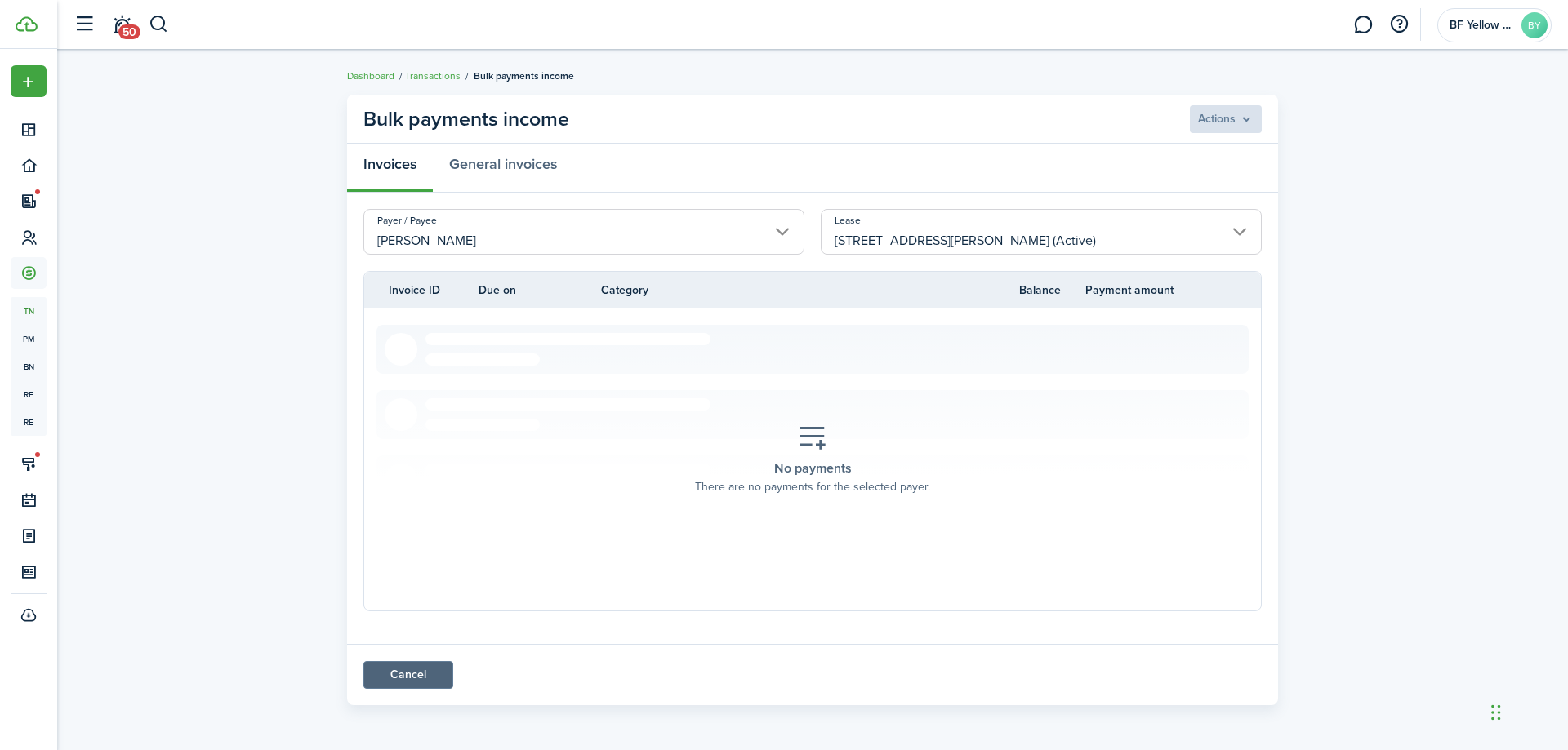
click at [419, 679] on link "Cancel" at bounding box center [408, 675] width 89 height 28
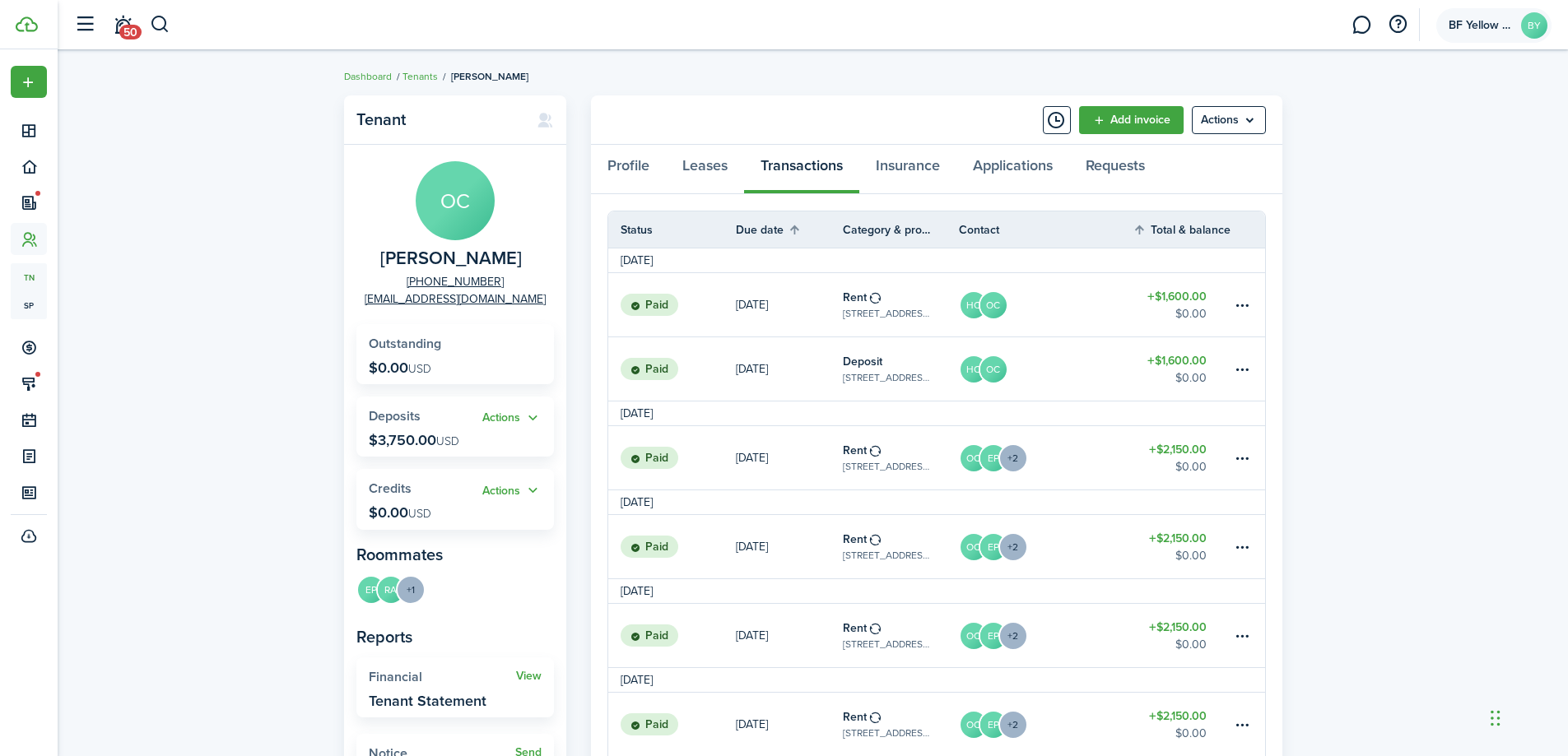
click at [1467, 12] on account-user-avatar "BF Yellow Jacket LLC BY" at bounding box center [1494, 25] width 115 height 34
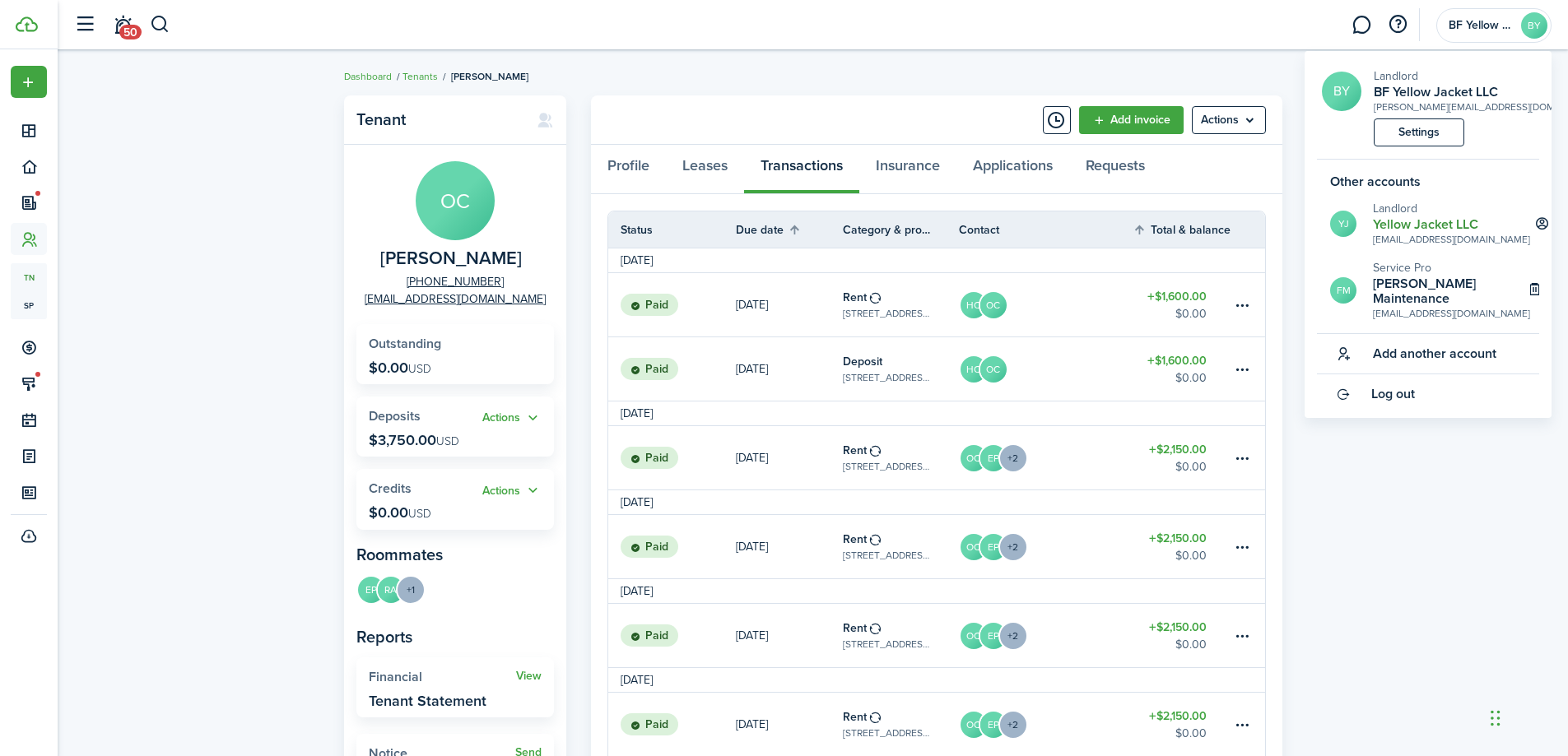
click at [1406, 222] on h2 "Yellow Jacket LLC" at bounding box center [1452, 224] width 157 height 14
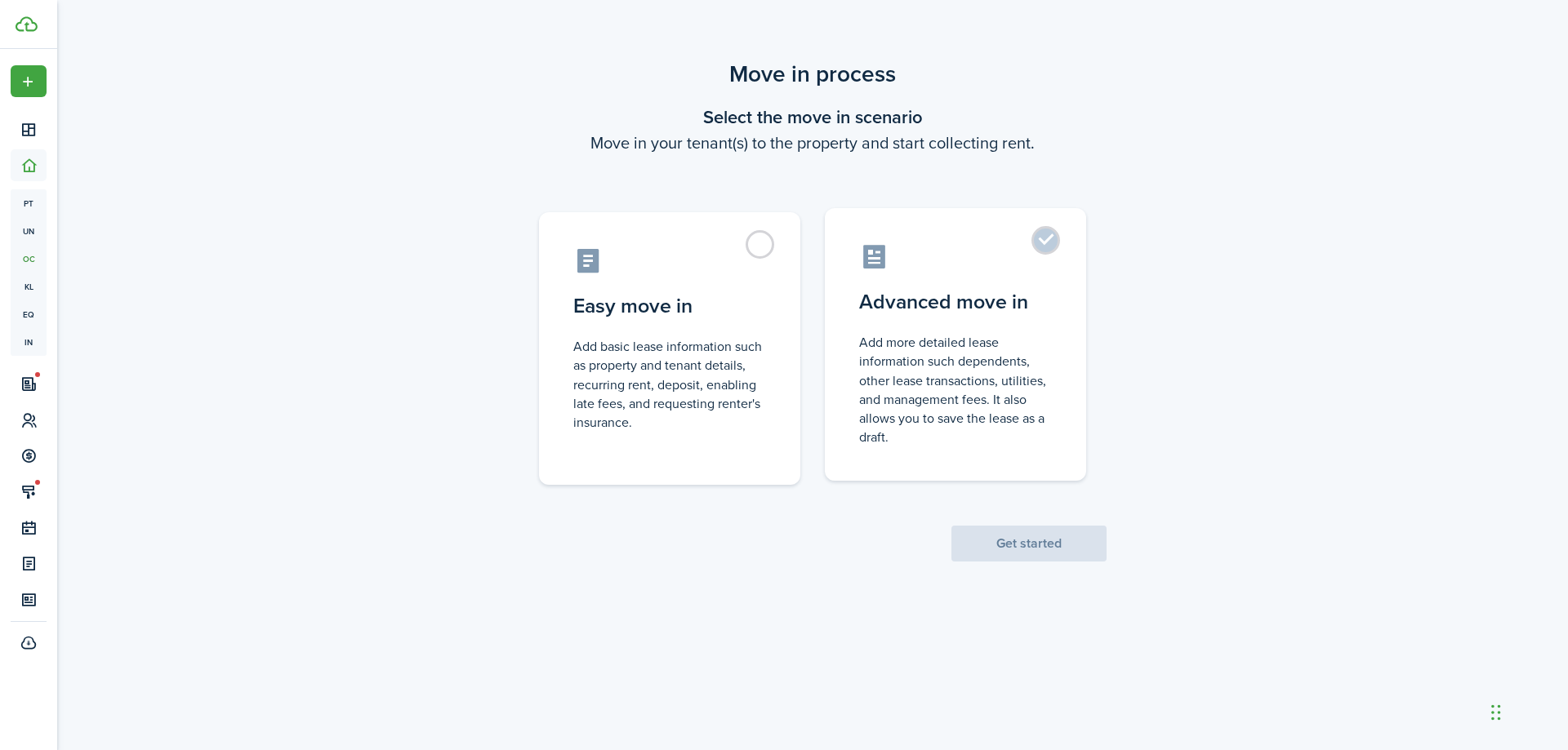
click at [910, 333] on control-radio-card-description "Add more detailed lease information such dependents, other lease transactions, …" at bounding box center [956, 390] width 193 height 114
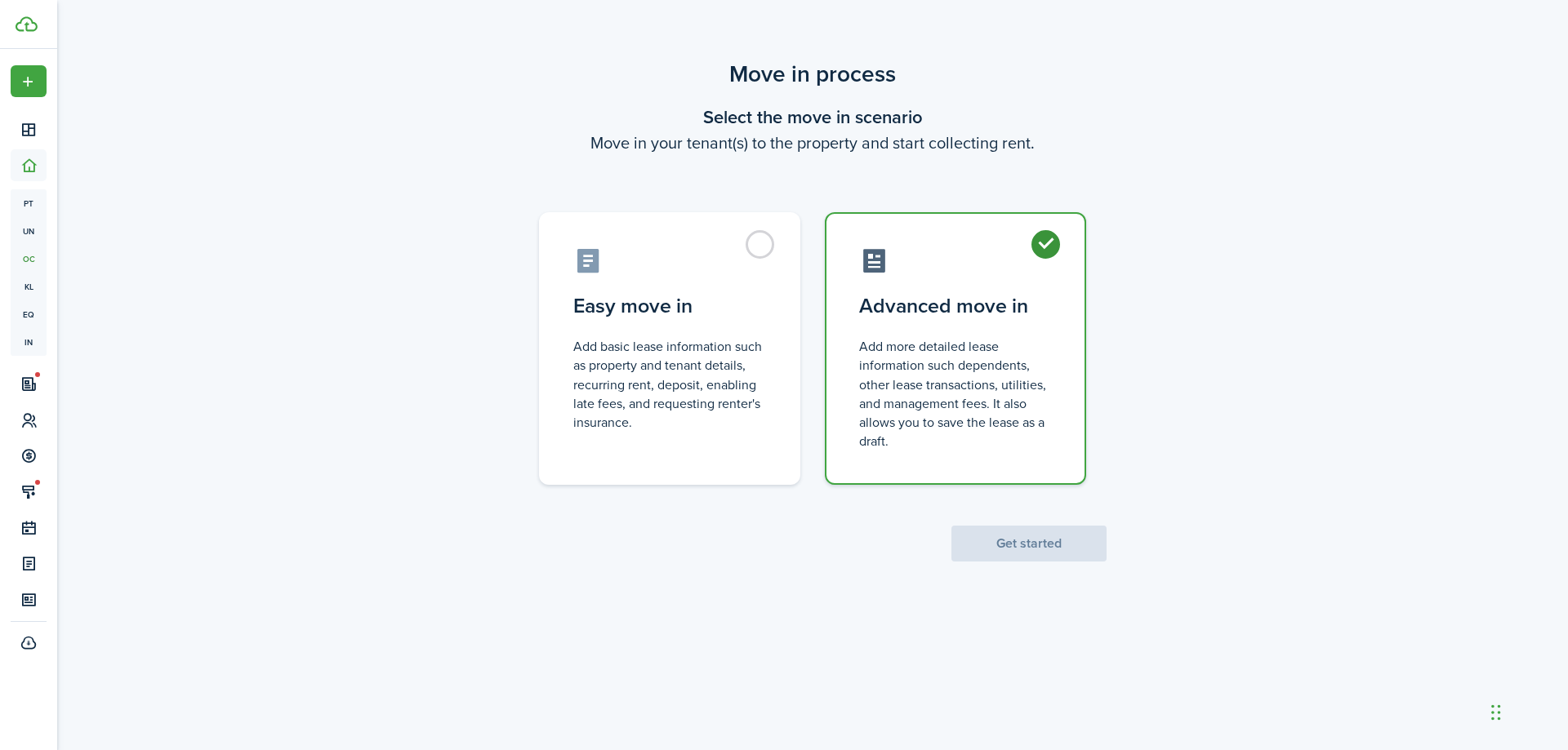
radio input "true"
click at [1041, 545] on button "Get started" at bounding box center [1029, 544] width 156 height 36
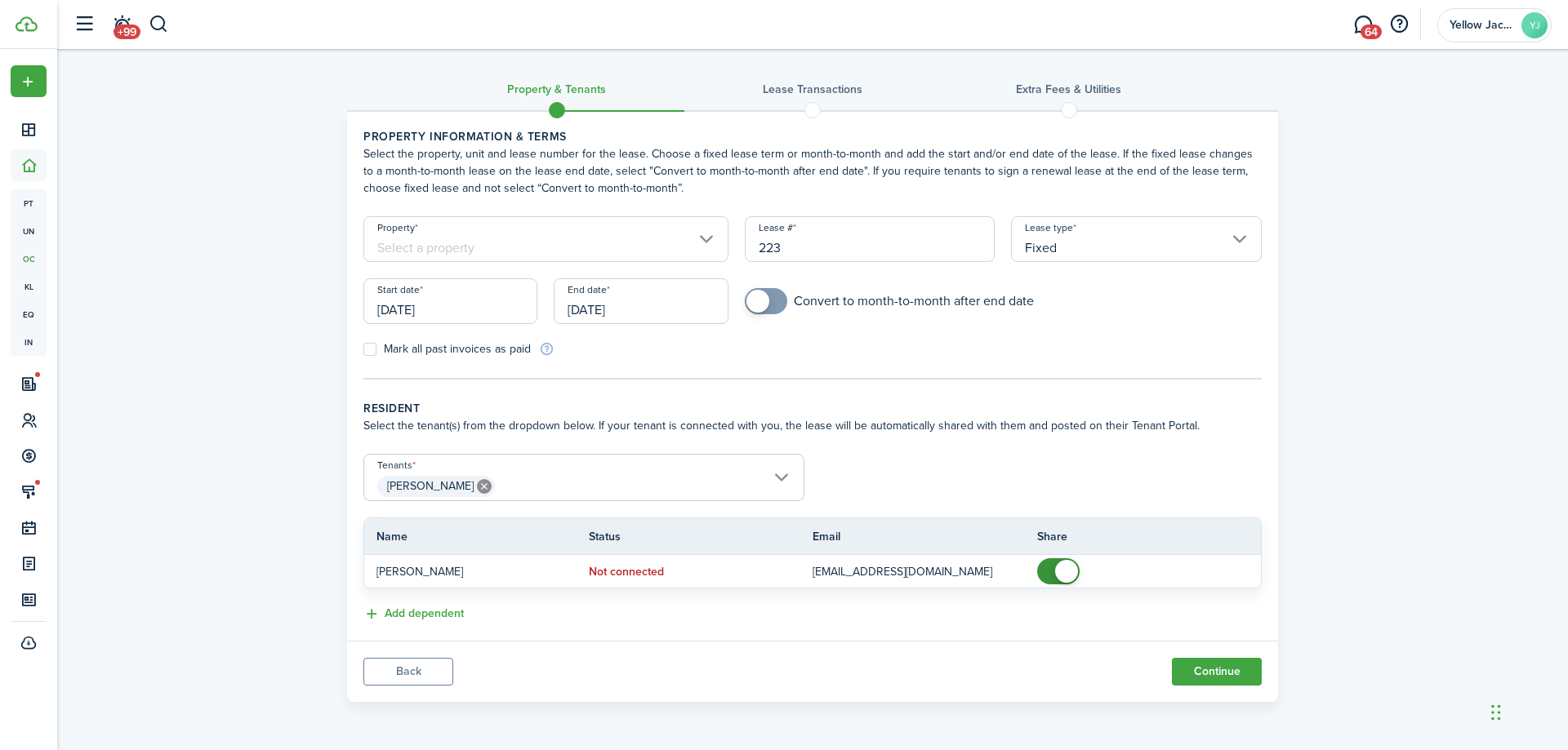
click at [477, 234] on input "Property" at bounding box center [545, 239] width 365 height 46
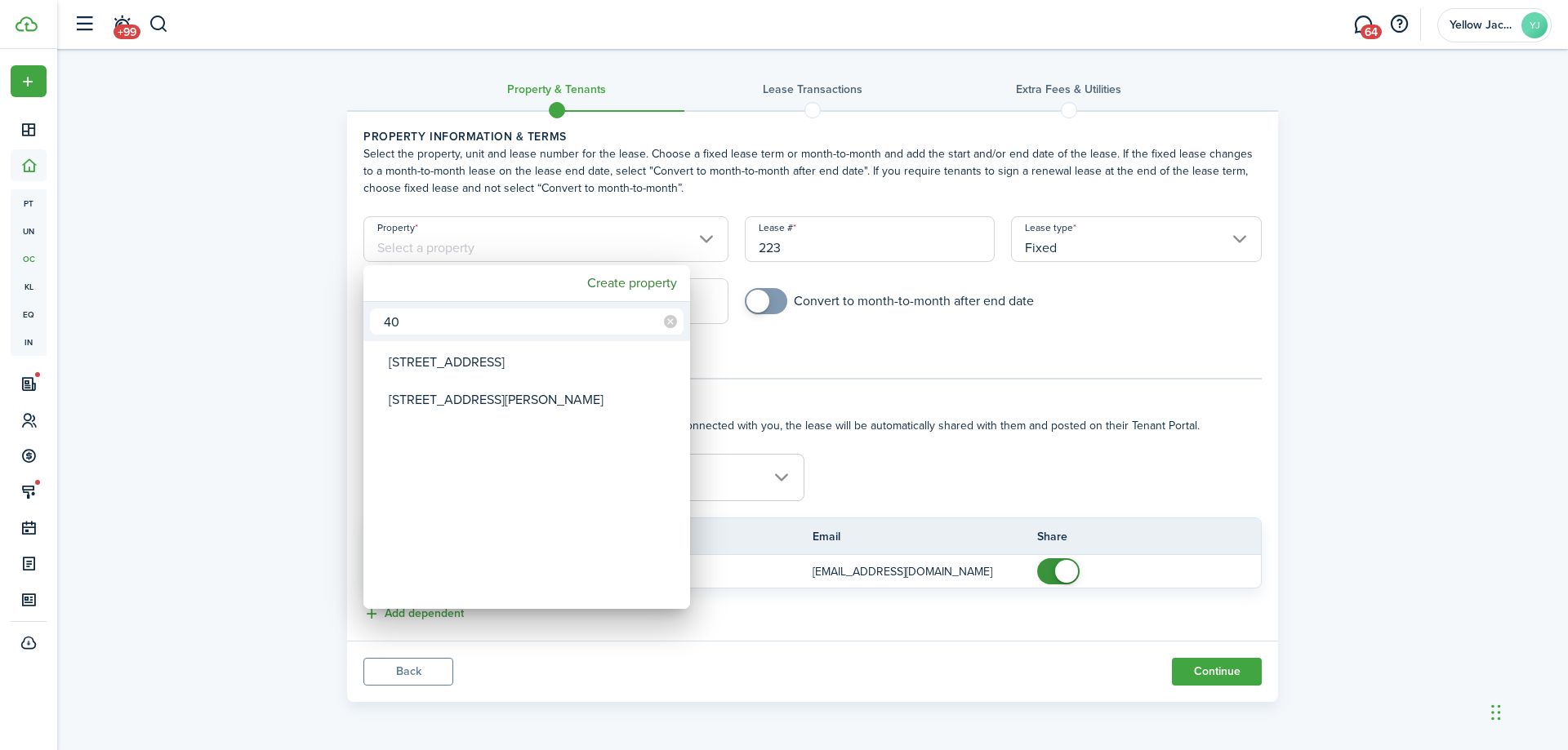
type input "4"
type input "1500"
click at [471, 375] on div "15002 Washington Hwy" at bounding box center [533, 363] width 289 height 38
type input "15002 Washington Hwy"
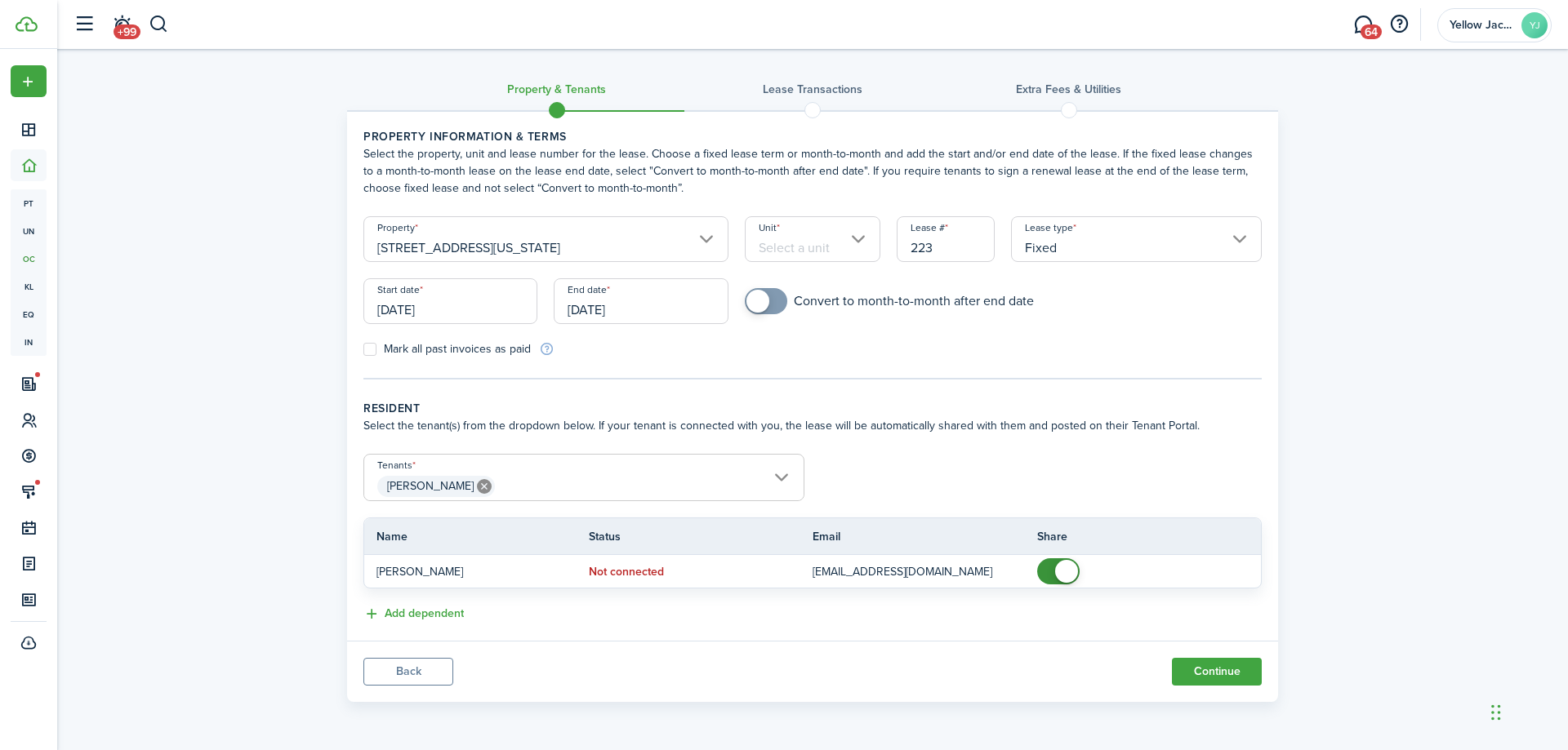
click at [787, 239] on input "Unit" at bounding box center [813, 239] width 137 height 46
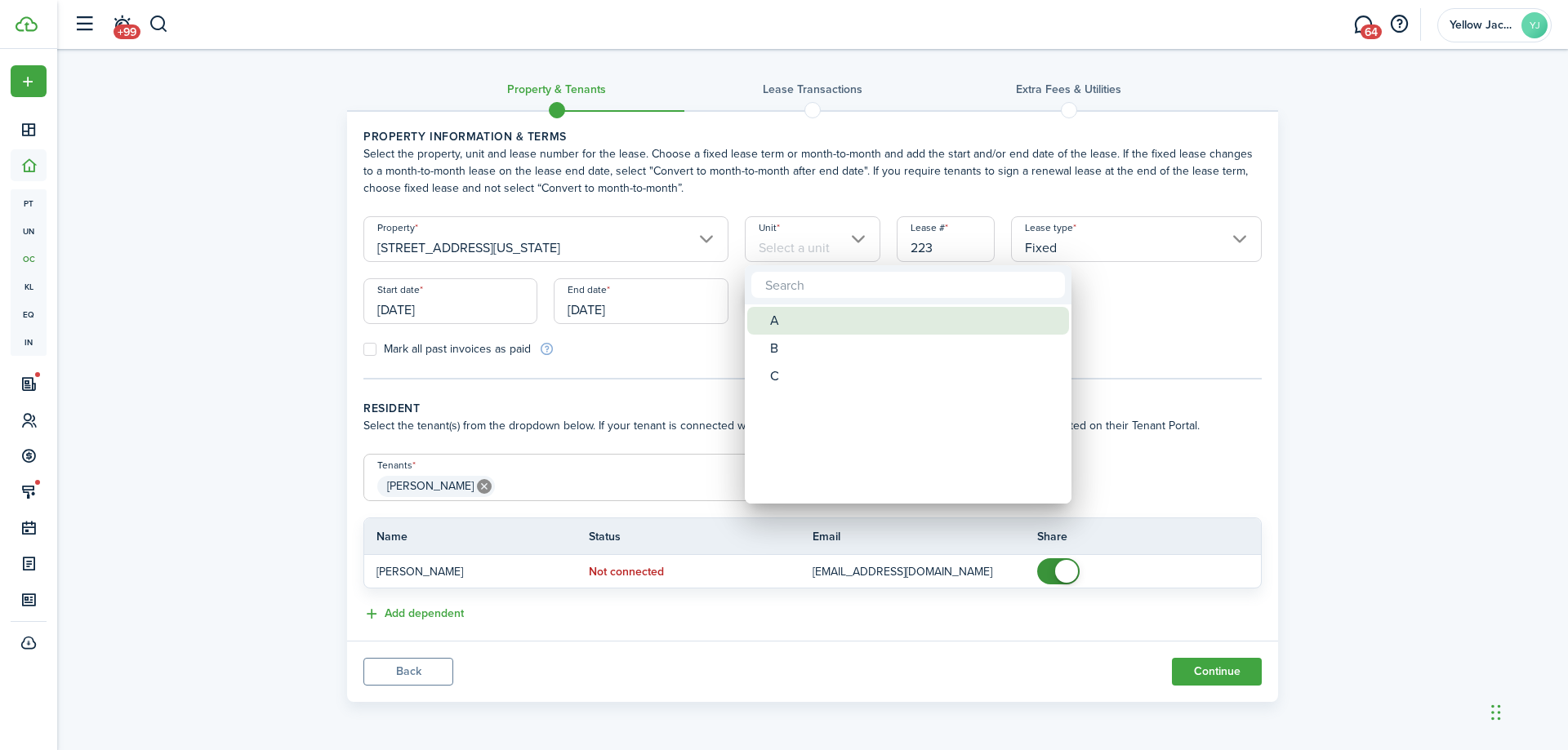
click at [779, 325] on div "A" at bounding box center [914, 320] width 289 height 28
type input "A"
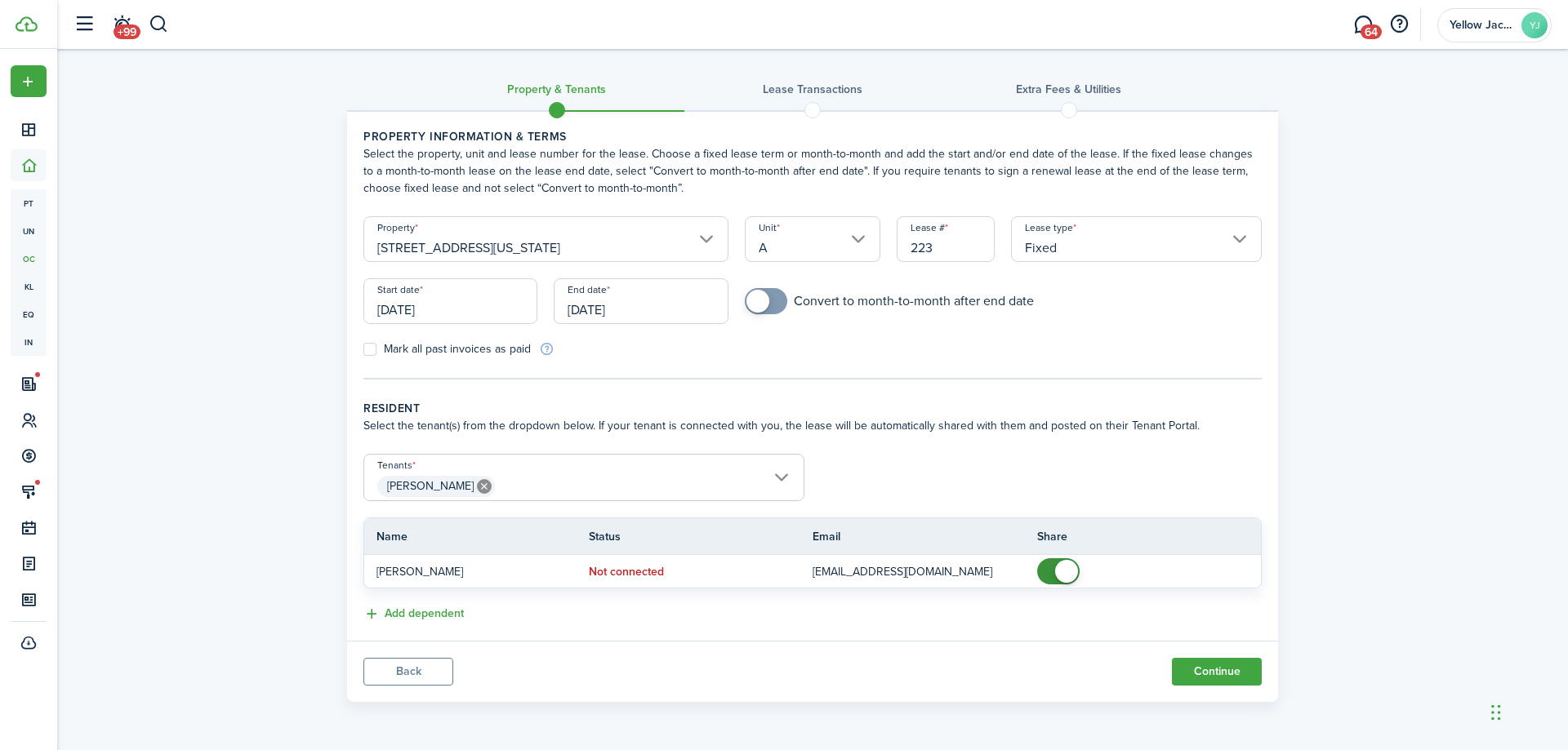
click at [413, 311] on input "[DATE]" at bounding box center [450, 300] width 174 height 46
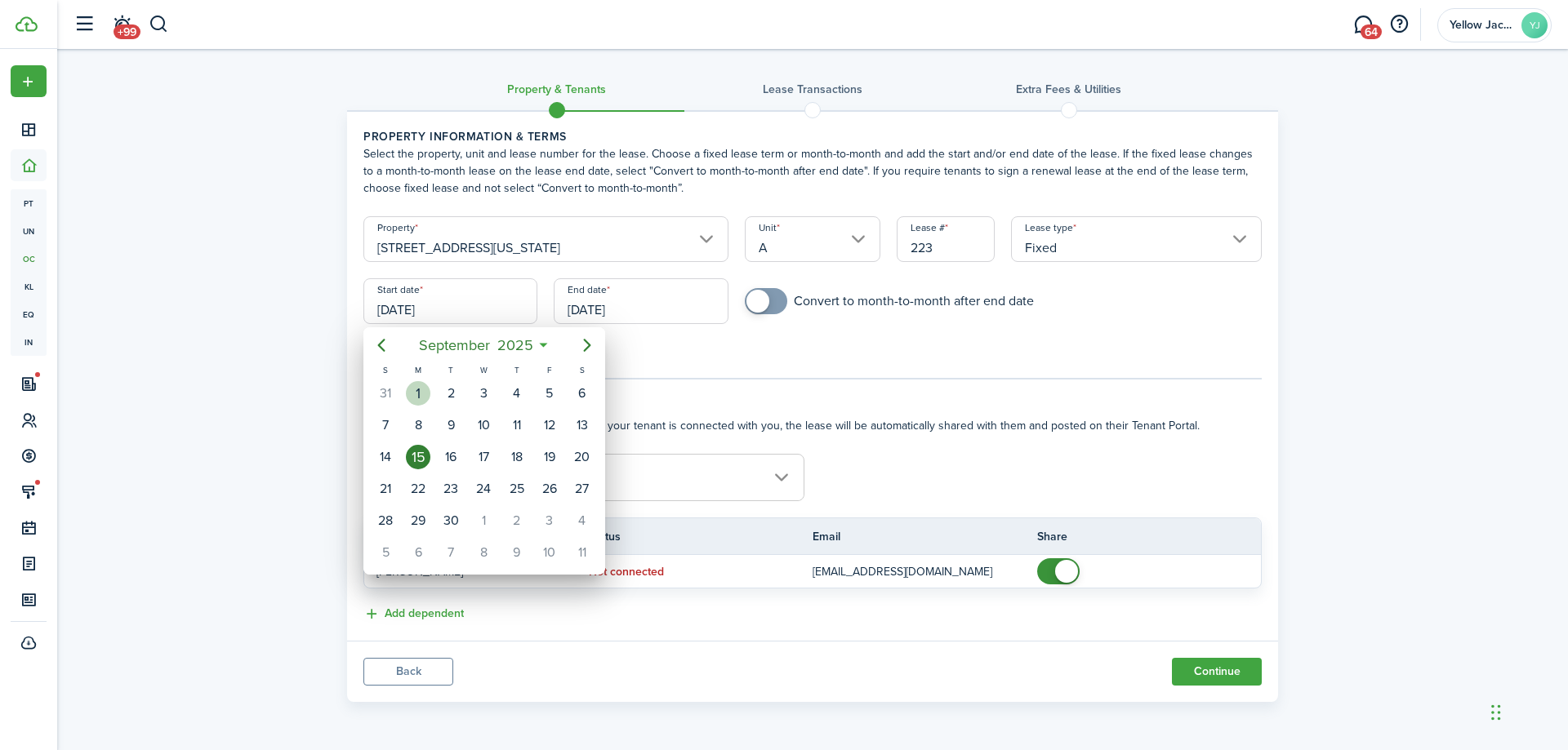
click at [414, 396] on div "1" at bounding box center [417, 393] width 24 height 24
type input "[DATE]"
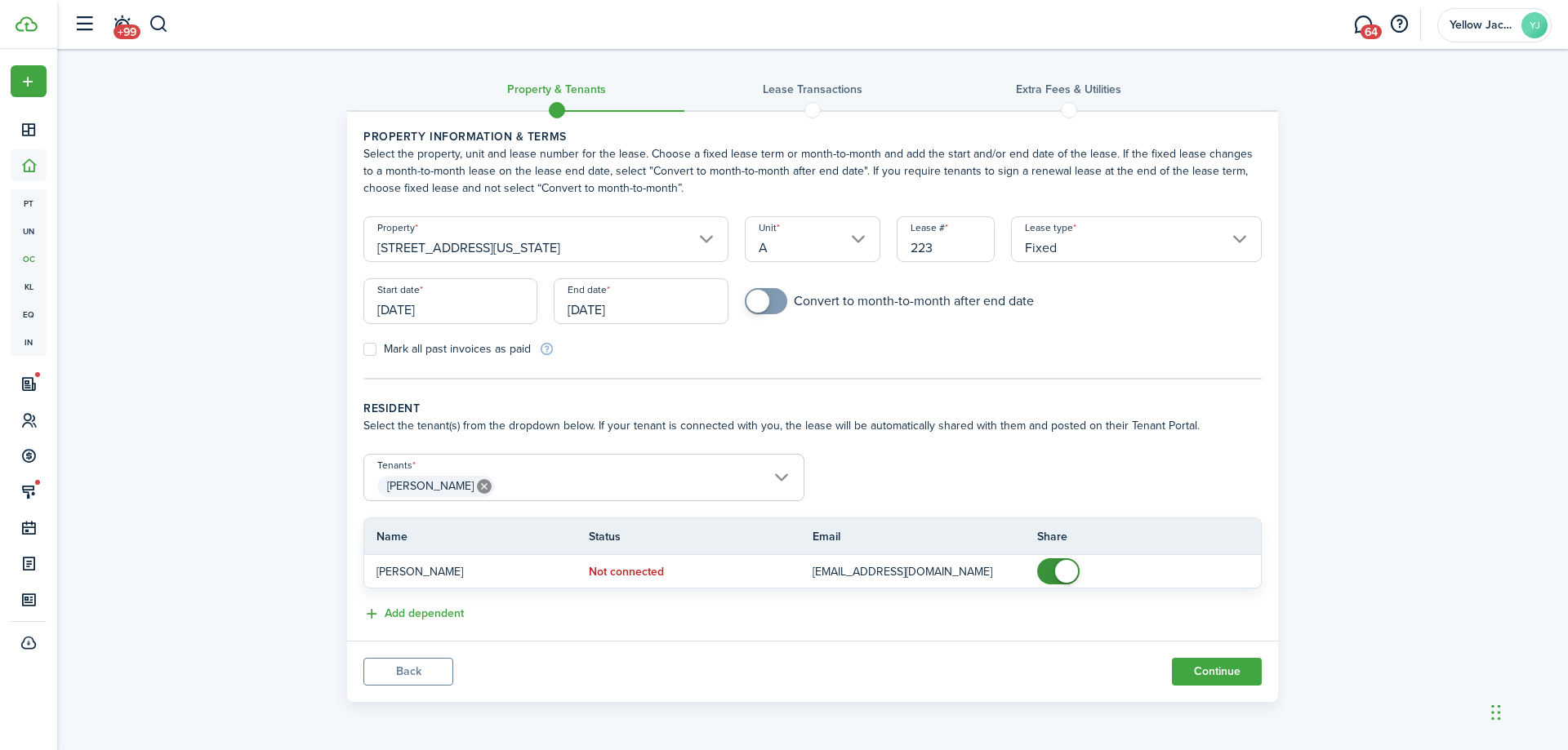
click at [628, 304] on input "[DATE]" at bounding box center [640, 300] width 174 height 46
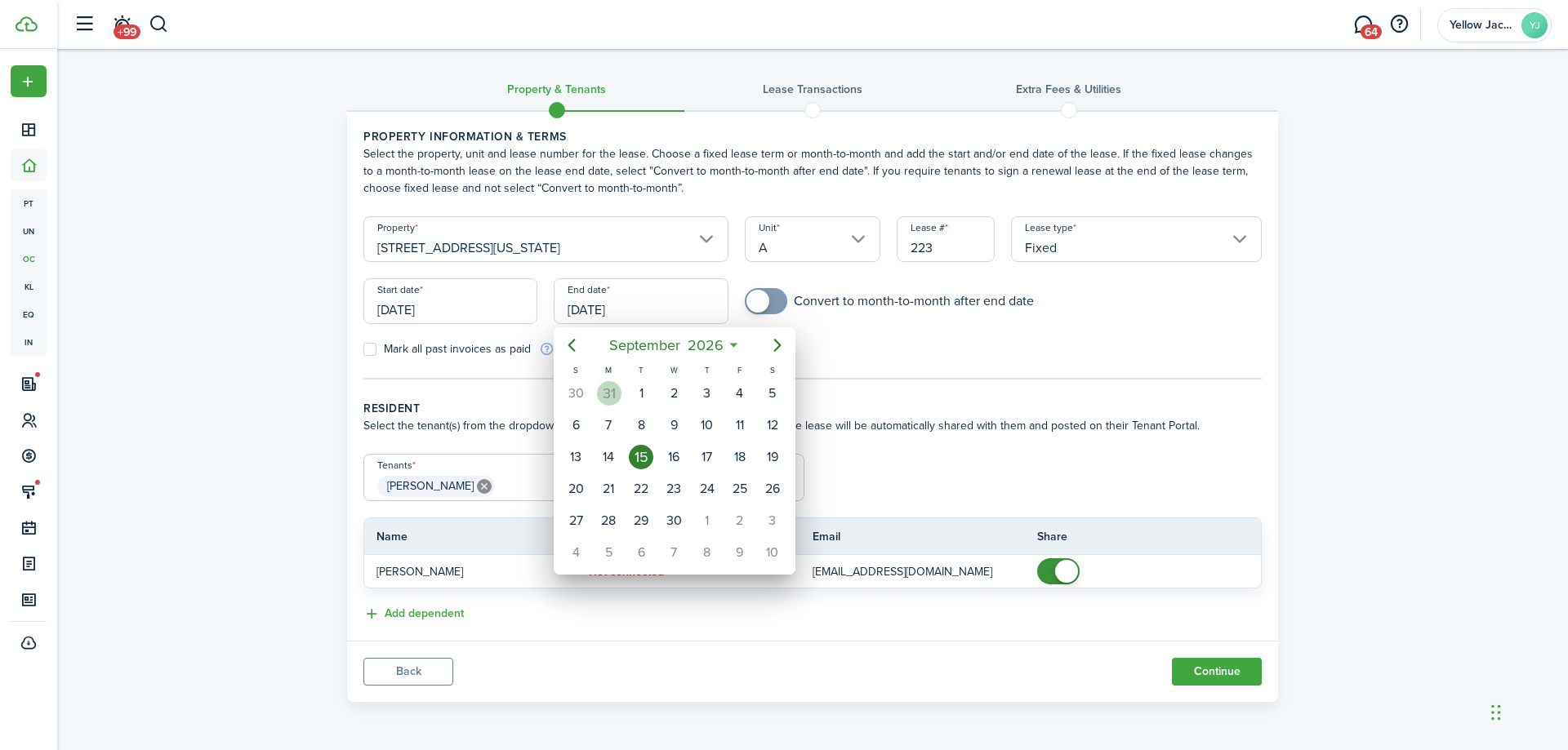
click at [605, 385] on div "31" at bounding box center [609, 393] width 24 height 24
type input "[DATE]"
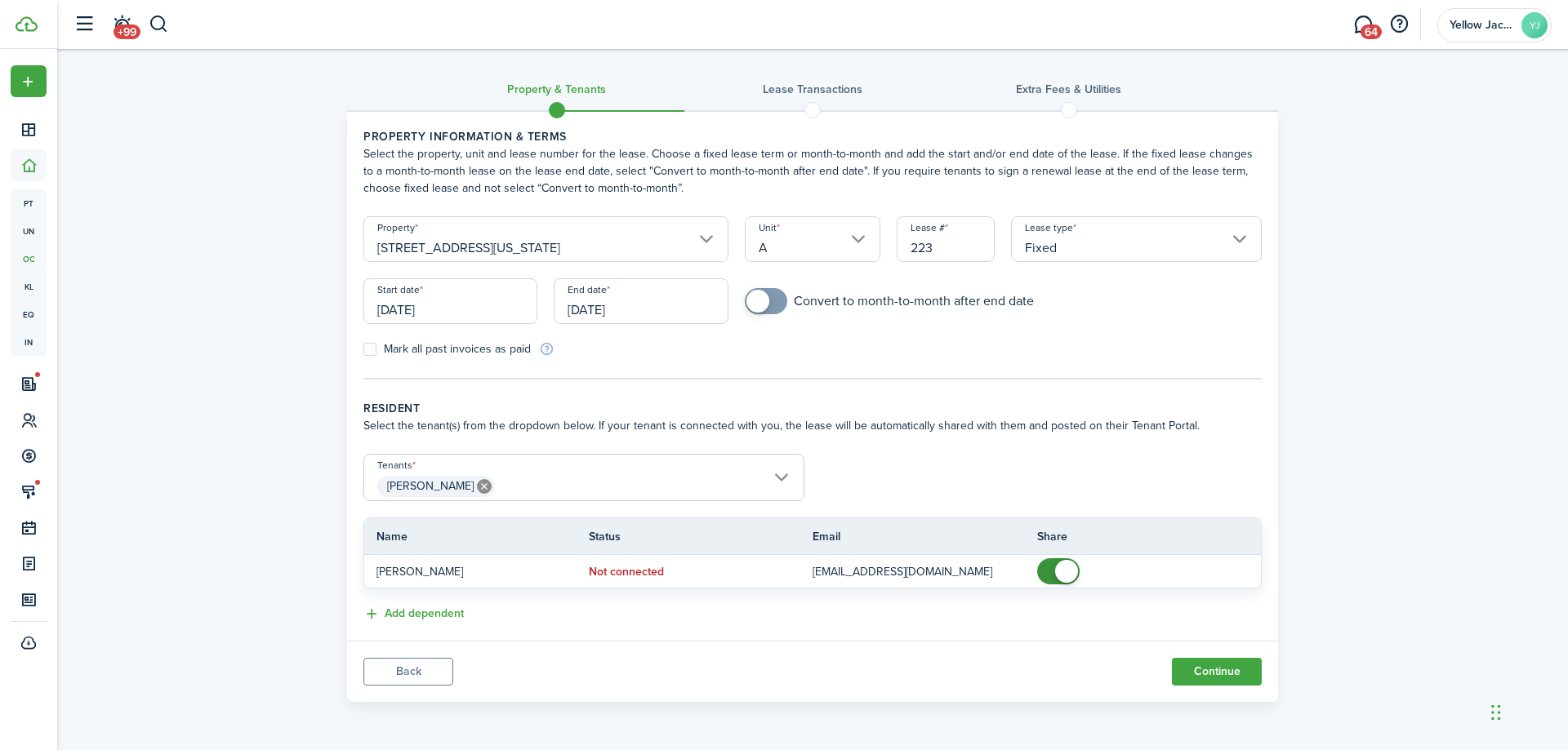
click at [691, 478] on span "Ronald Aguilar" at bounding box center [583, 486] width 439 height 28
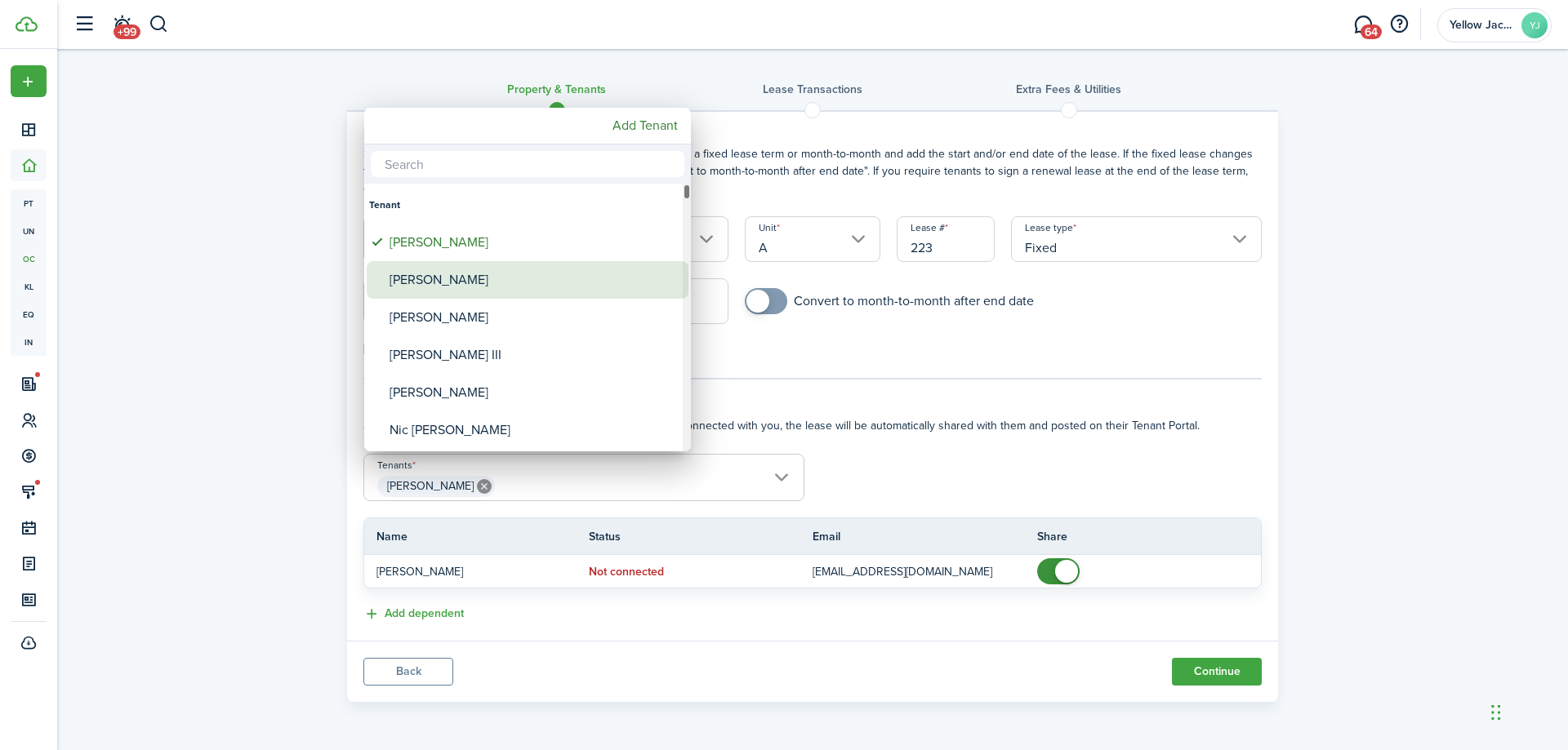
click at [452, 291] on div "[PERSON_NAME]" at bounding box center [534, 280] width 289 height 38
type input "Ronald Aguilar, Edgar Pineda"
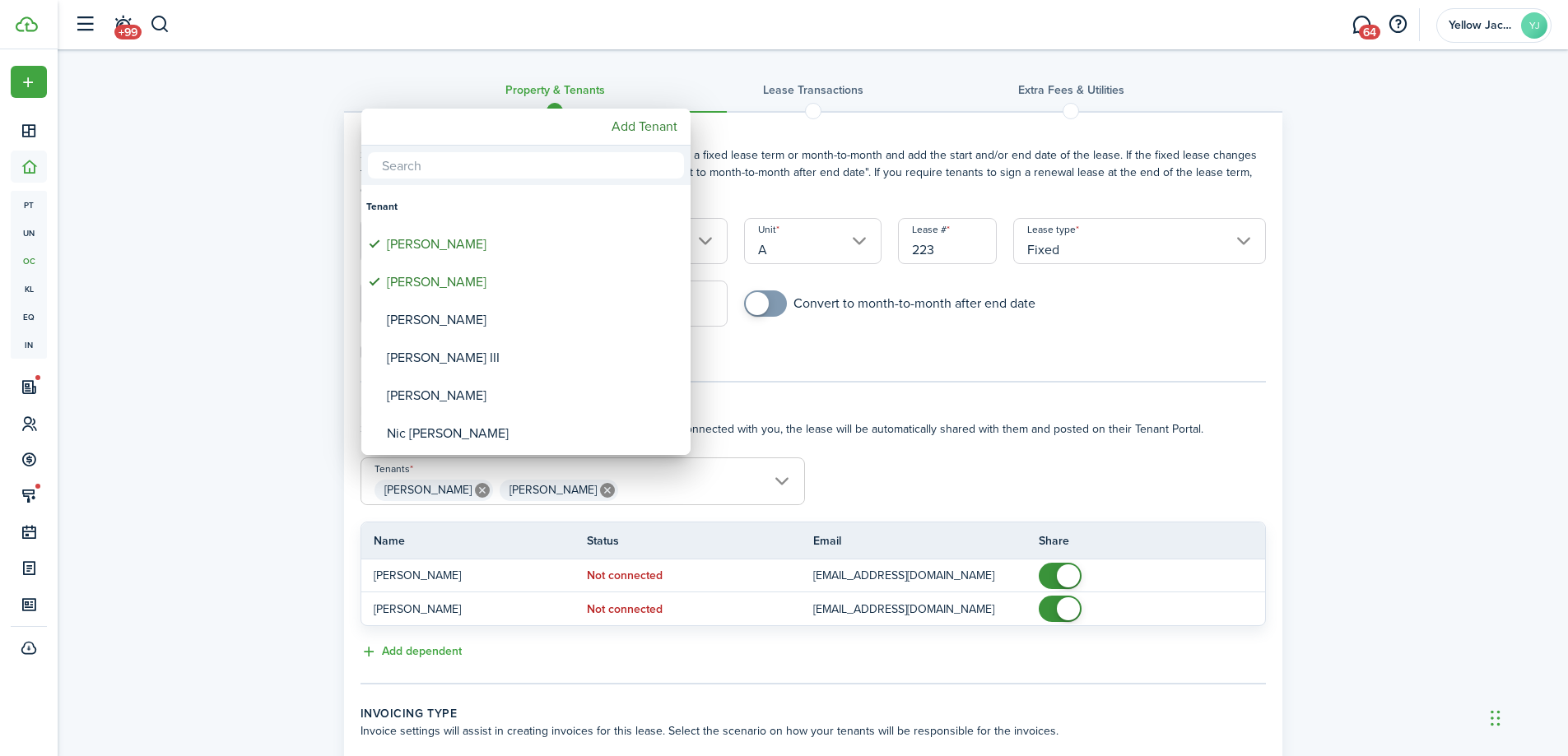
click at [255, 413] on div at bounding box center [784, 378] width 1831 height 1020
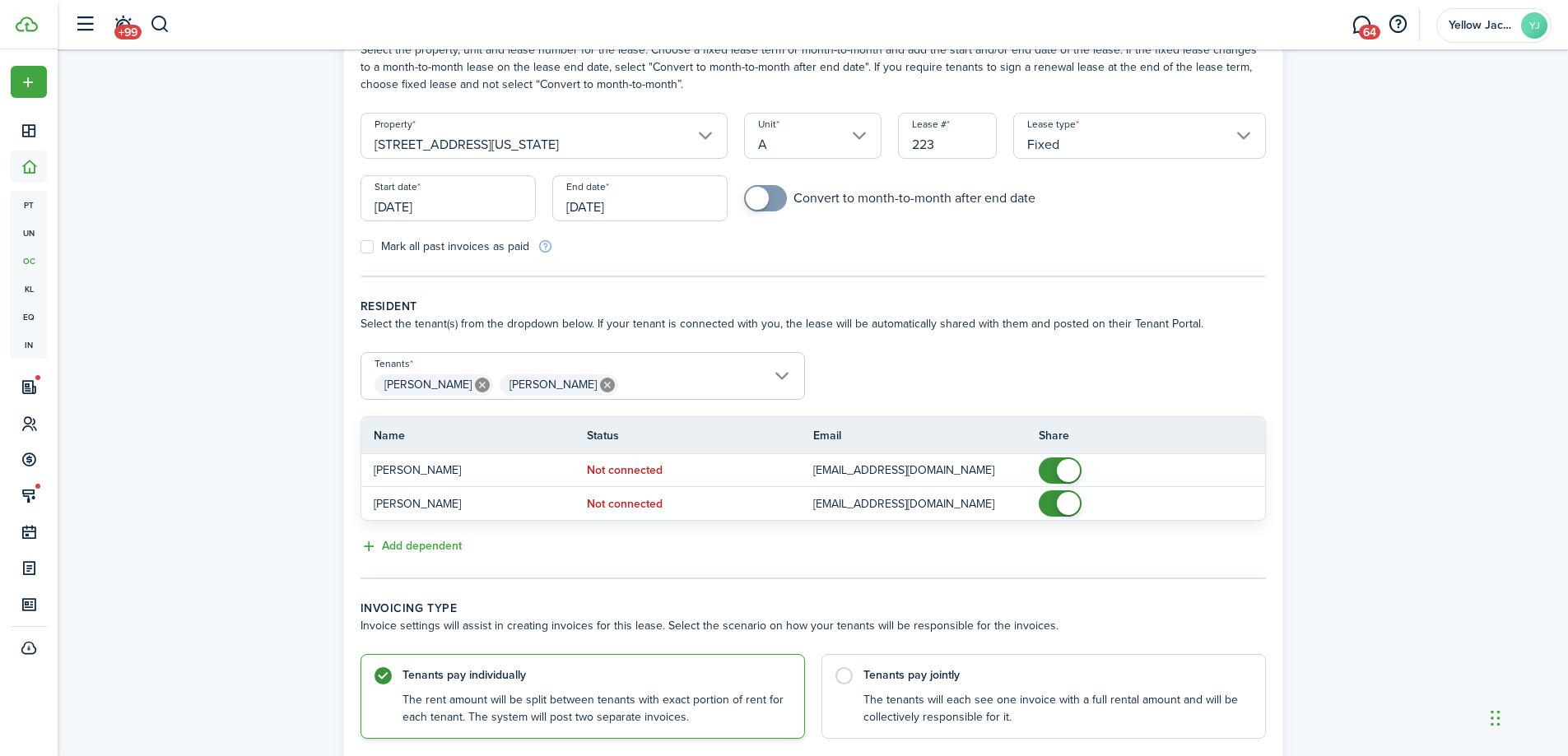
scroll to position [228, 0]
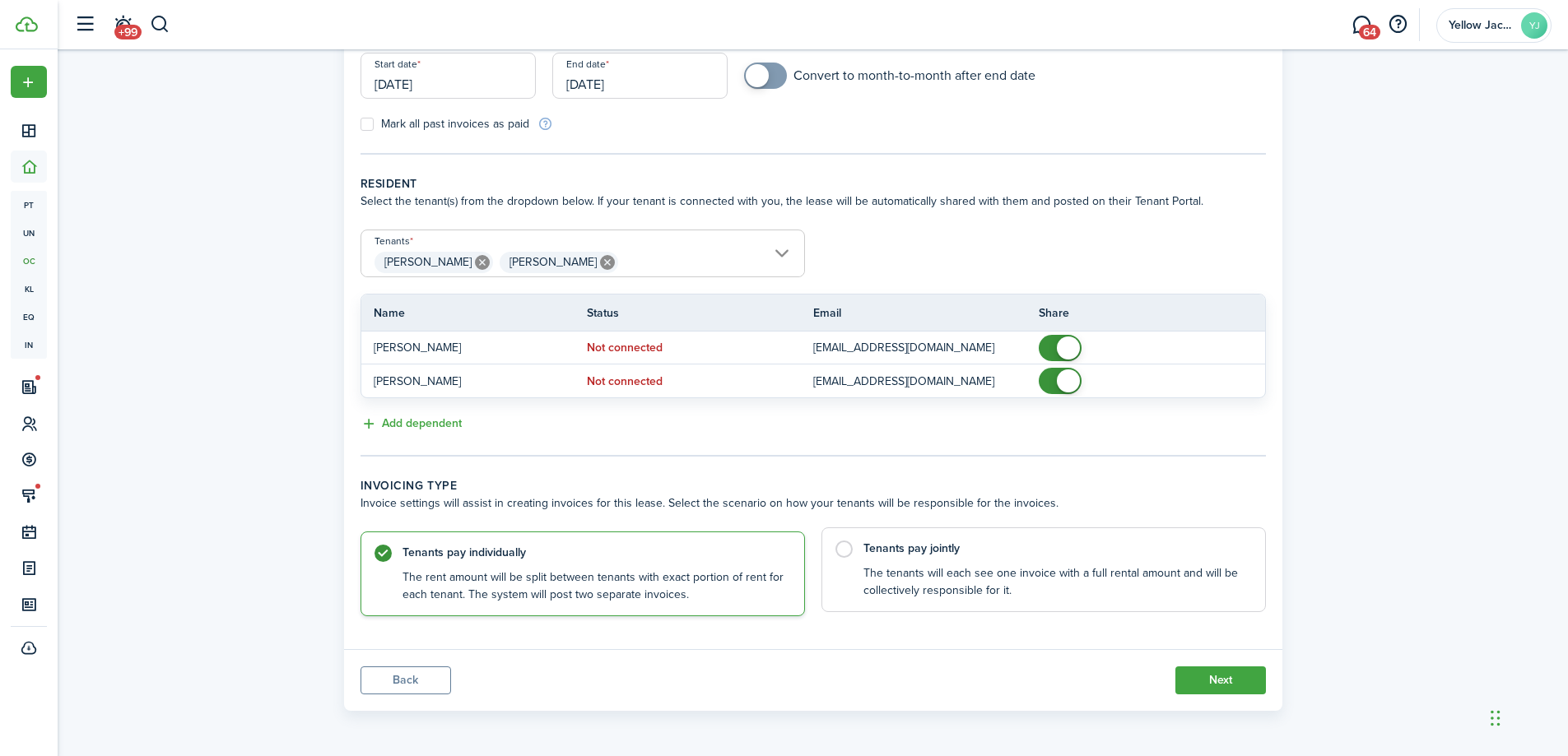
click at [1080, 549] on control-radio-card-title "Tenants pay jointly" at bounding box center [1056, 549] width 386 height 16
radio input "false"
radio input "true"
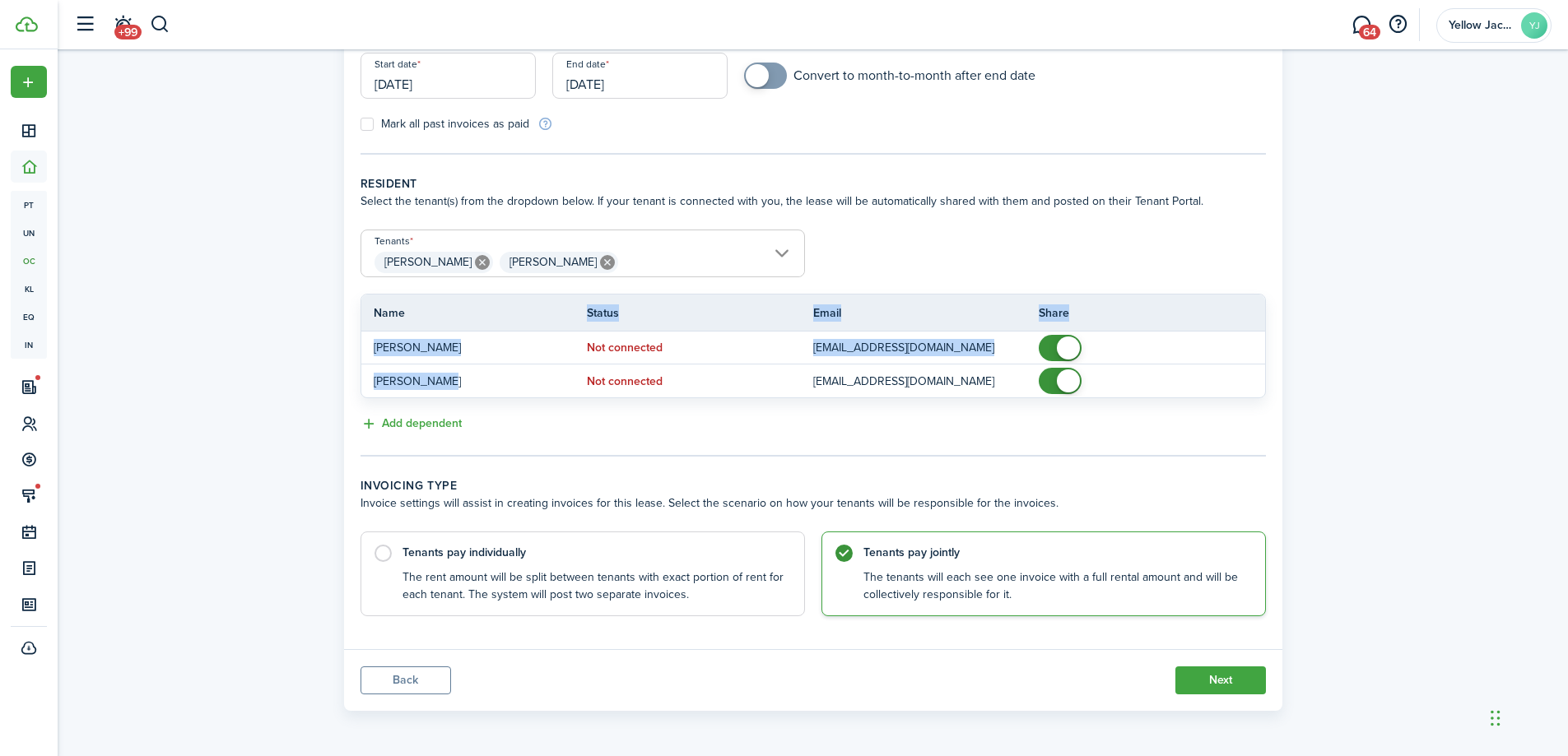
drag, startPoint x: 543, startPoint y: 381, endPoint x: 545, endPoint y: 328, distance: 53.0
click at [545, 328] on table "Name Status Email Share Ronald Aguilar Not connected Ronaldaguilar13@ghato.com …" at bounding box center [813, 346] width 906 height 105
click at [290, 349] on div "Property & Tenants Lease Transactions Extra fees & Utilities Property informati…" at bounding box center [813, 270] width 1510 height 898
click at [475, 261] on icon at bounding box center [482, 262] width 14 height 14
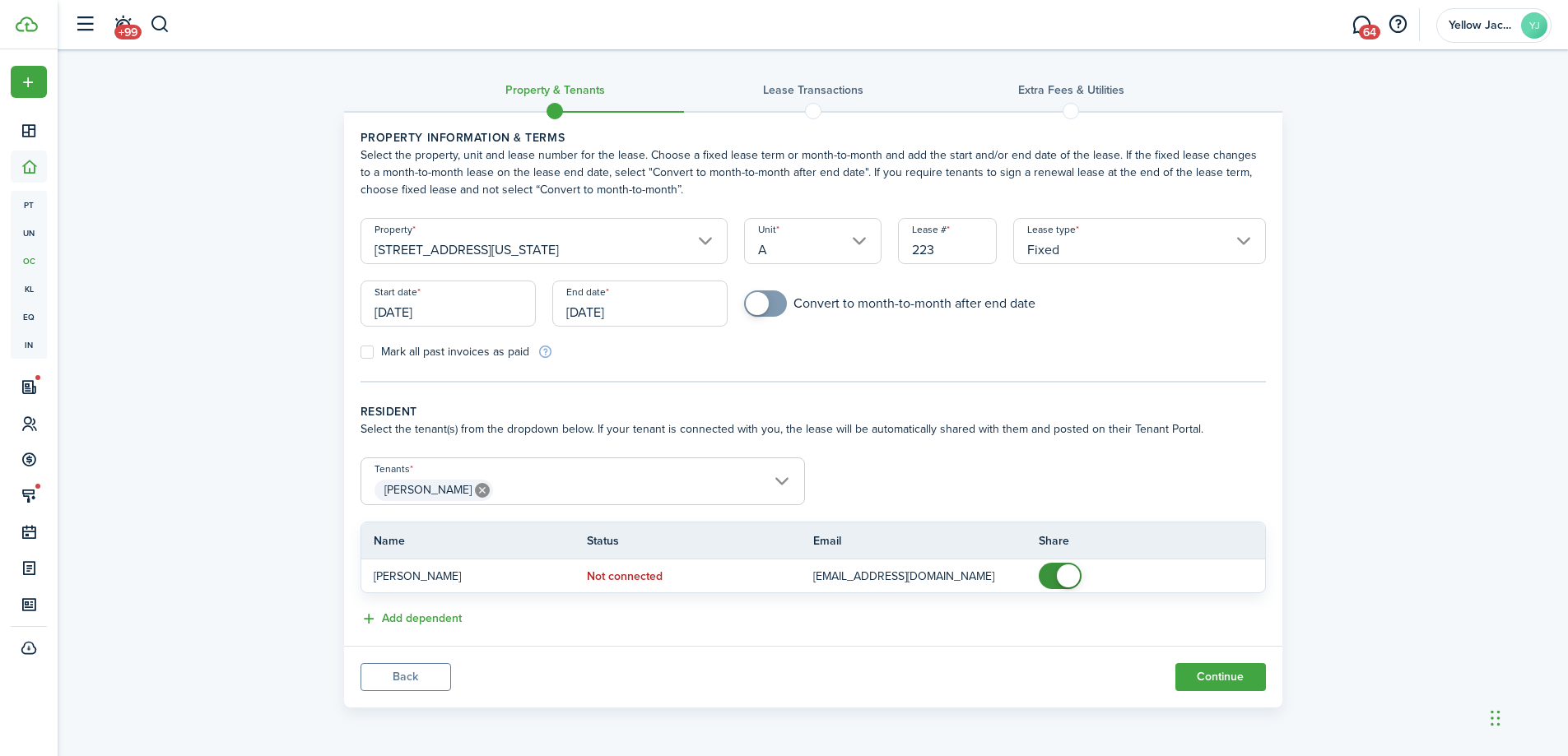
scroll to position [0, 0]
click at [529, 494] on span "[PERSON_NAME]" at bounding box center [588, 490] width 442 height 28
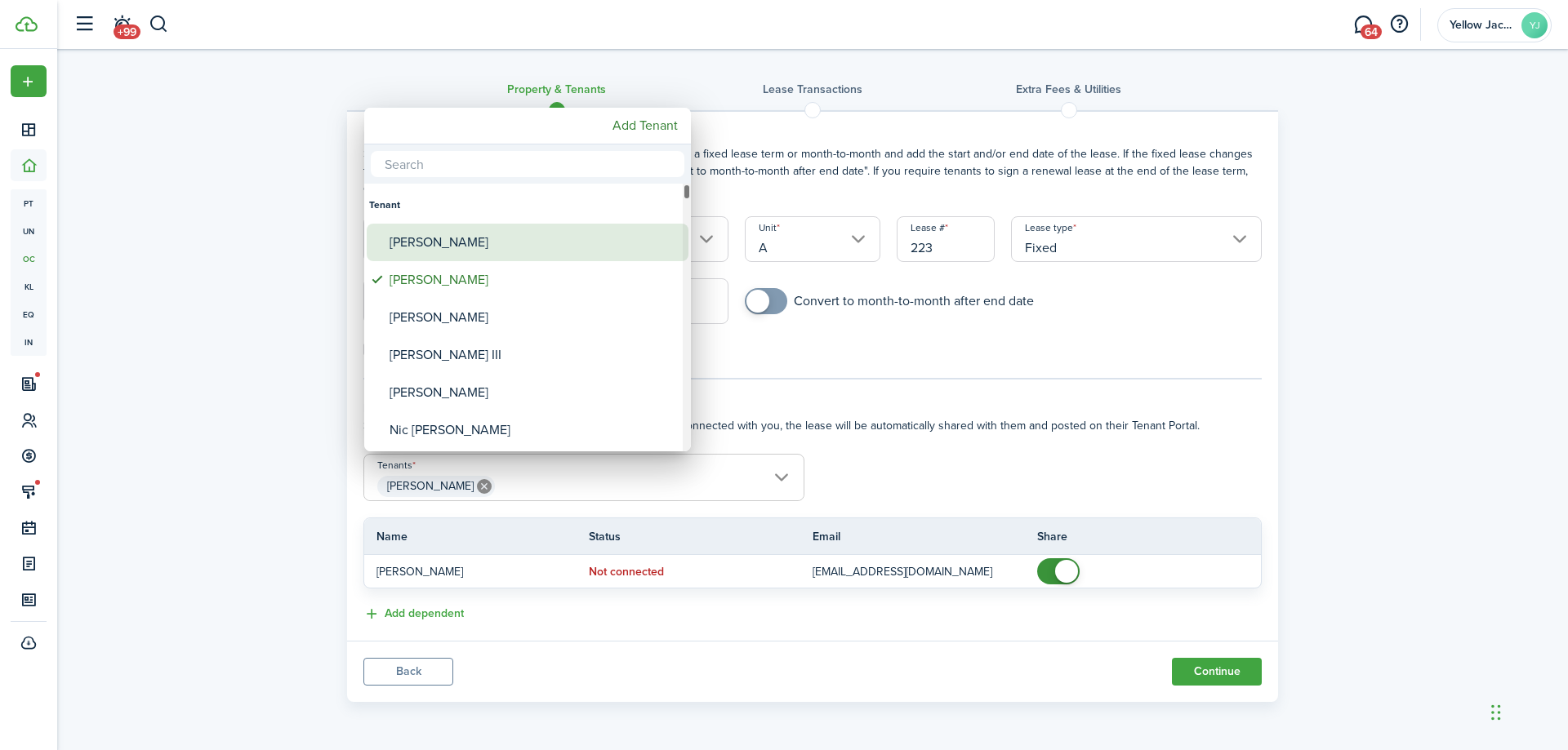
click at [456, 237] on div "Ronald Aguilar" at bounding box center [534, 242] width 289 height 38
type input "Edgar Pineda, Ronald Aguilar"
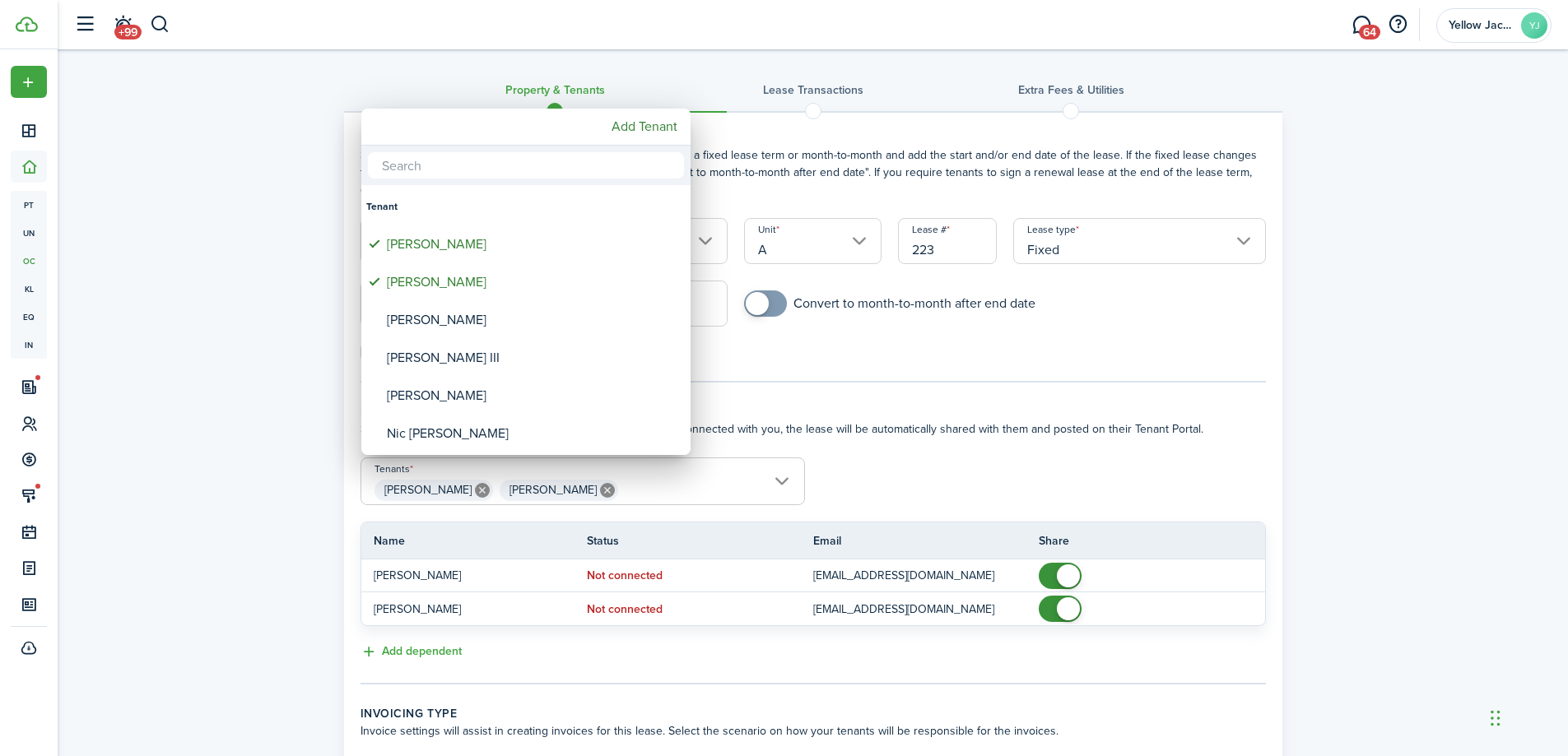
click at [209, 508] on div at bounding box center [784, 378] width 1831 height 1020
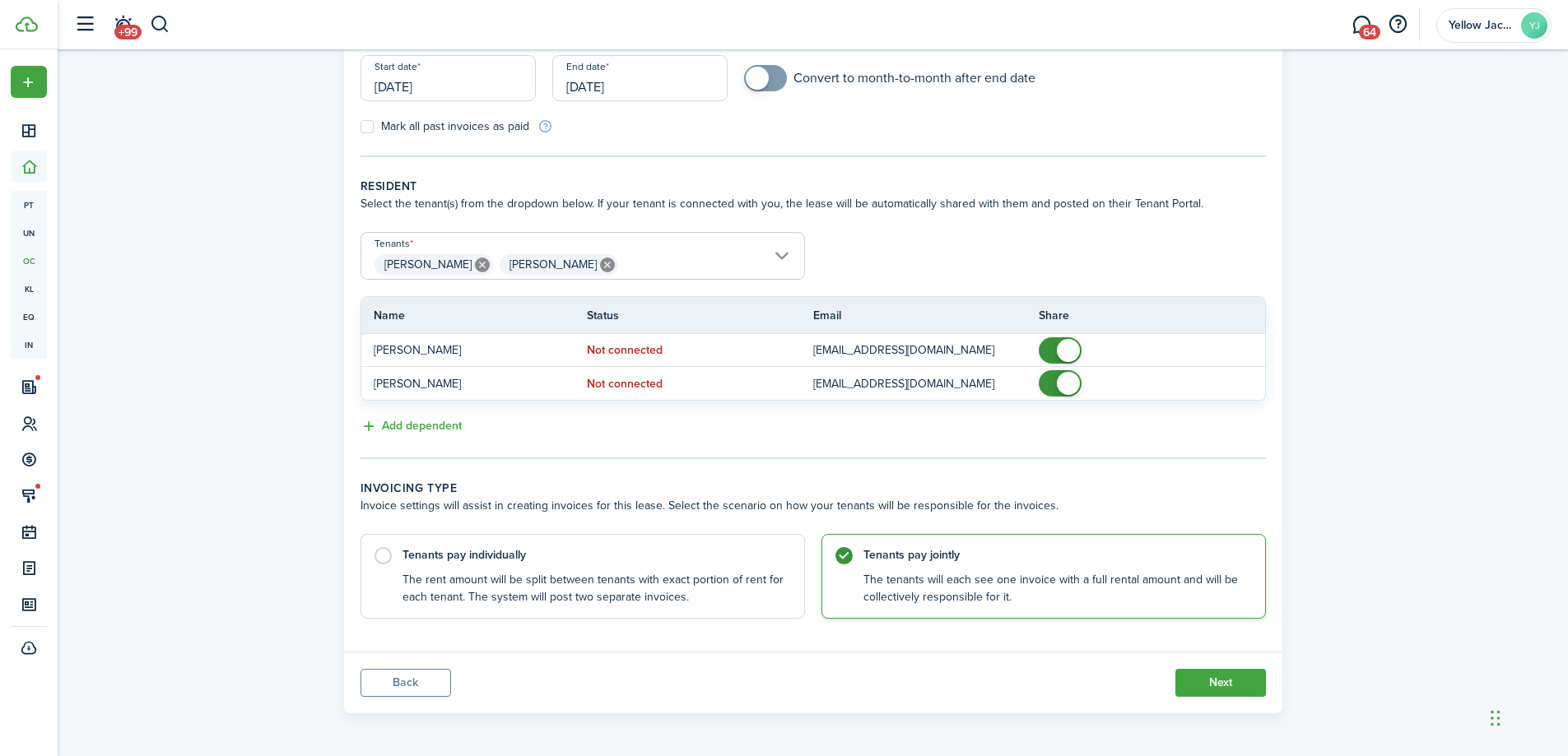
scroll to position [228, 0]
click at [1203, 673] on button "Next" at bounding box center [1220, 680] width 90 height 28
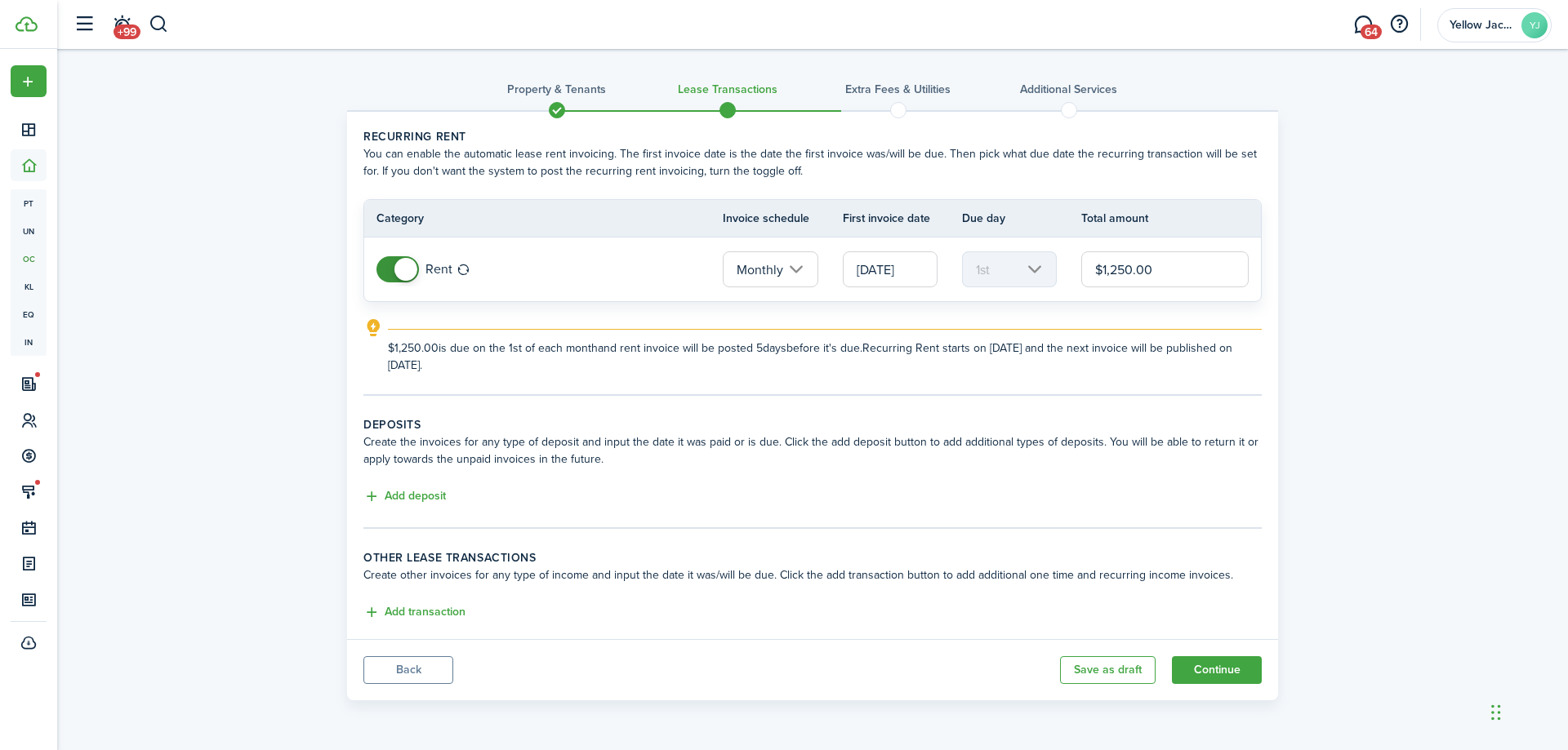
click at [1156, 269] on input "$1,250.00" at bounding box center [1164, 269] width 167 height 36
type input "$1,650.00"
click at [1389, 270] on div "Property & Tenants Lease Transactions Extra fees & Utilities Additional Service…" at bounding box center [813, 379] width 1511 height 660
click at [419, 493] on button "Add deposit" at bounding box center [404, 496] width 82 height 19
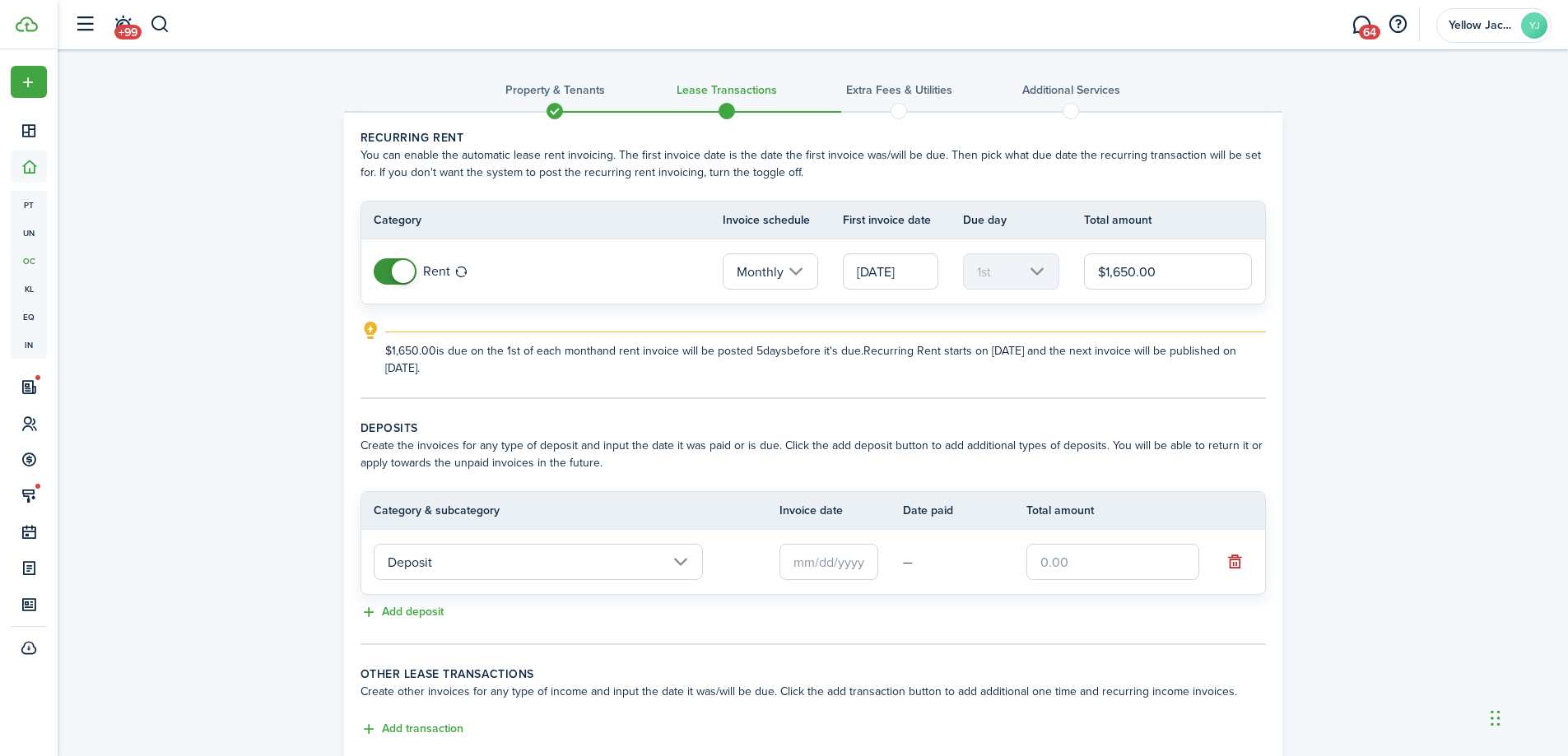
click at [848, 564] on input "text" at bounding box center [829, 562] width 99 height 36
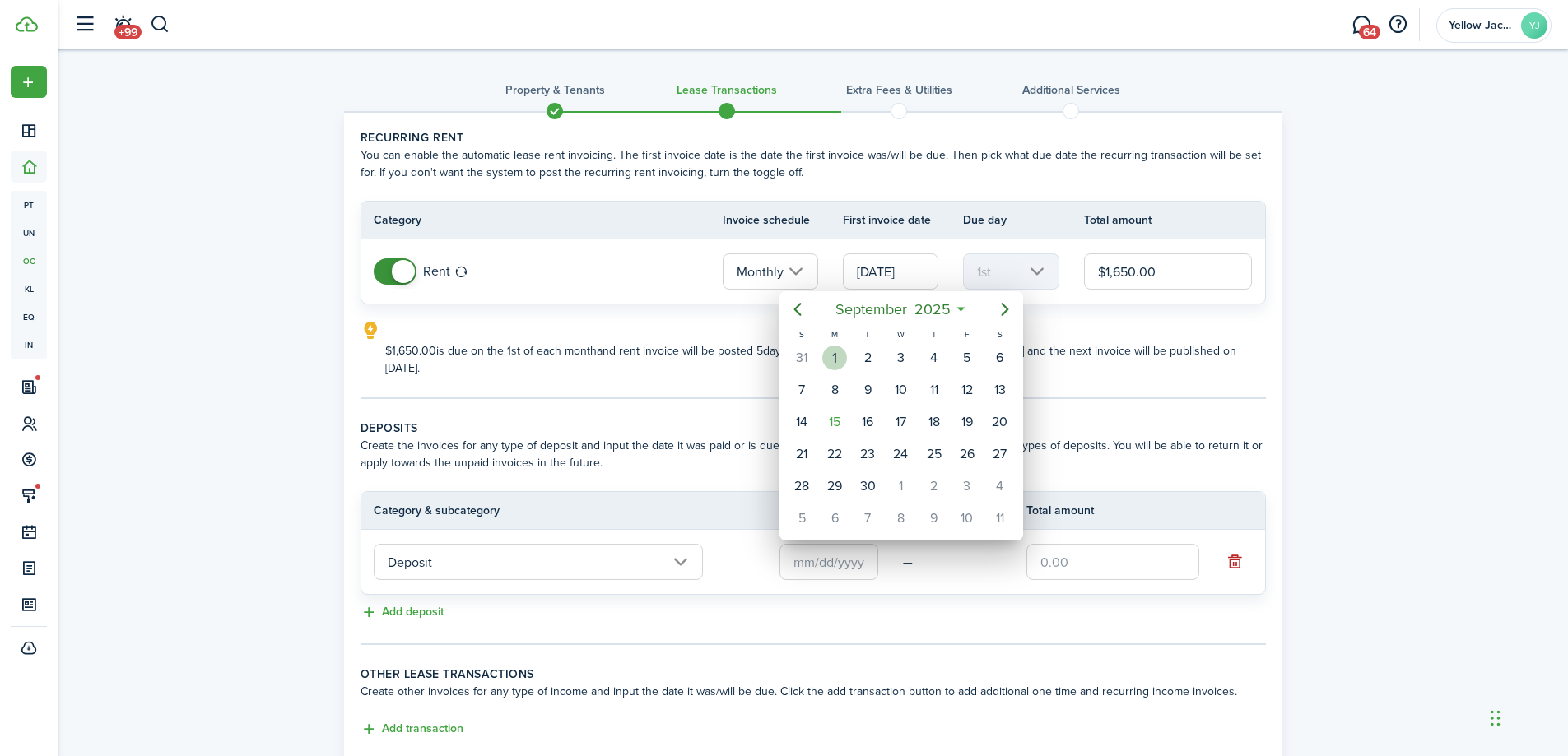
click at [842, 366] on div "1" at bounding box center [834, 358] width 24 height 24
type input "[DATE]"
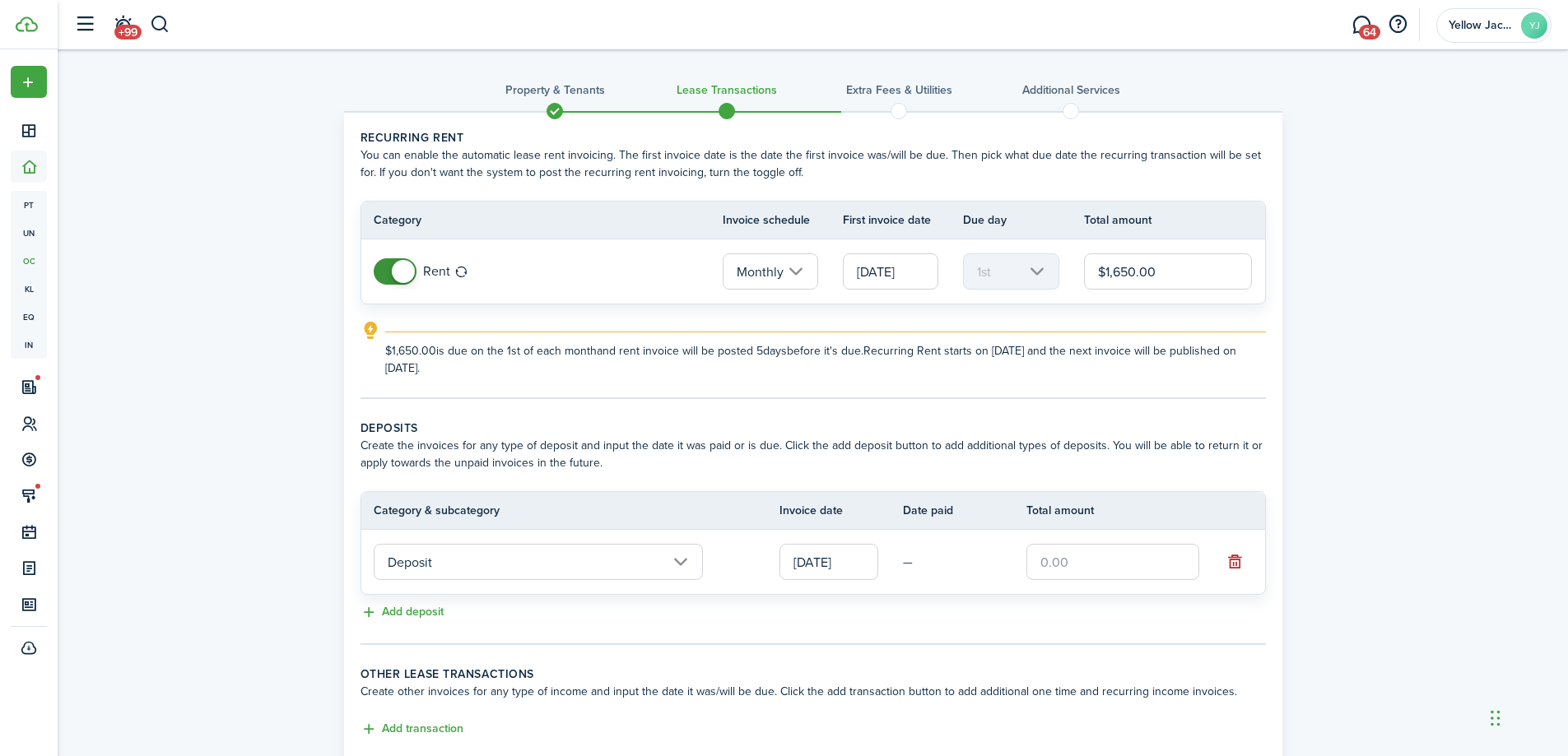
click at [1078, 562] on input "text" at bounding box center [1113, 562] width 173 height 36
type input "$1,650.00"
click at [1448, 493] on div "Property & Tenants Lease Transactions Extra fees & Utilities Additional Service…" at bounding box center [813, 438] width 1510 height 777
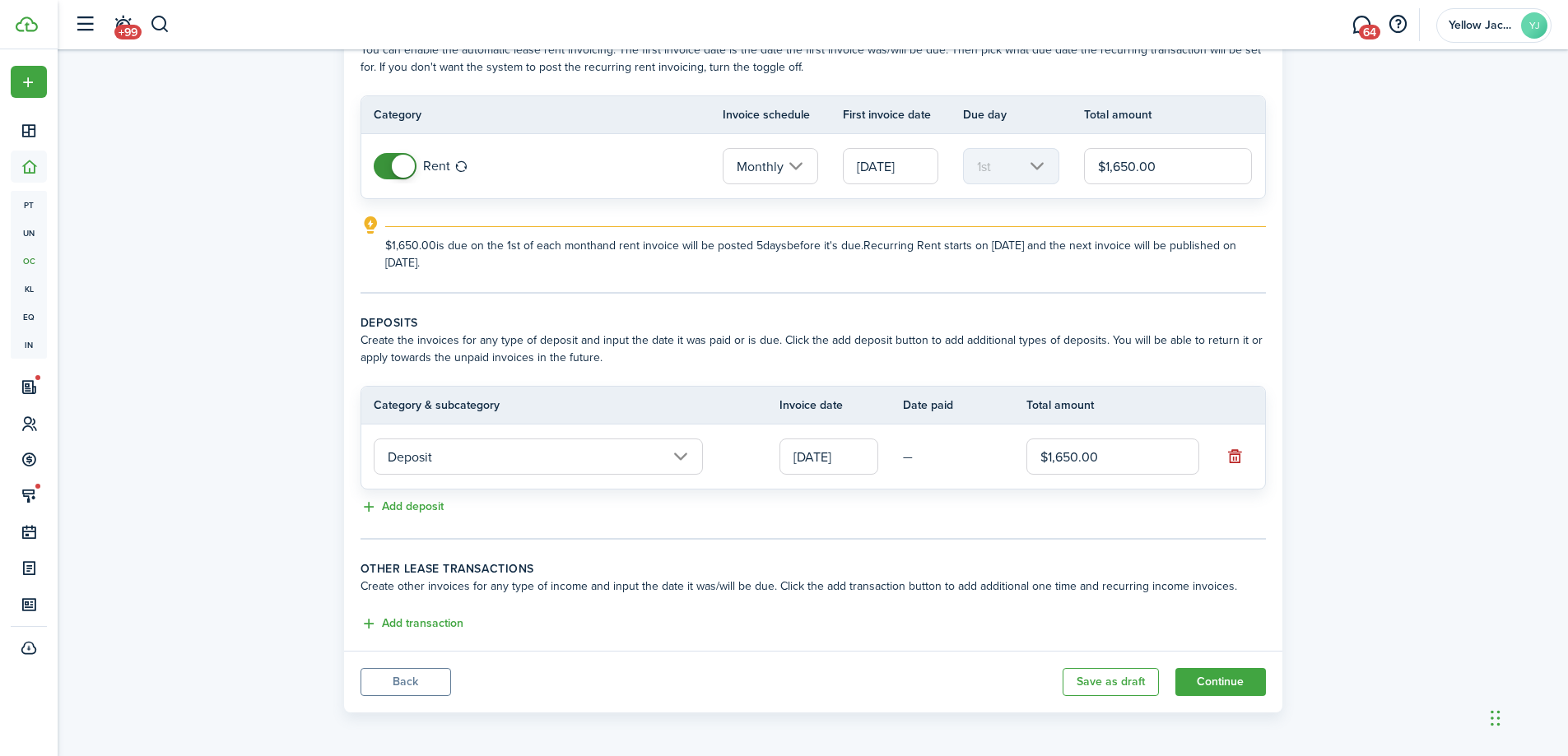
scroll to position [107, 0]
click at [1217, 681] on button "Continue" at bounding box center [1220, 680] width 90 height 28
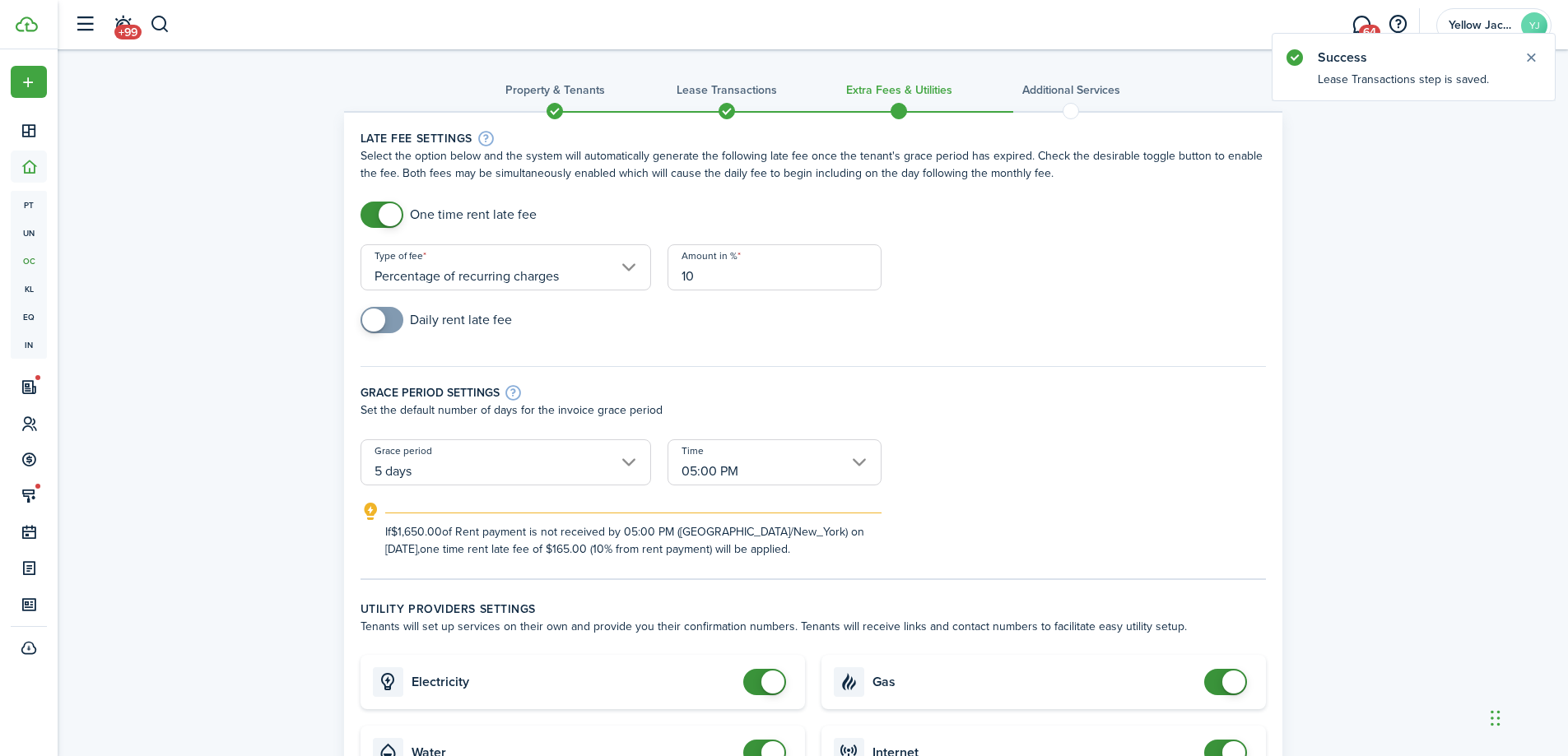
click at [493, 253] on input "Percentage of recurring charges" at bounding box center [506, 267] width 290 height 46
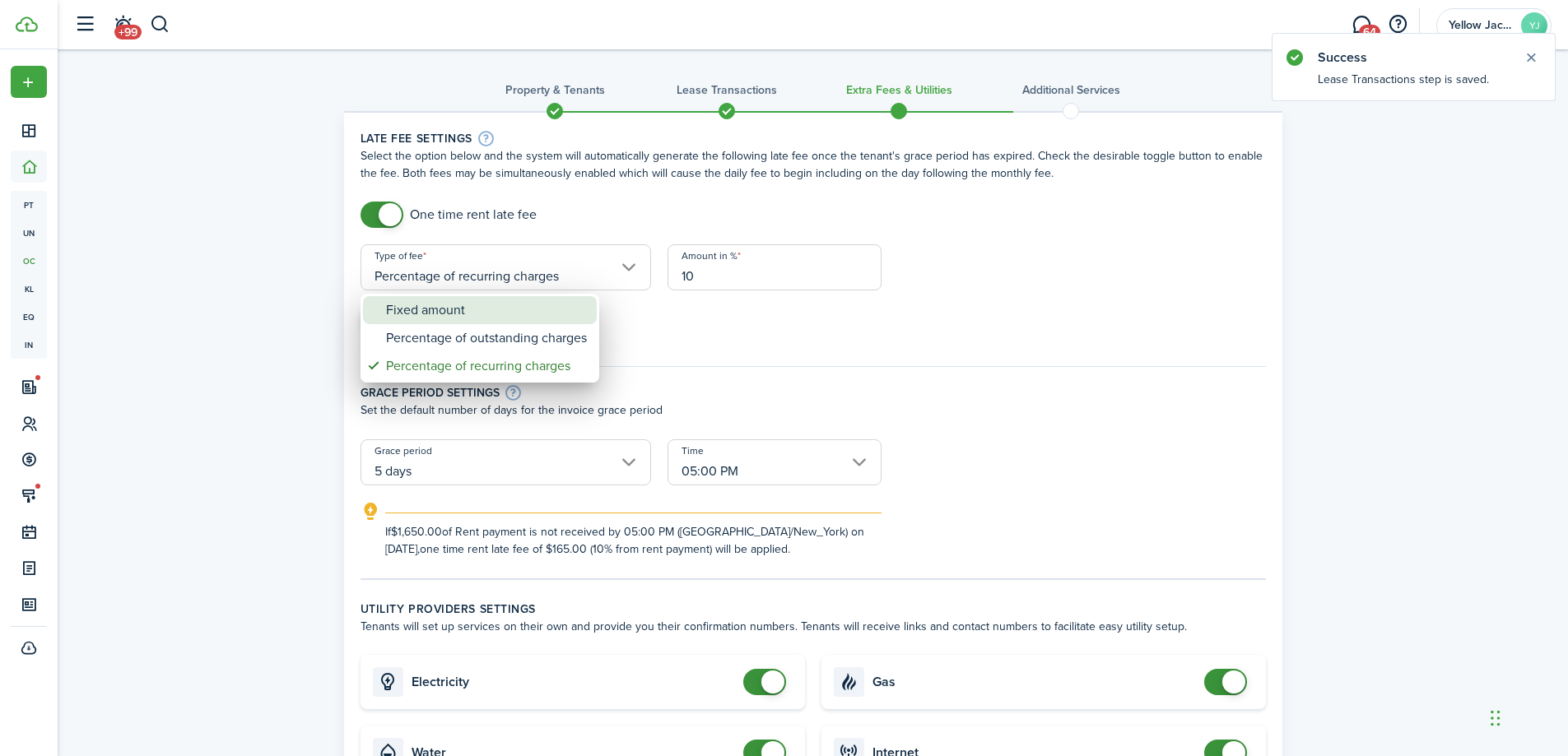
click at [433, 320] on div "Fixed amount" at bounding box center [486, 310] width 201 height 28
type input "Fixed amount"
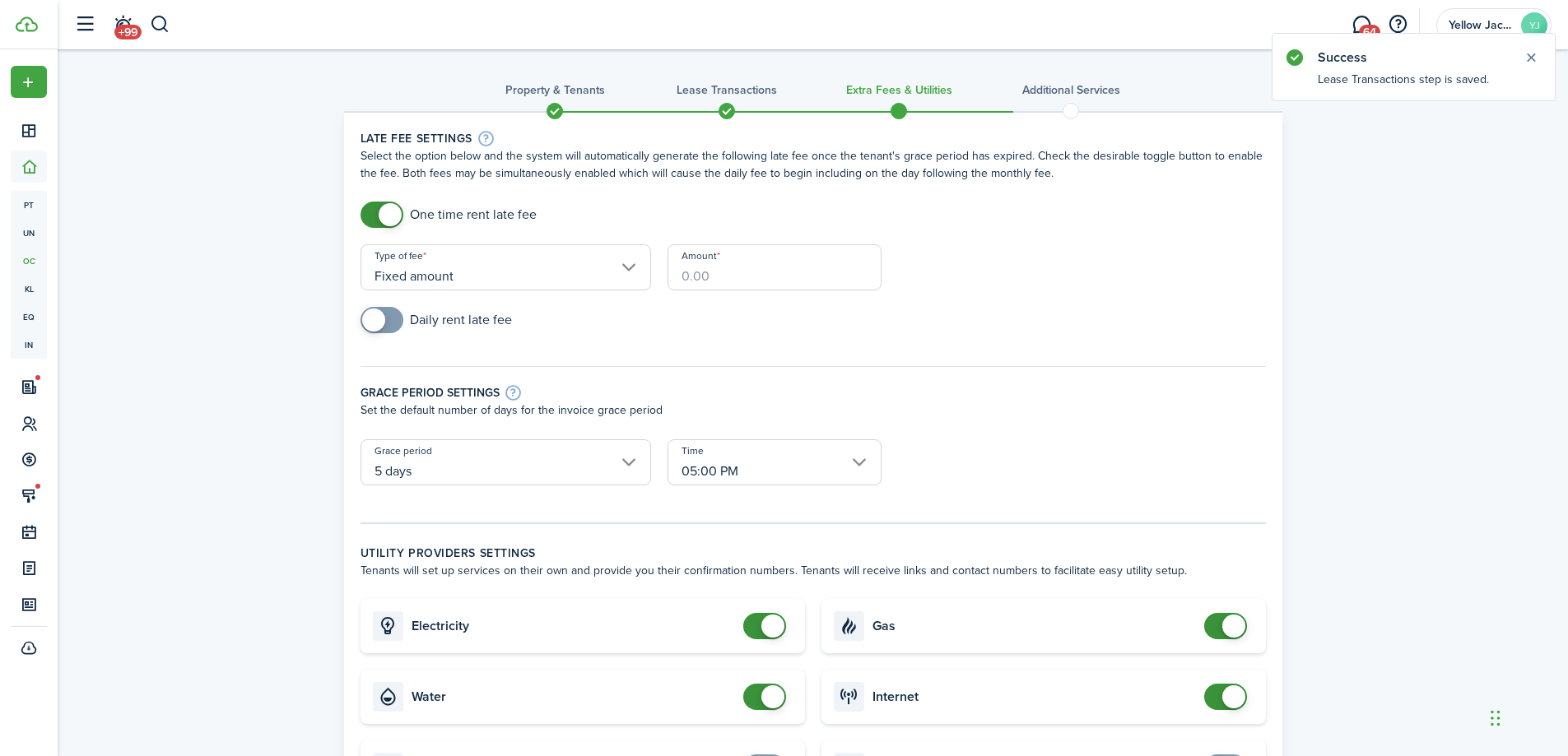
click at [721, 269] on input "Amount" at bounding box center [775, 267] width 214 height 46
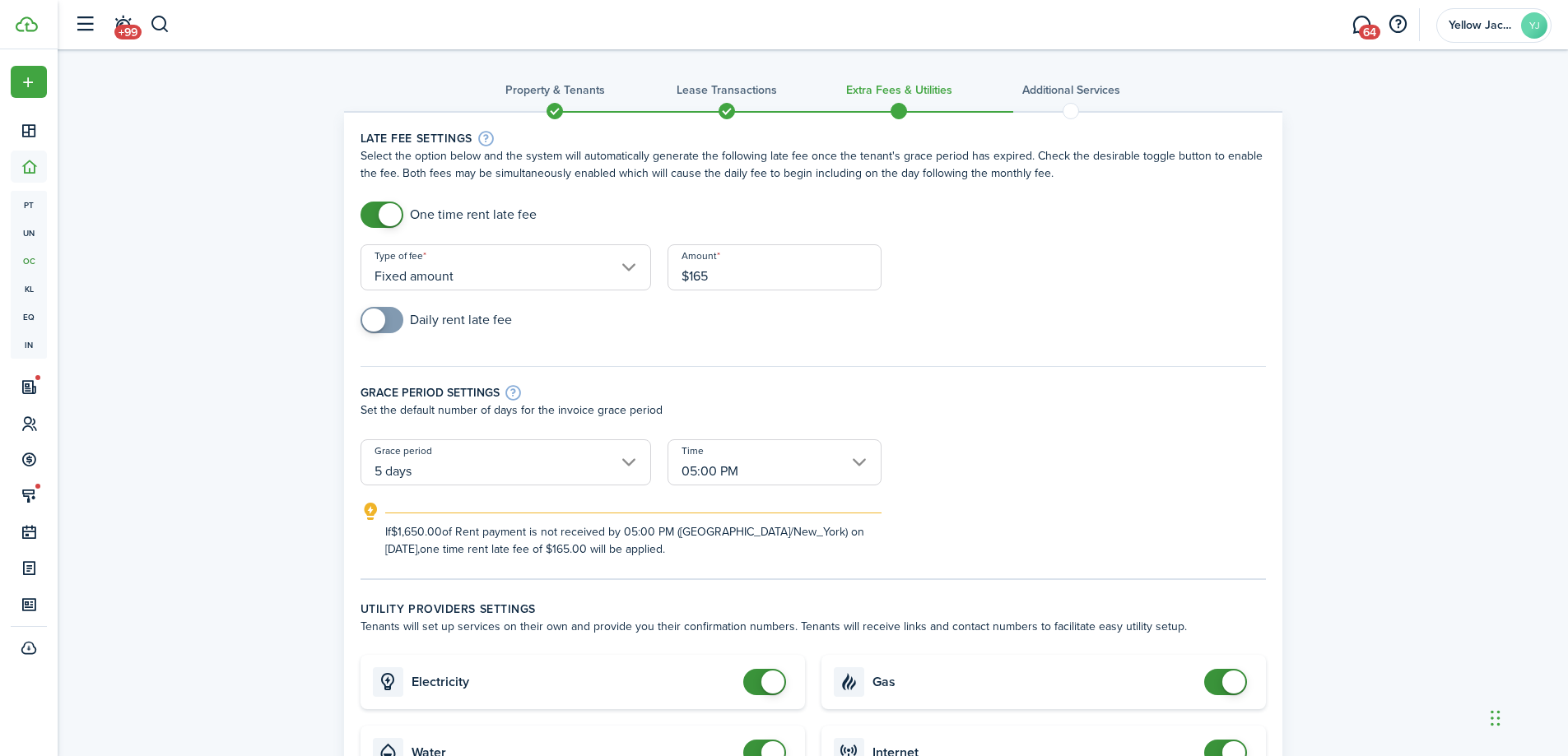
type input "$165.00"
click at [1058, 310] on div "Daily rent late fee" at bounding box center [813, 329] width 922 height 43
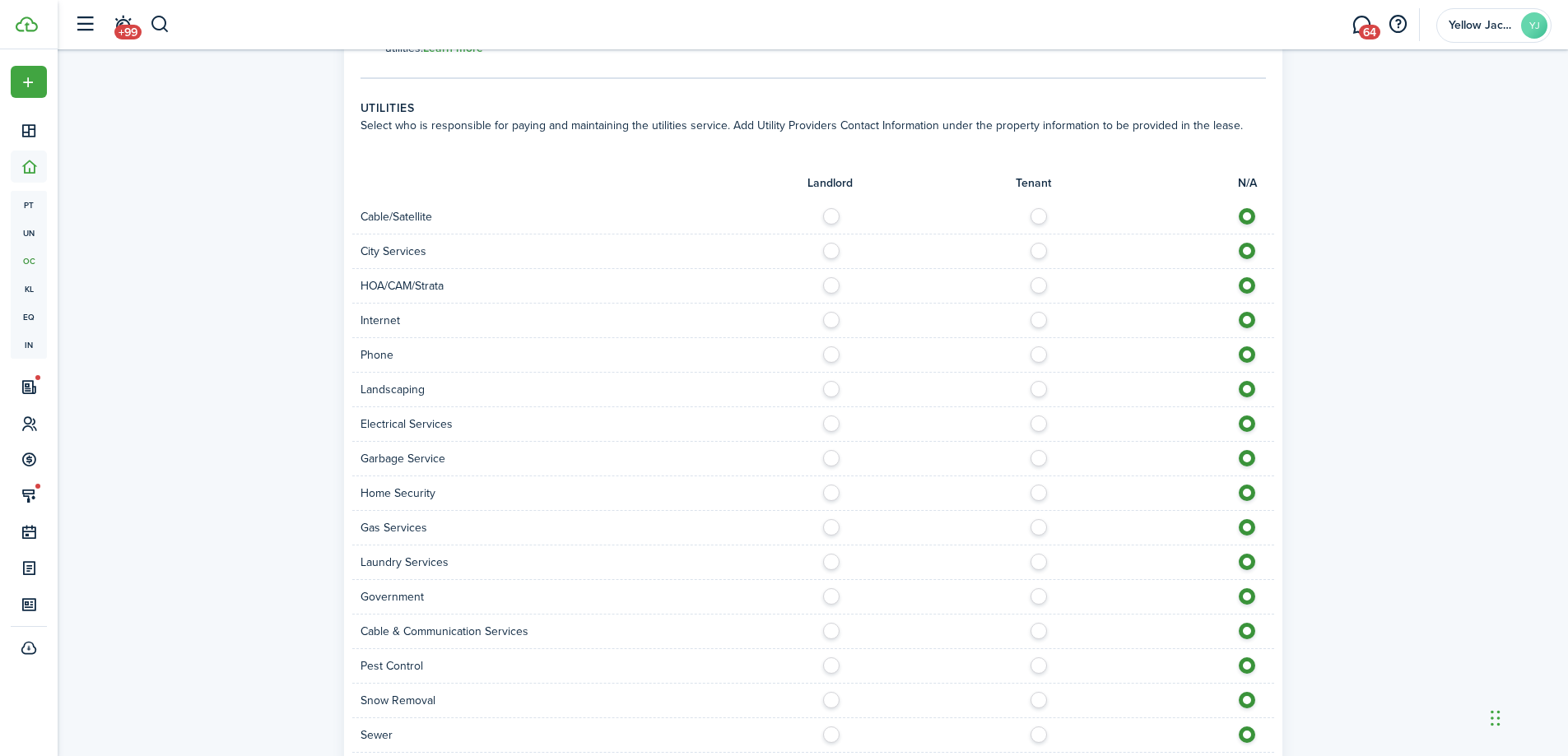
scroll to position [1059, 0]
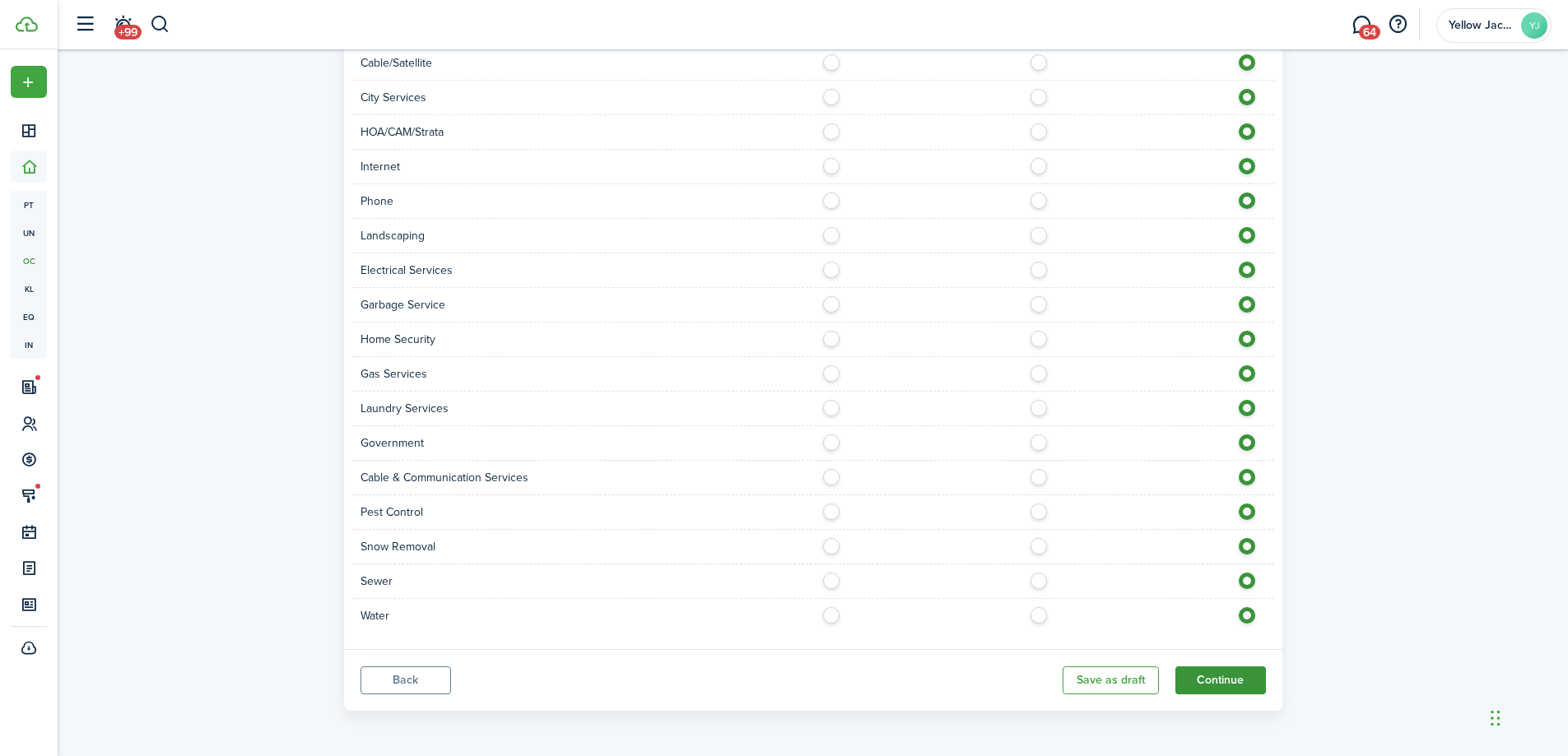
click at [1214, 675] on button "Continue" at bounding box center [1220, 680] width 90 height 28
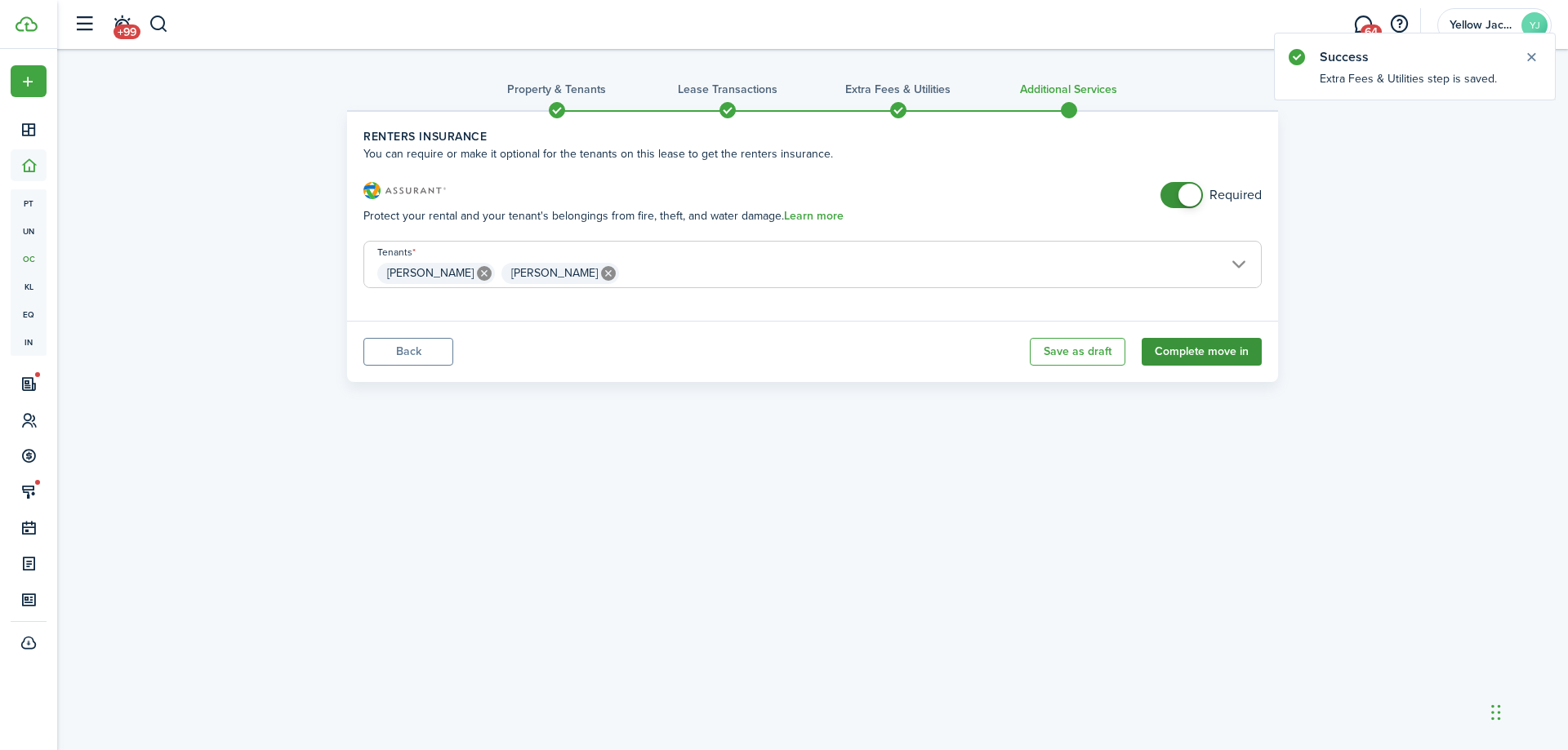
click at [1196, 358] on button "Complete move in" at bounding box center [1201, 351] width 120 height 28
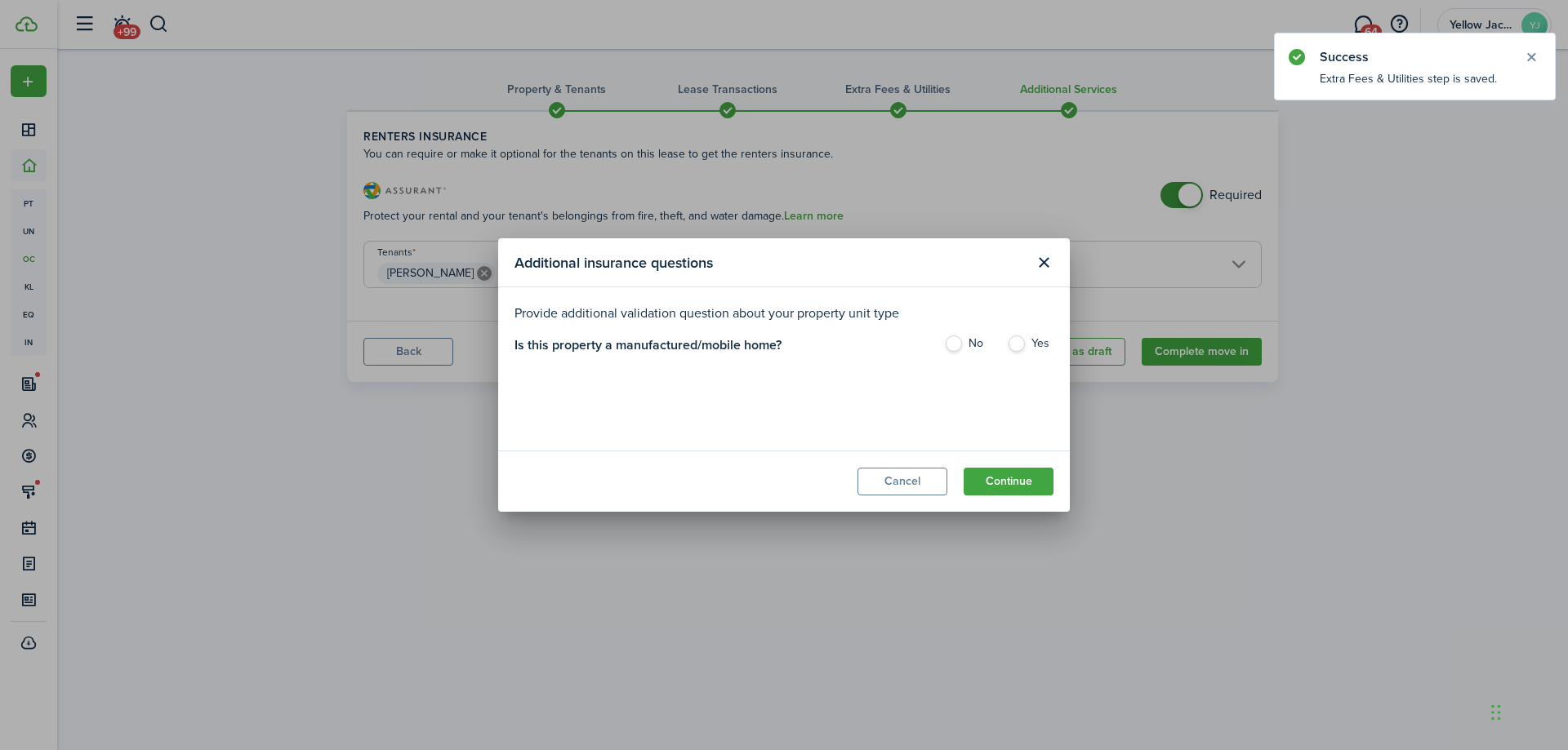
click at [965, 345] on label "No" at bounding box center [967, 347] width 46 height 24
radio input "true"
click at [1013, 476] on button "Continue" at bounding box center [1008, 481] width 89 height 28
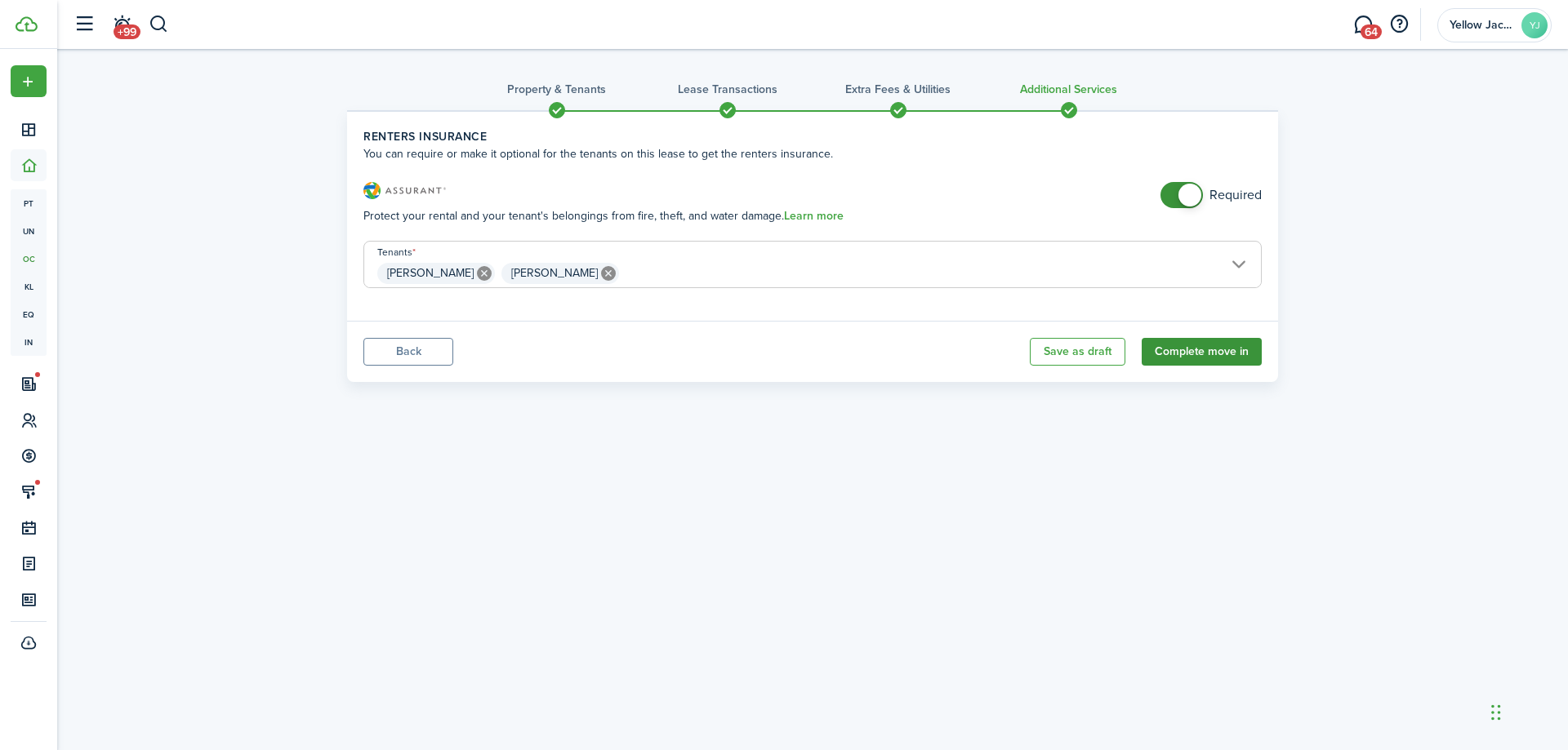
click at [1205, 345] on button "Complete move in" at bounding box center [1201, 351] width 120 height 28
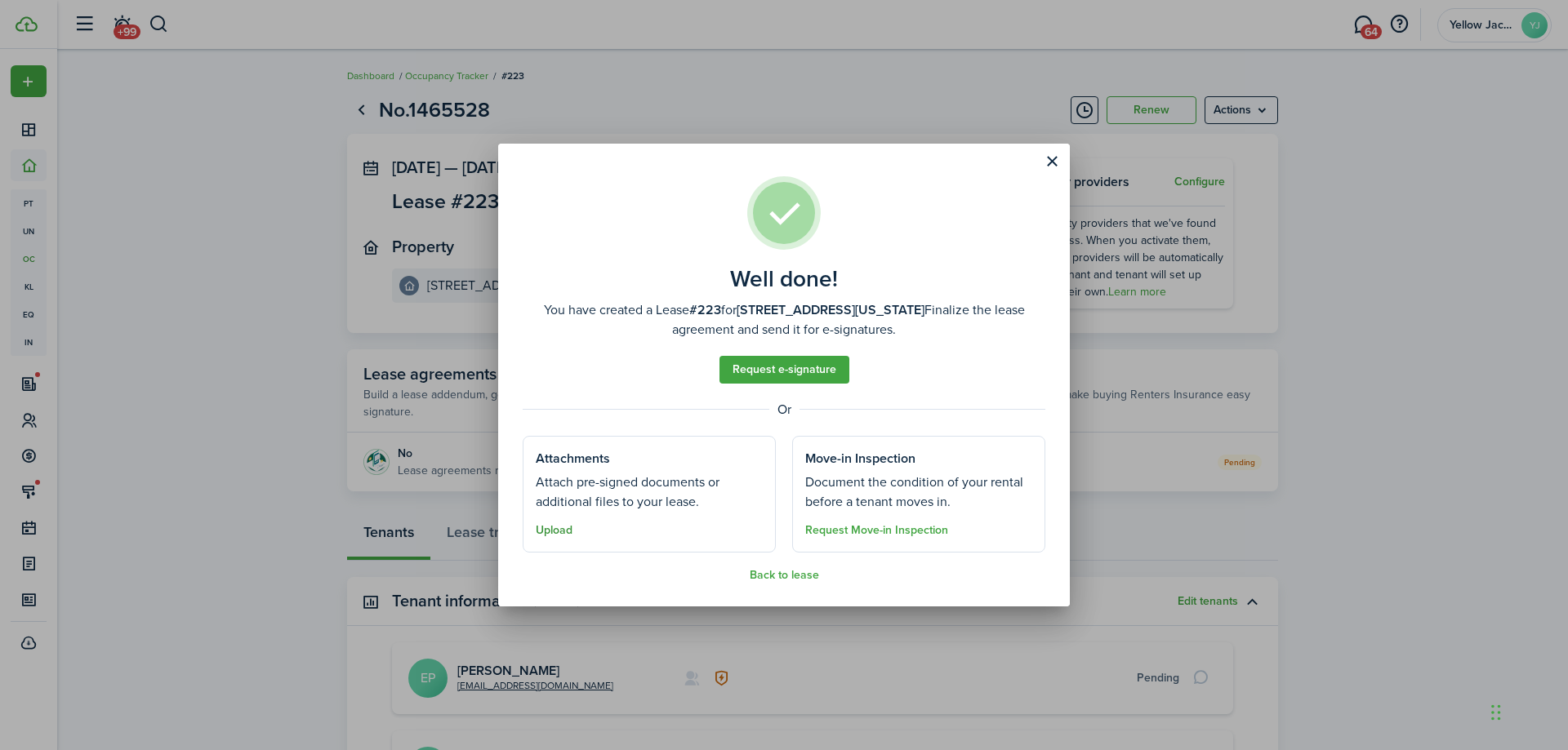
click at [552, 529] on button "Upload" at bounding box center [553, 530] width 37 height 13
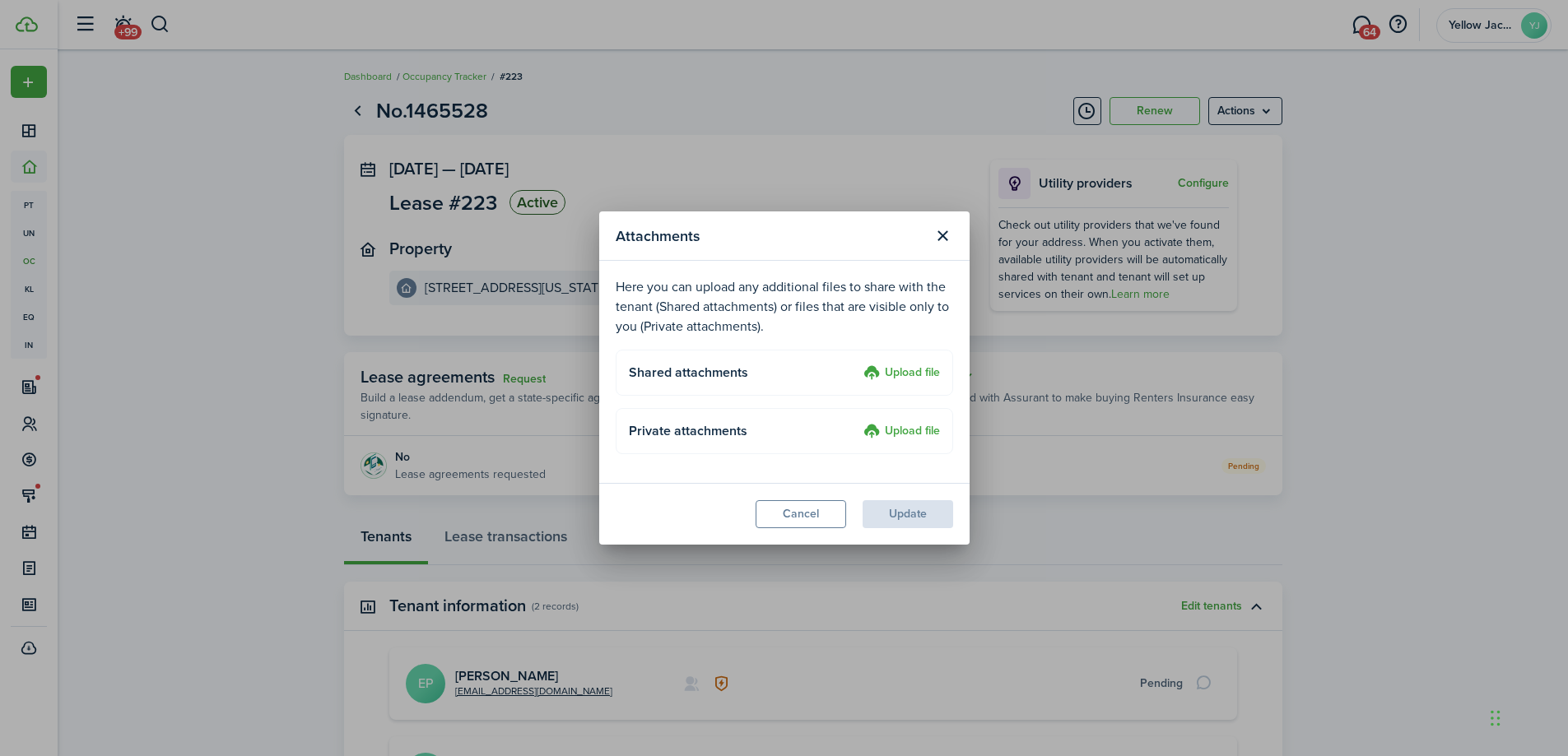
click at [941, 375] on upload-layout "Shared attachments Upload file" at bounding box center [784, 372] width 338 height 46
click at [924, 375] on label "Upload file" at bounding box center [901, 374] width 77 height 20
click at [858, 364] on input "Upload file" at bounding box center [858, 364] width 0 height 0
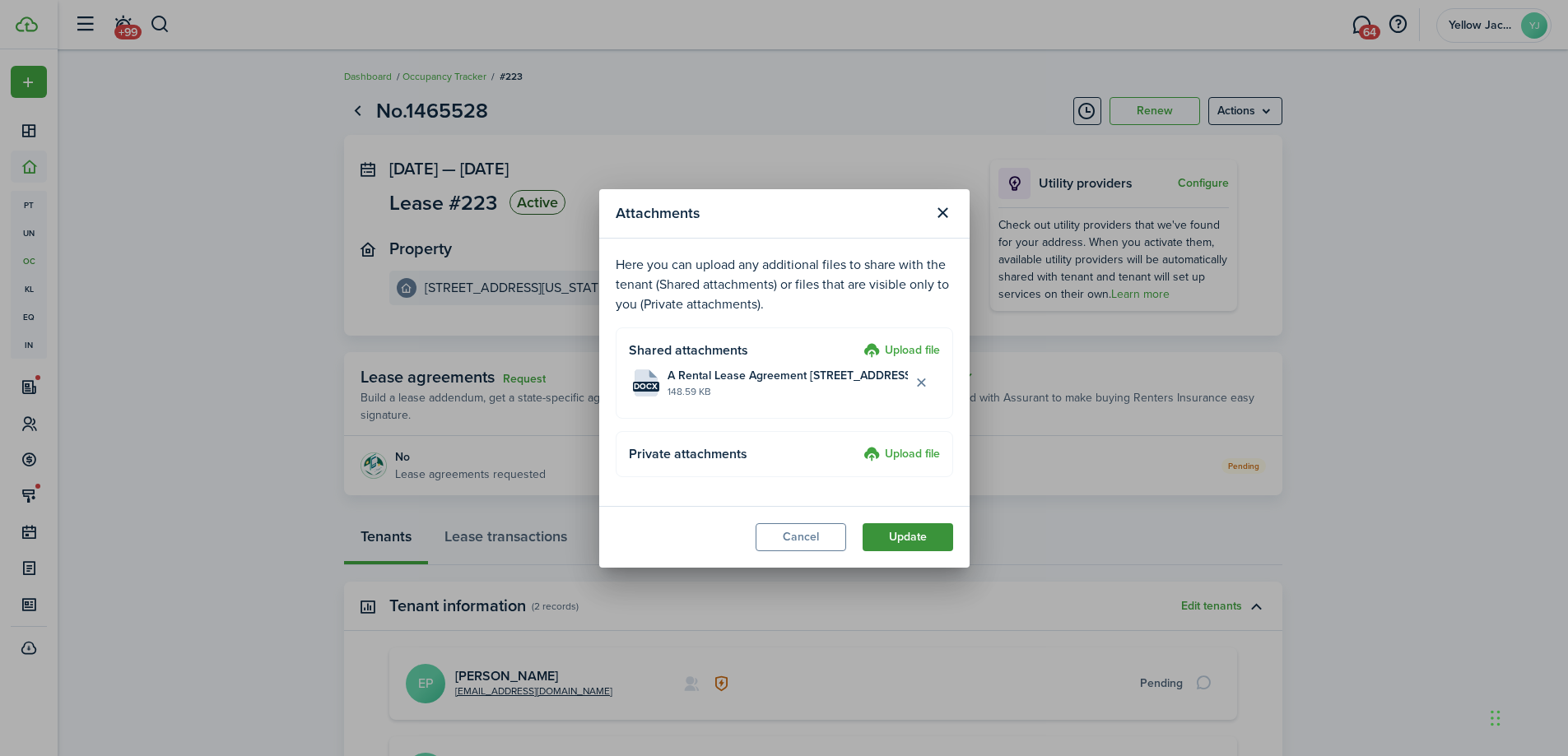
click at [915, 529] on button "Update" at bounding box center [907, 537] width 90 height 28
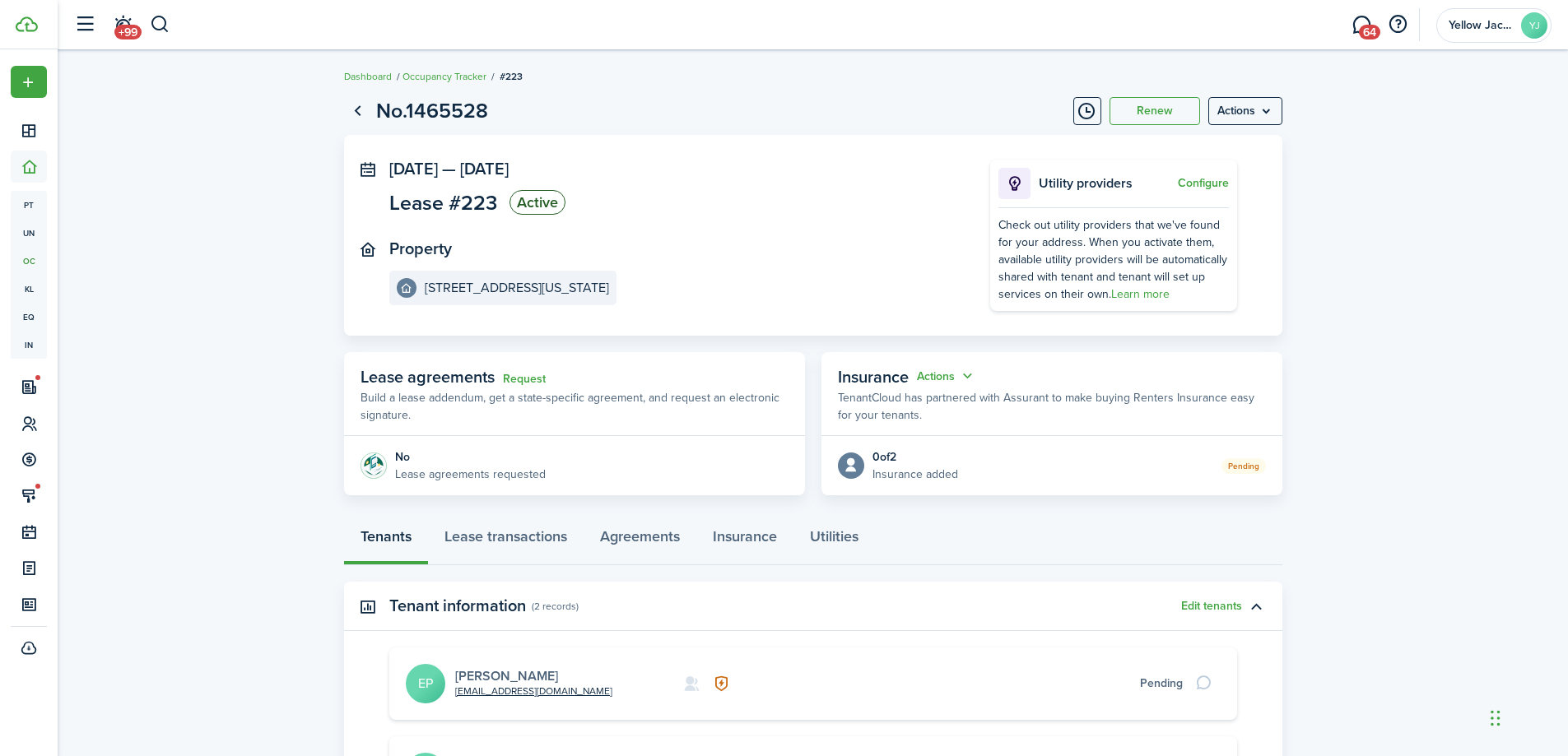
click at [488, 669] on link "[PERSON_NAME]" at bounding box center [506, 676] width 103 height 19
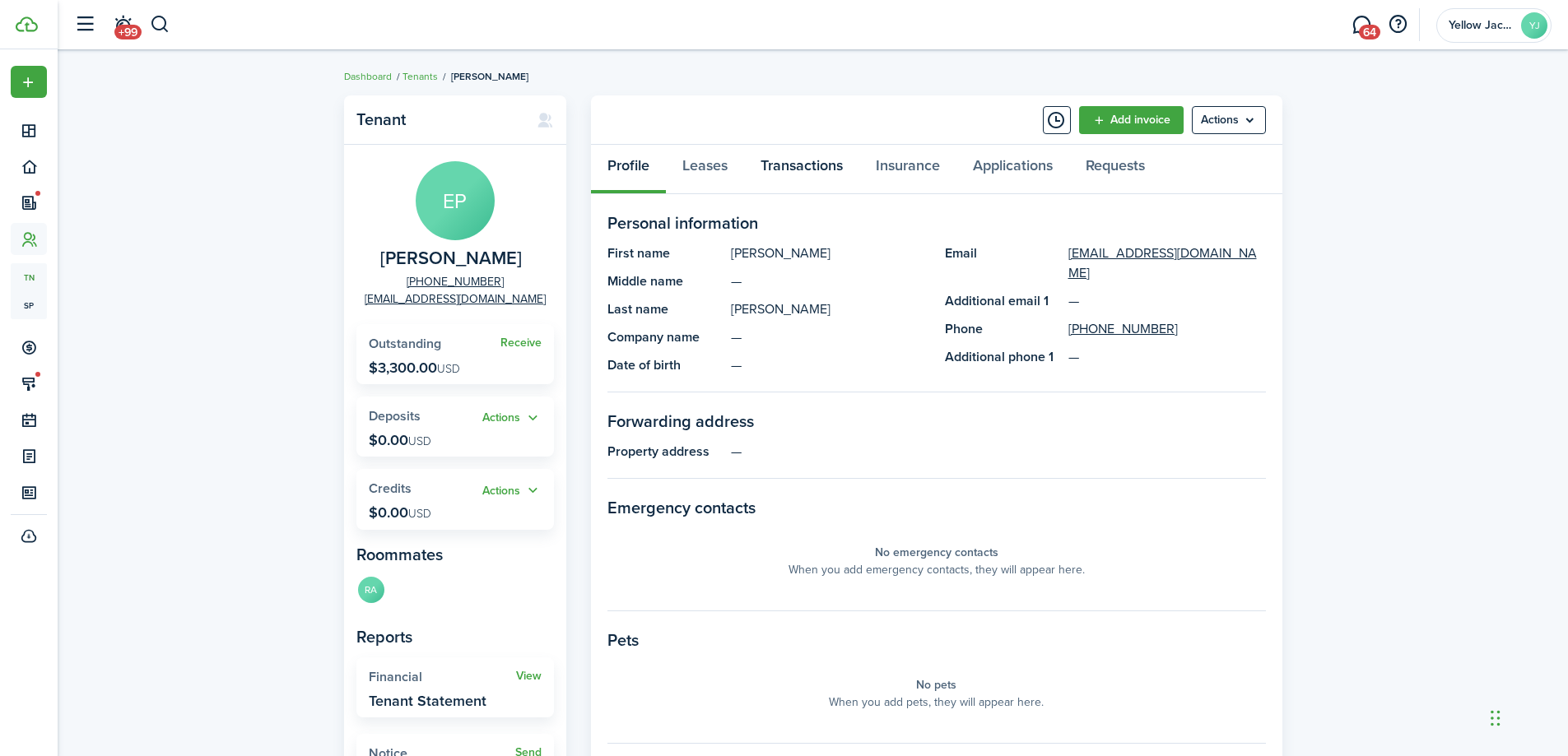
click at [787, 169] on link "Transactions" at bounding box center [802, 169] width 115 height 50
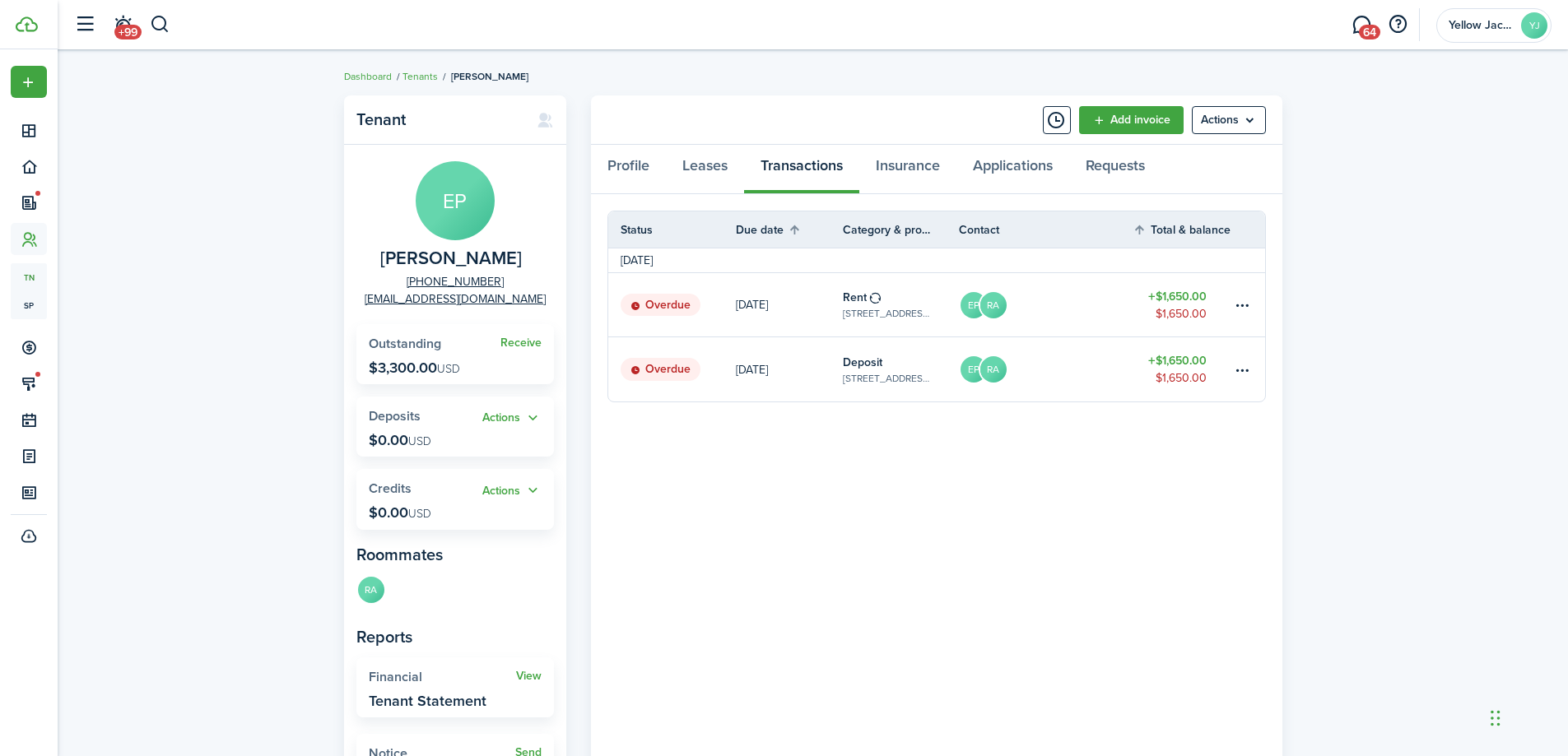
click at [273, 351] on div "Tenant EP Edgar Pineda +1 571-379-0612 edgarpineda781@gmail.com Receive Outstan…" at bounding box center [813, 470] width 1510 height 766
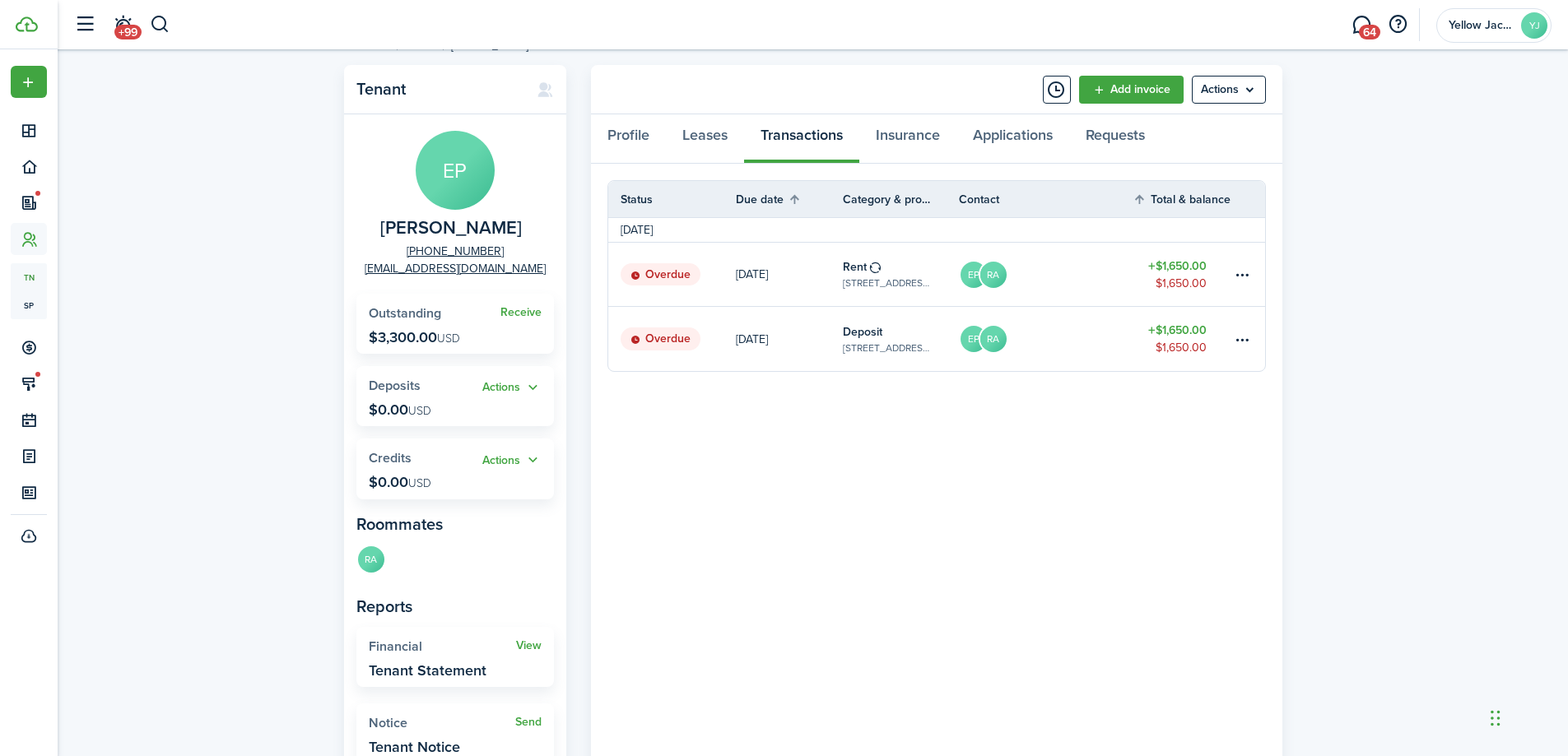
scroll to position [82, 0]
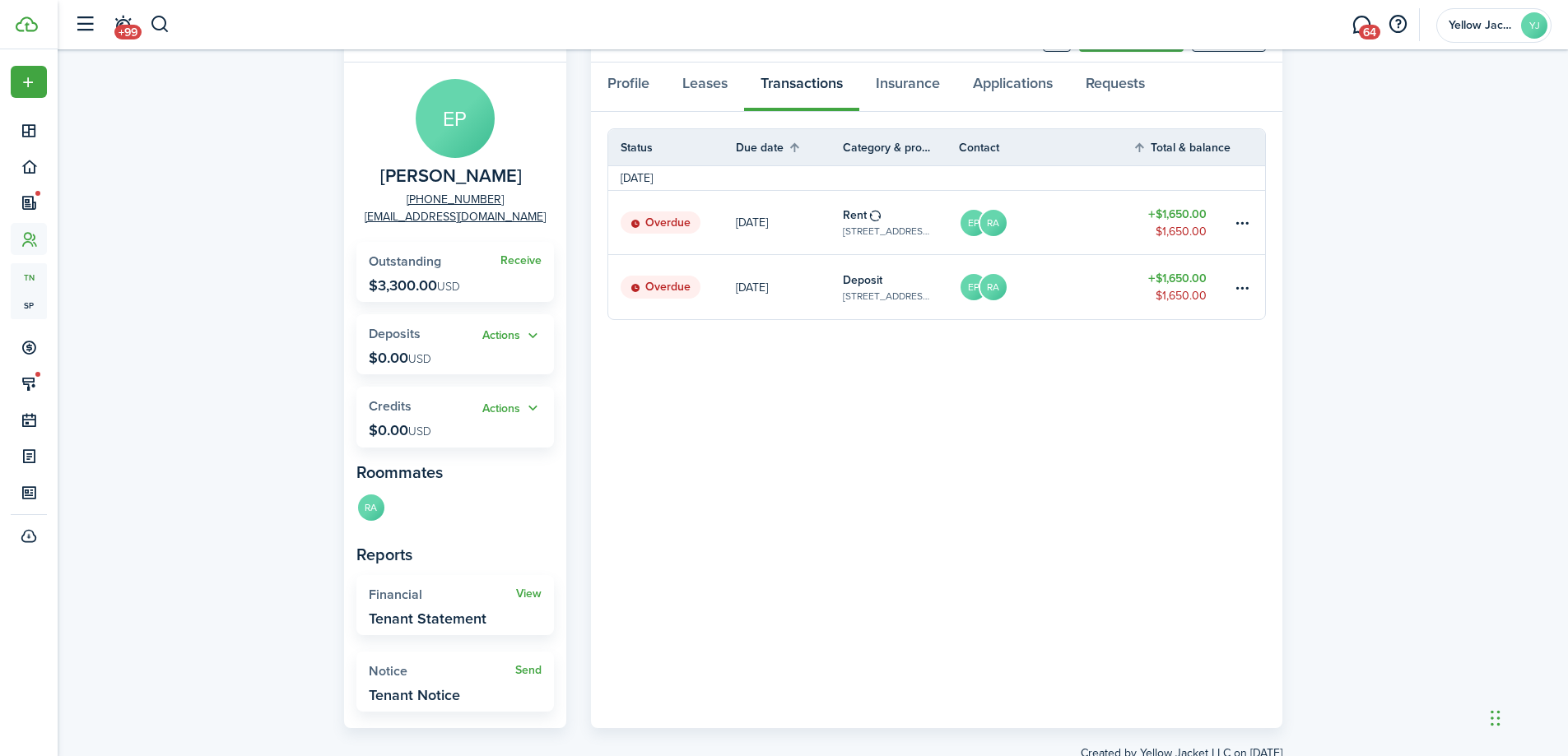
click at [292, 357] on div "Tenant EP Edgar Pineda +1 571-379-0612 edgarpineda781@gmail.com Receive Outstan…" at bounding box center [813, 387] width 1510 height 766
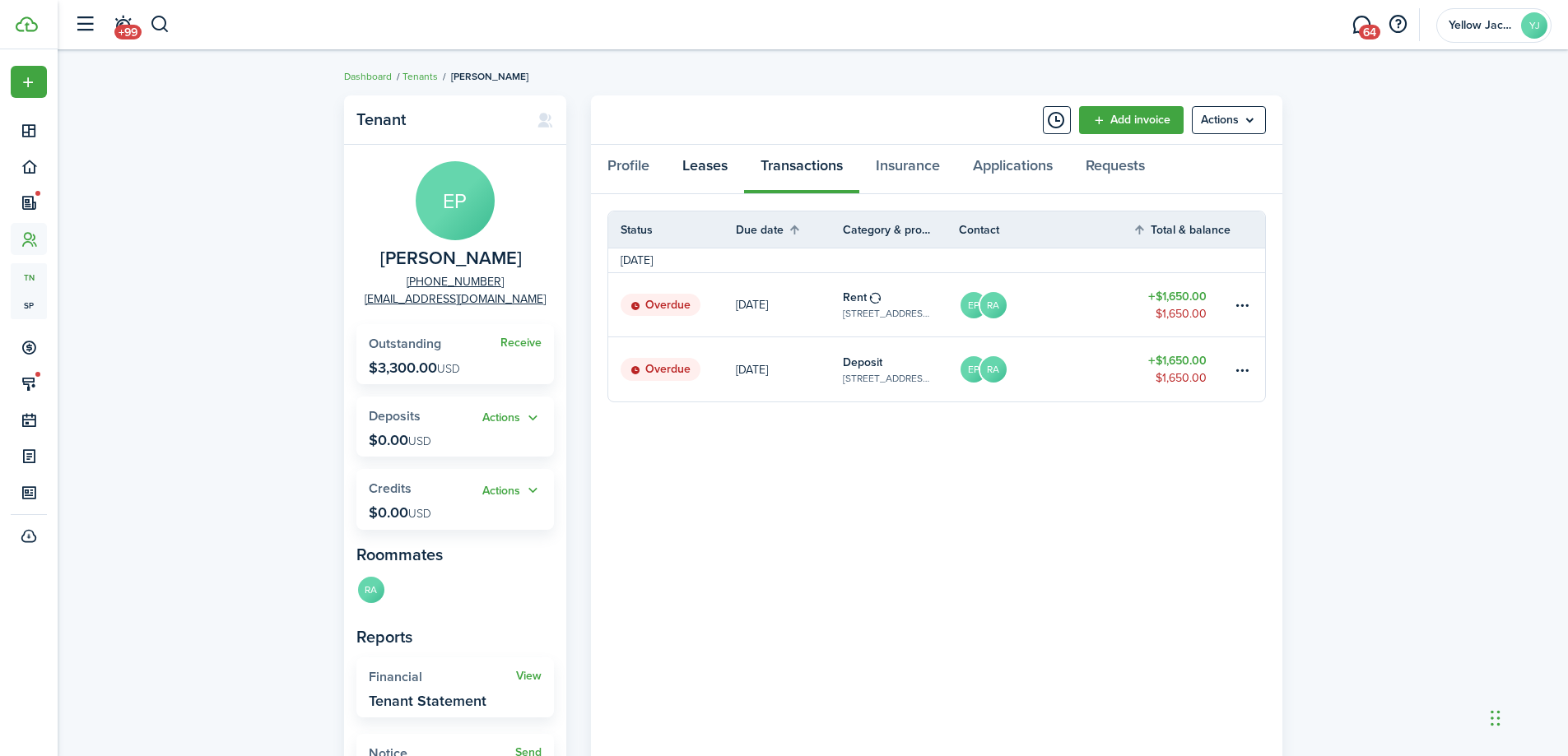
click at [704, 170] on link "Leases" at bounding box center [705, 169] width 78 height 50
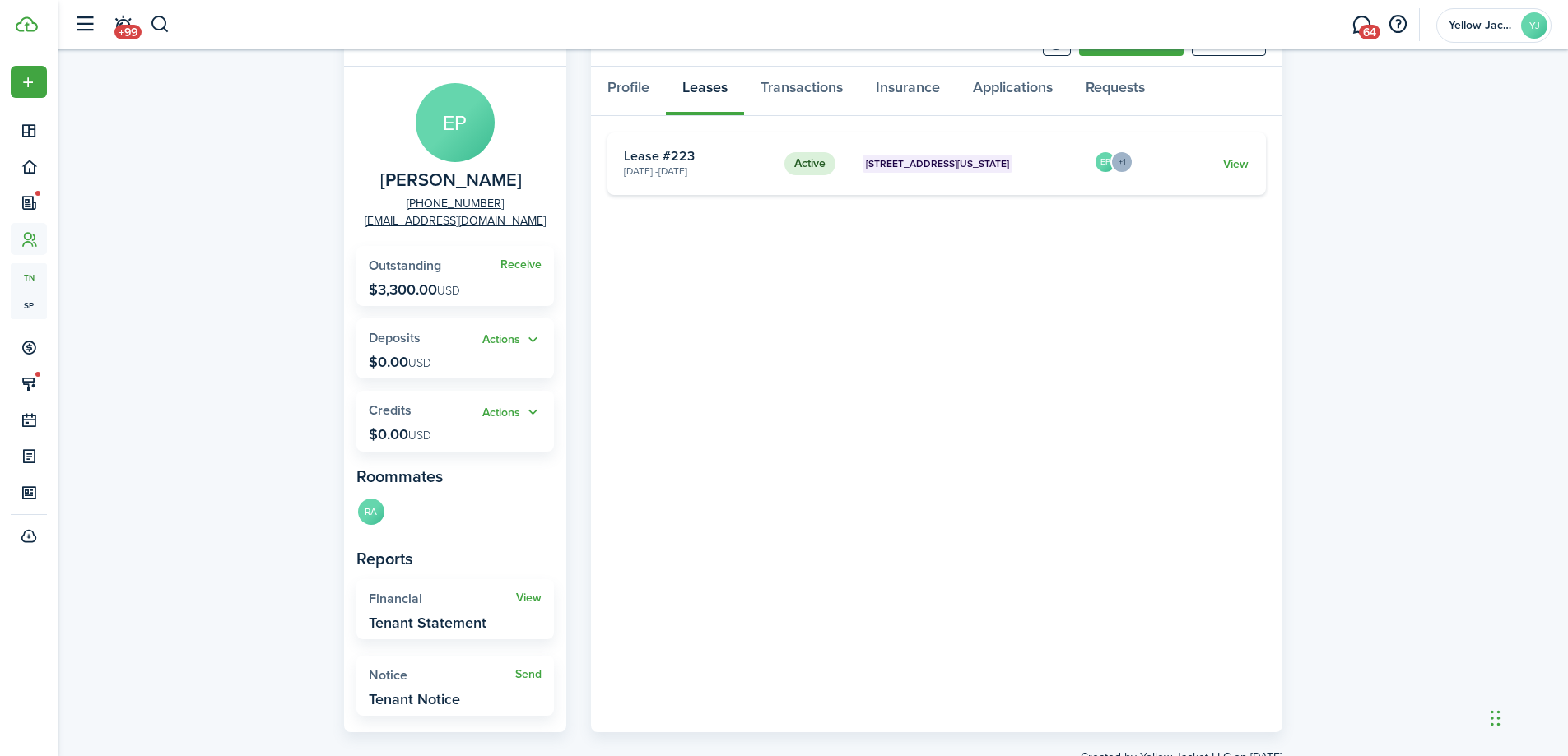
scroll to position [82, 0]
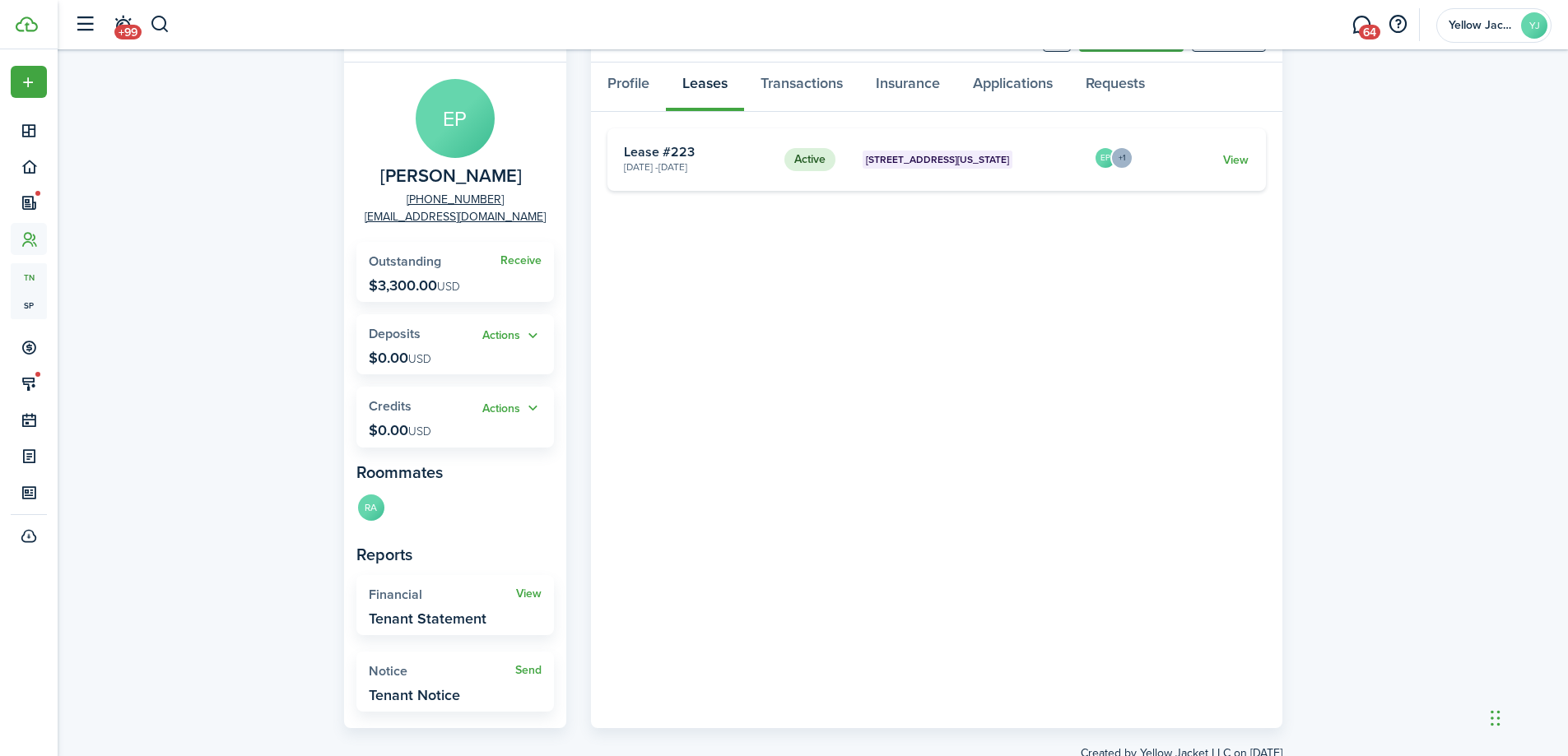
click at [252, 396] on div "Tenant EP Edgar Pineda +1 571-379-0612 edgarpineda781@gmail.com Receive Outstan…" at bounding box center [813, 387] width 1510 height 766
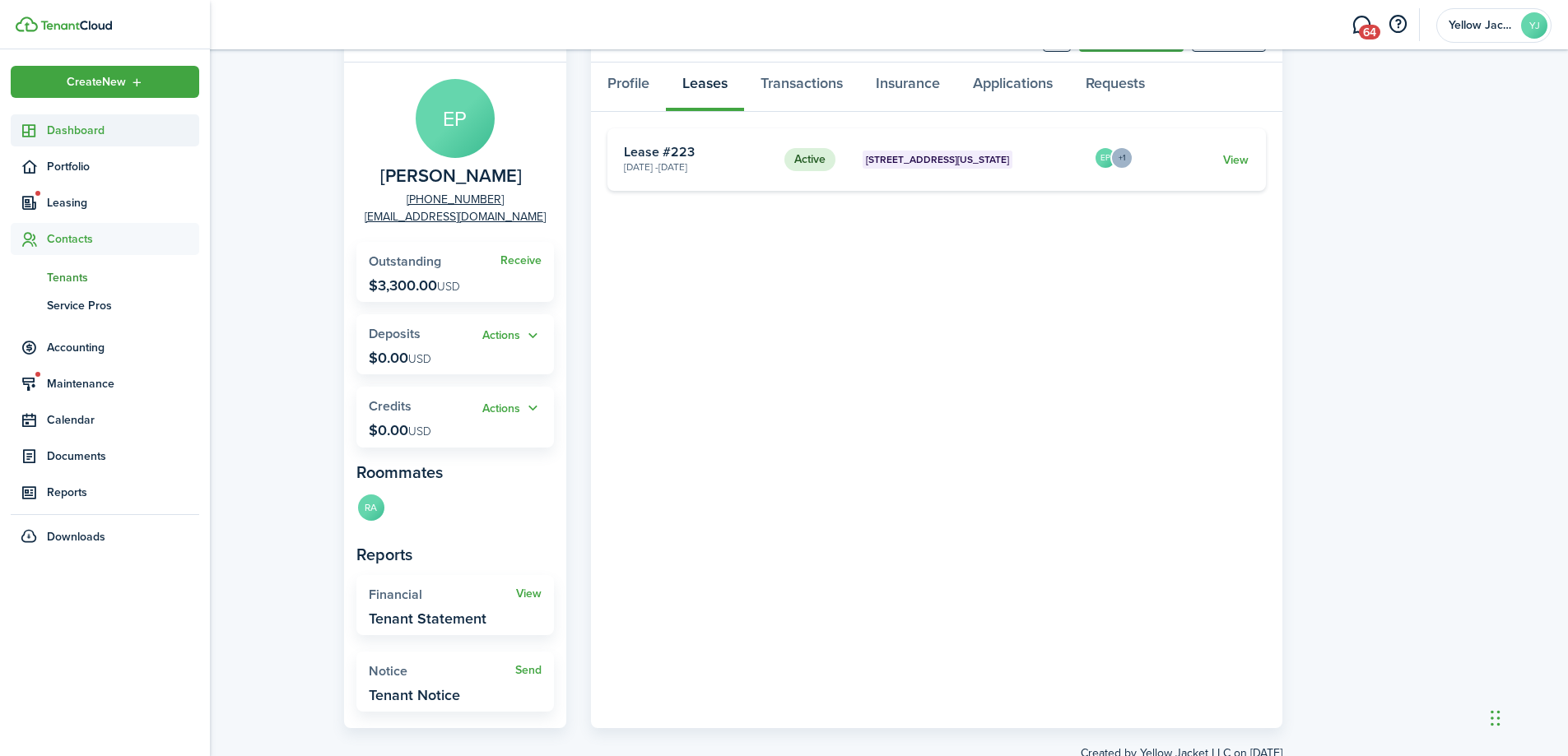
click at [34, 120] on link "Dashboard" at bounding box center [105, 131] width 188 height 32
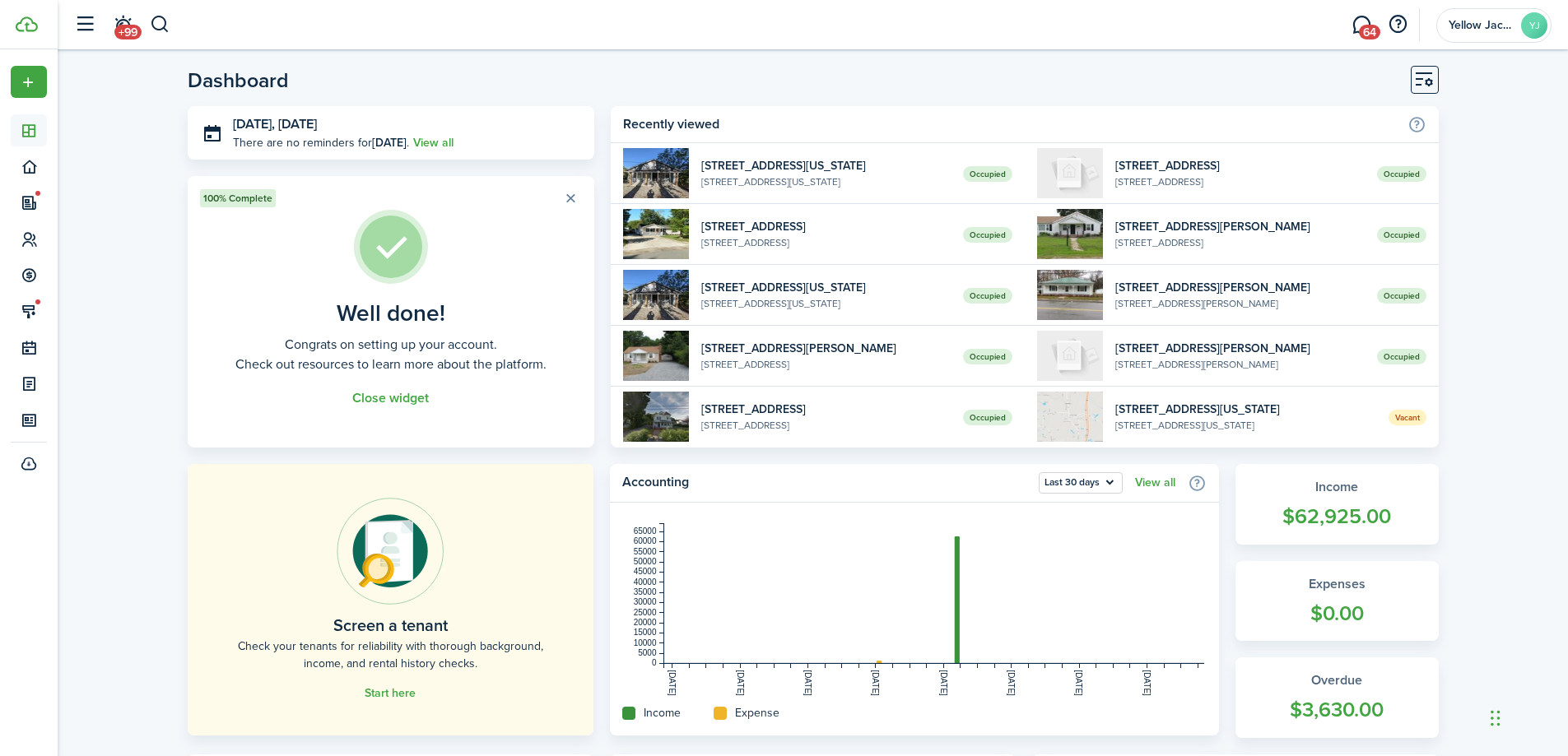
click at [473, 82] on header-page "Dashboard" at bounding box center [813, 86] width 1251 height 41
click at [169, 23] on button "button" at bounding box center [160, 24] width 21 height 28
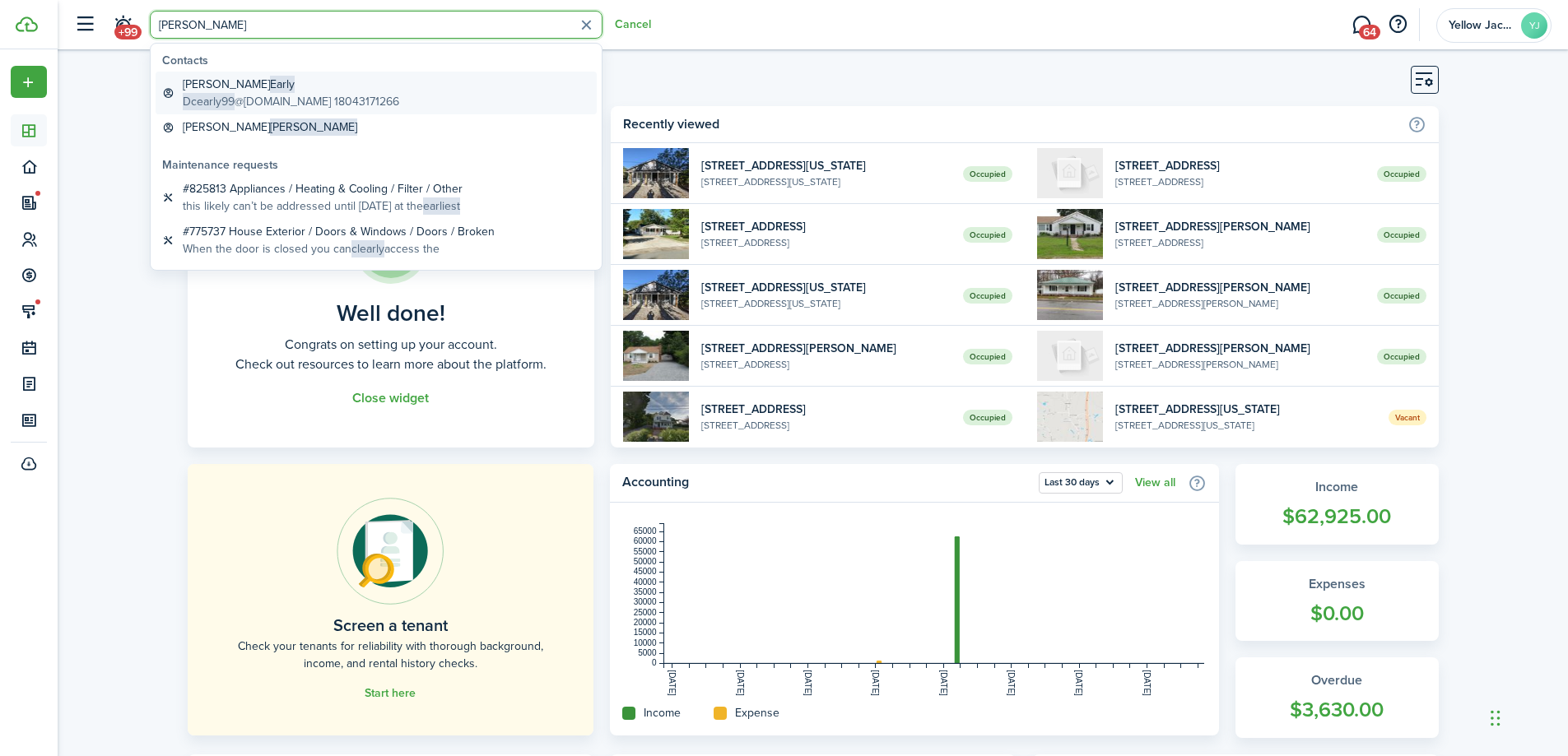
type input "earl"
click at [286, 99] on global-search-item-description "Dcearly99 @gmail.com 18043171266" at bounding box center [291, 101] width 216 height 17
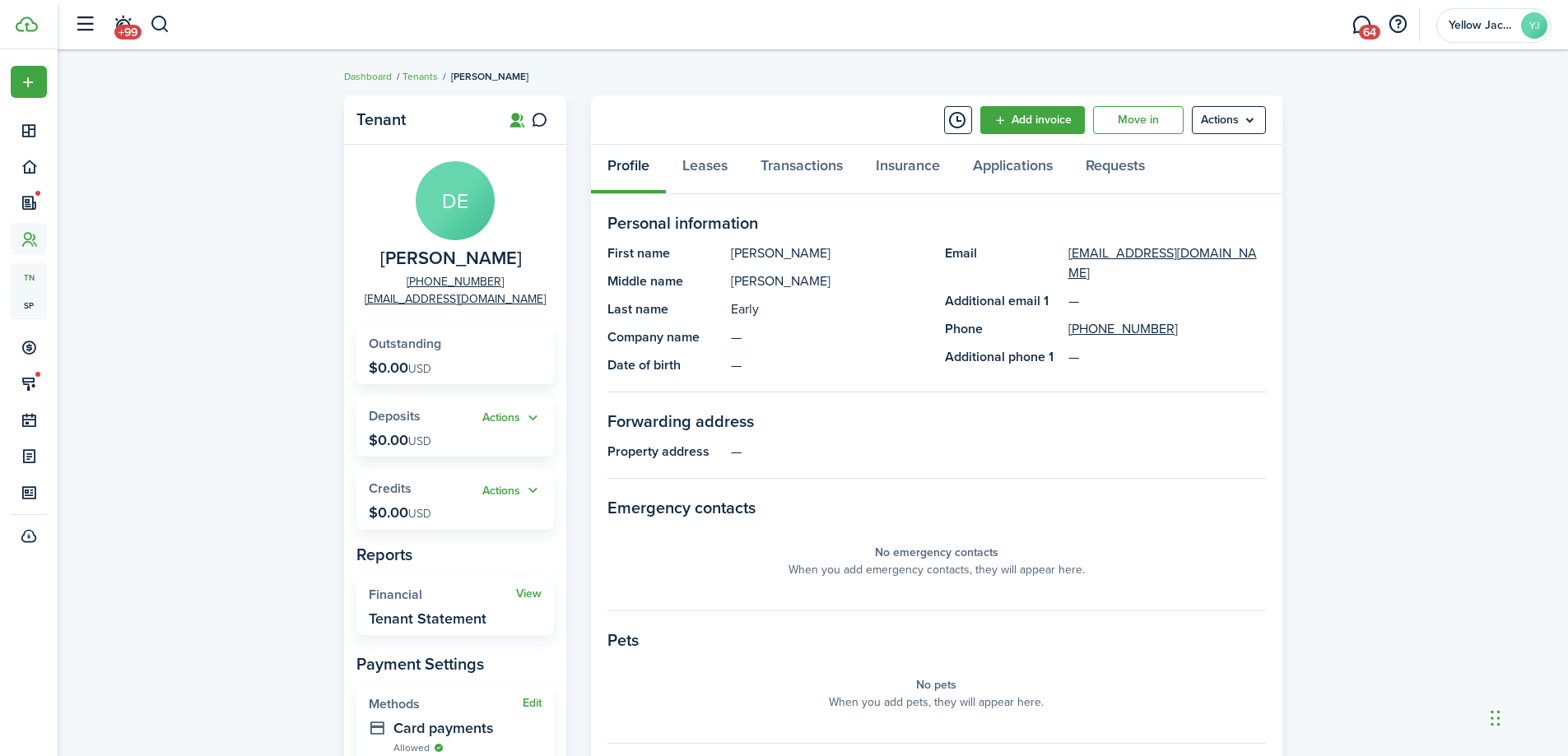
click at [737, 340] on panel-main-description "—" at bounding box center [829, 338] width 197 height 20
click at [725, 176] on link "Leases" at bounding box center [705, 169] width 78 height 50
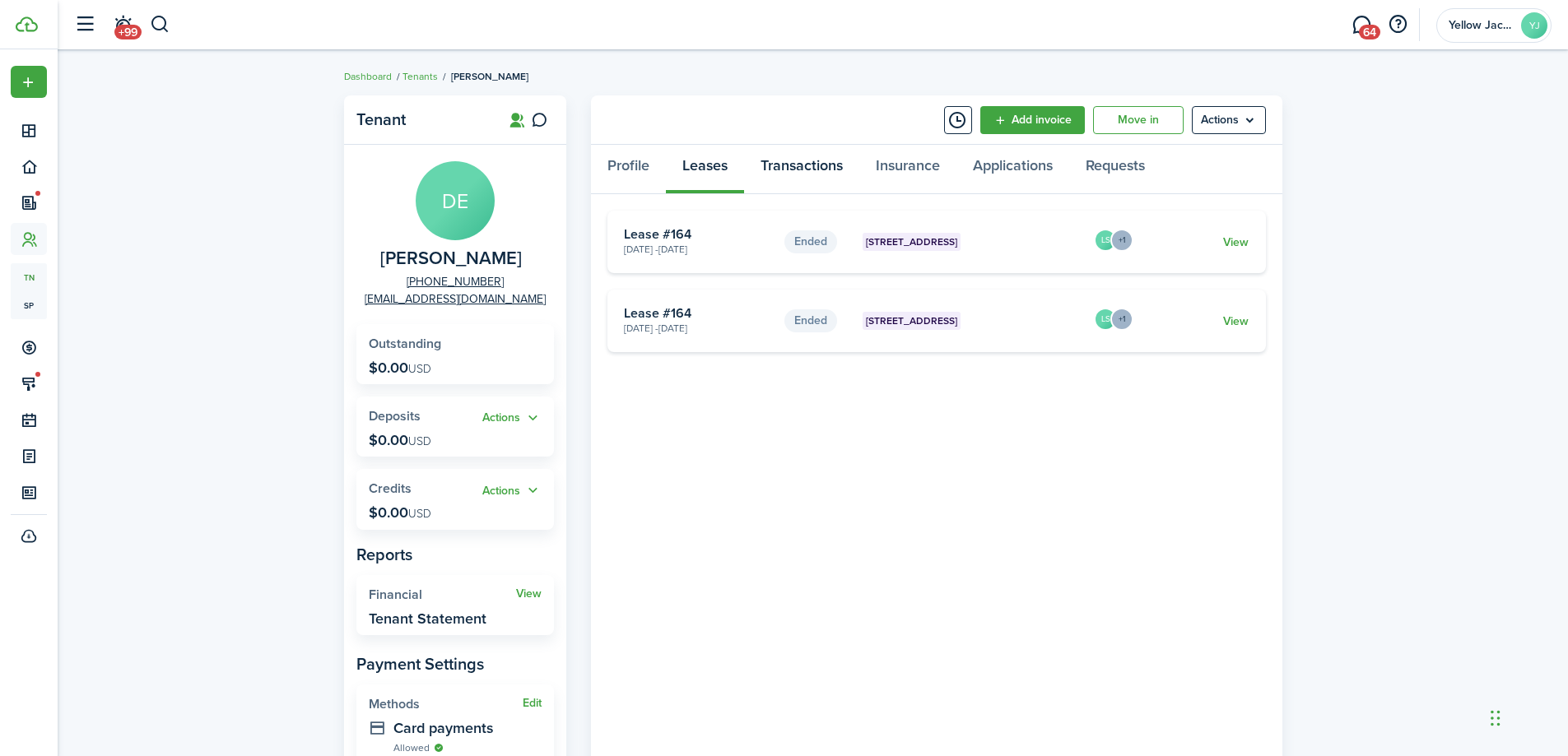
click at [792, 173] on link "Transactions" at bounding box center [802, 169] width 115 height 50
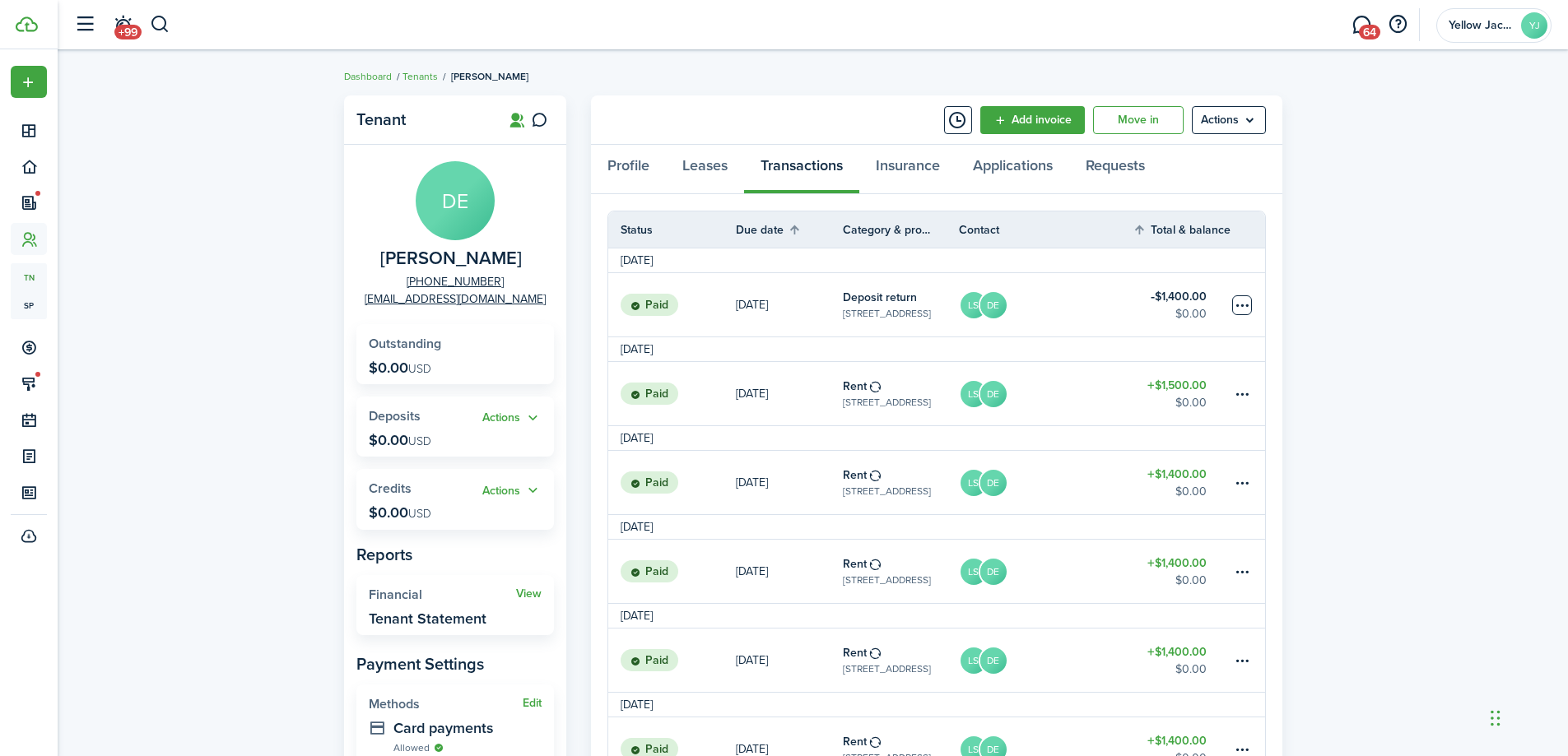
click at [1246, 309] on table-menu-btn-icon at bounding box center [1242, 305] width 20 height 20
click at [1062, 293] on link "LS DE" at bounding box center [1046, 305] width 175 height 63
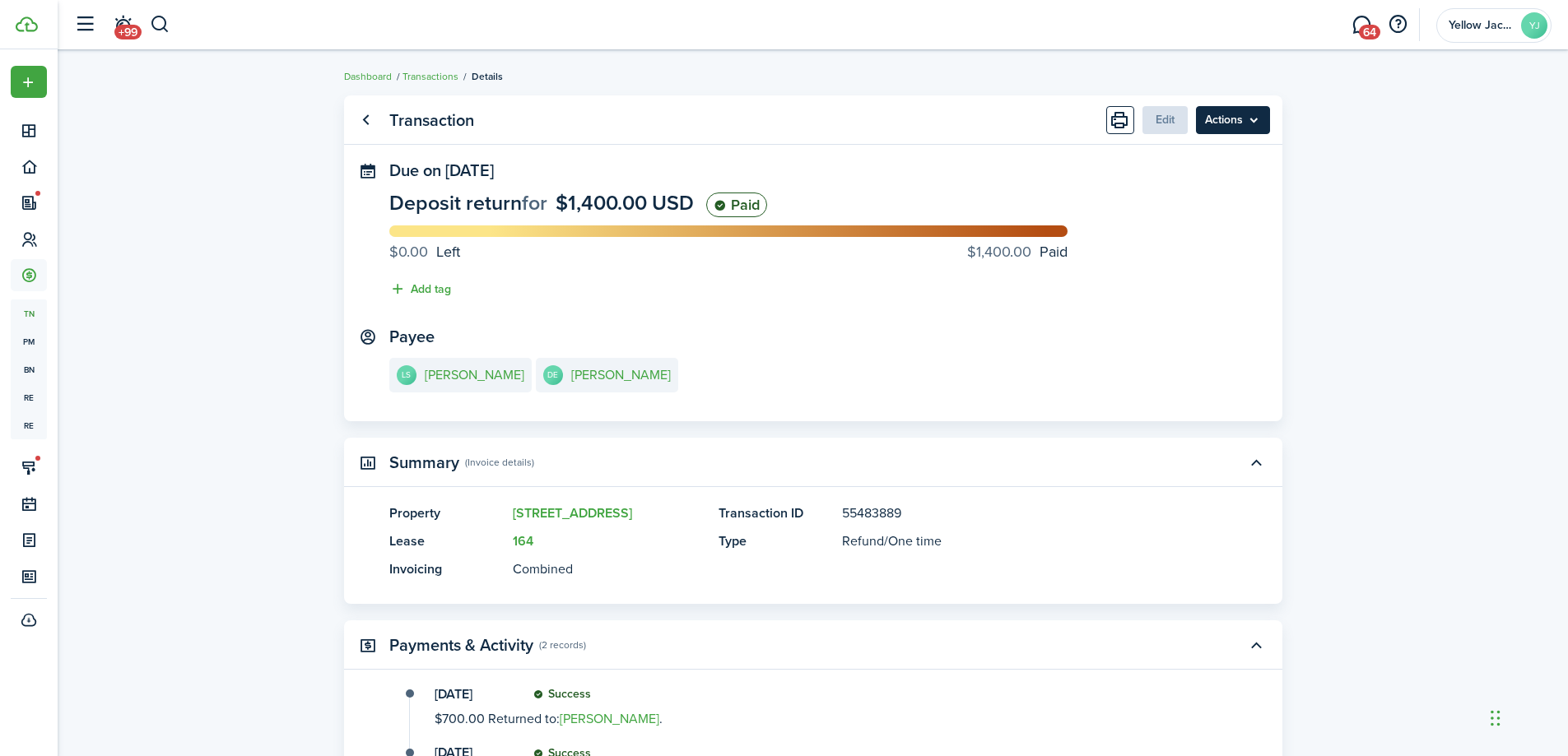
click at [1249, 125] on menu-btn "Actions" at bounding box center [1233, 120] width 74 height 28
click at [1339, 159] on transaction-view "Transaction Edit Actions Due on Aug 27, 2025 Deposit return for $1,400.00 USD P…" at bounding box center [813, 616] width 1510 height 1058
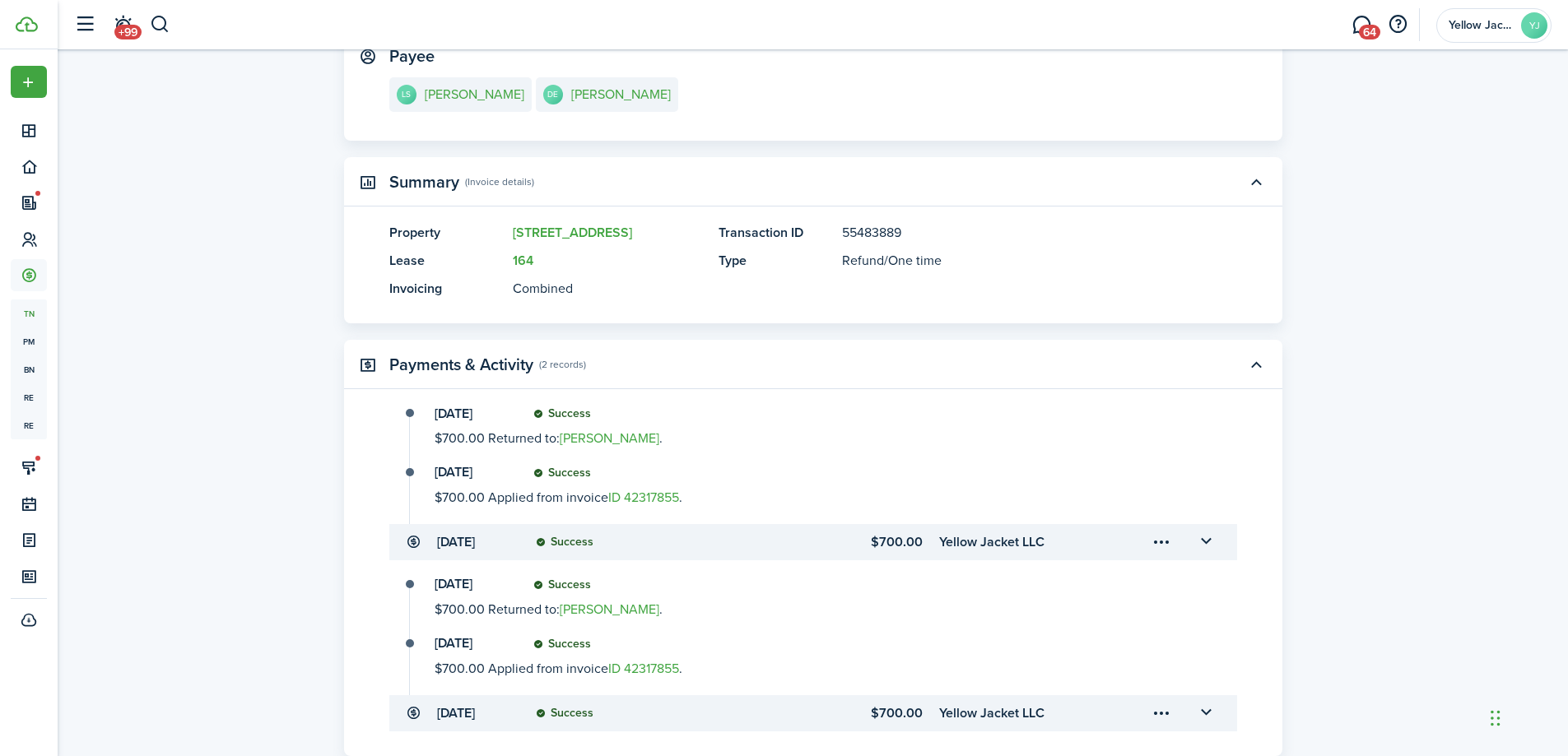
scroll to position [329, 0]
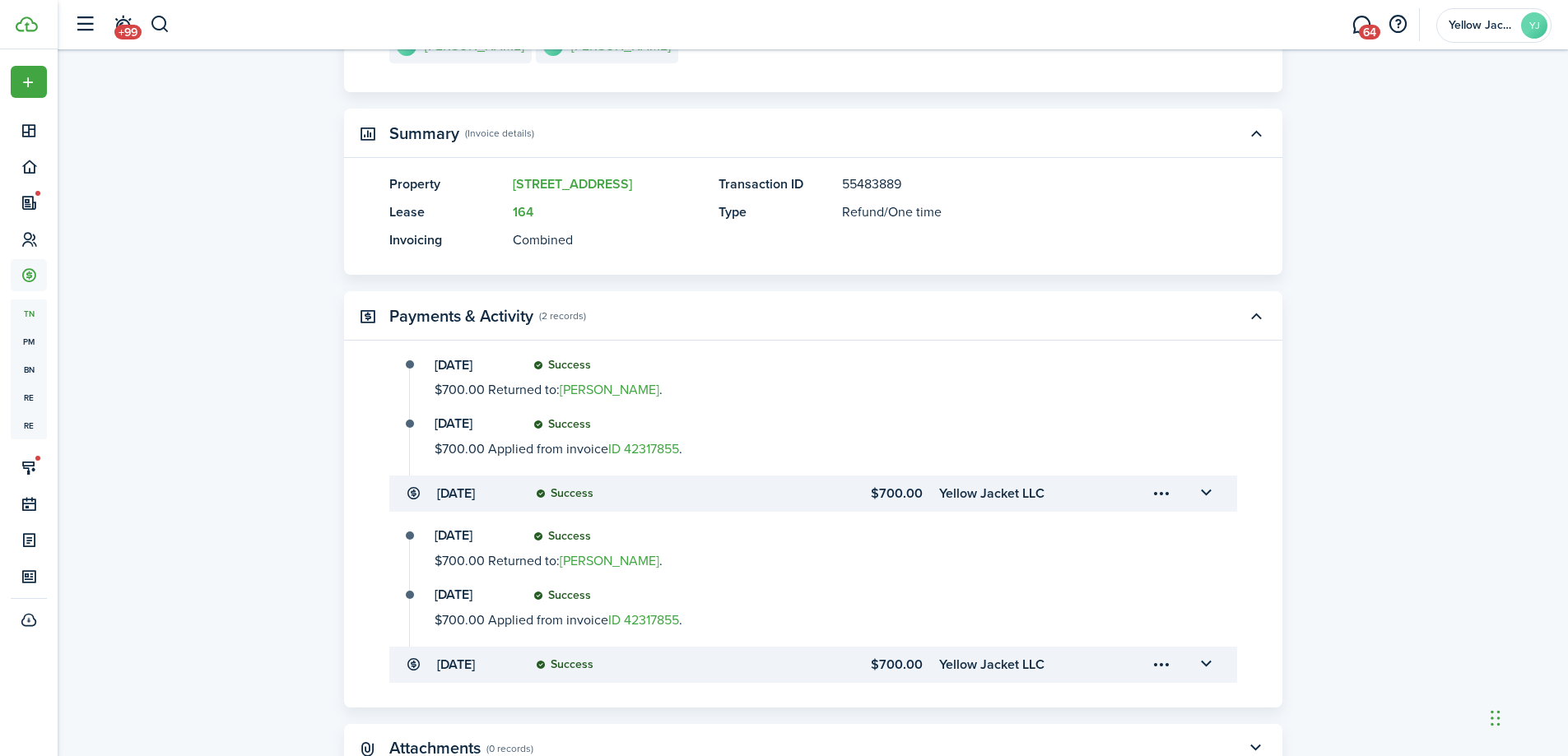
drag, startPoint x: 1049, startPoint y: 271, endPoint x: 1037, endPoint y: 252, distance: 22.5
